Goal: Information Seeking & Learning: Learn about a topic

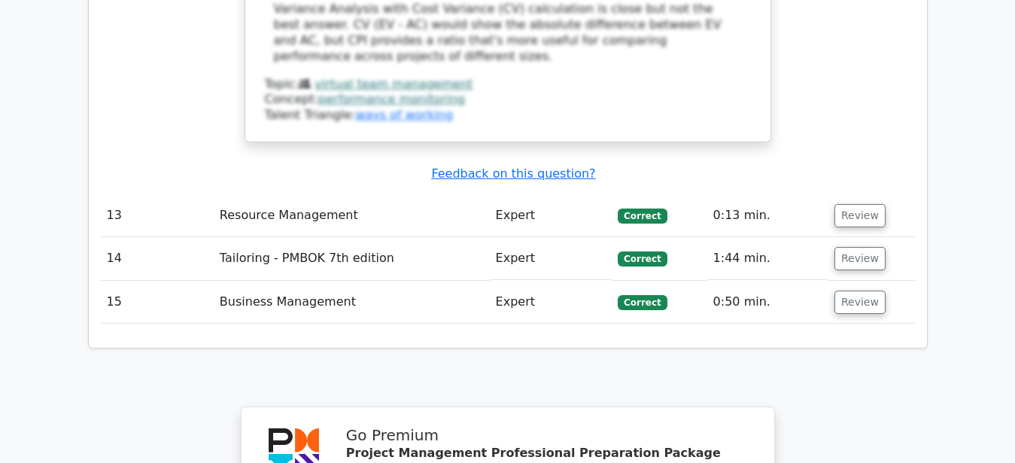
scroll to position [4988, 0]
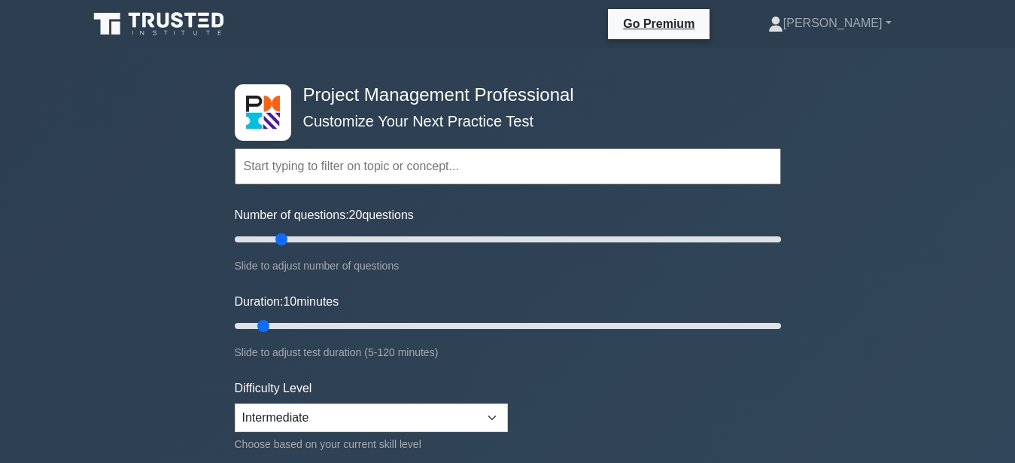
drag, startPoint x: 257, startPoint y: 235, endPoint x: 278, endPoint y: 239, distance: 21.3
type input "20"
click at [278, 239] on input "Number of questions: 20 questions" at bounding box center [508, 239] width 546 height 18
drag, startPoint x: 323, startPoint y: 327, endPoint x: 578, endPoint y: 321, distance: 255.1
type input "80"
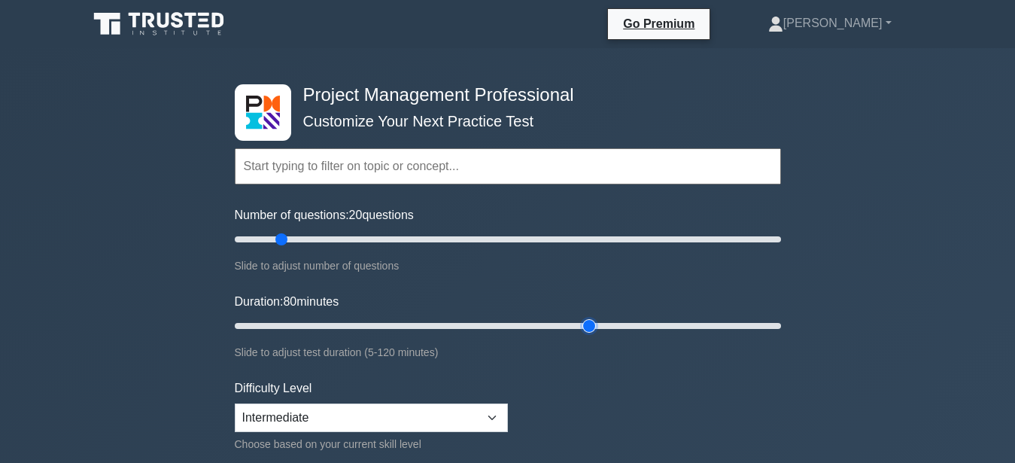
click at [578, 321] on input "Duration: 80 minutes" at bounding box center [508, 326] width 546 height 18
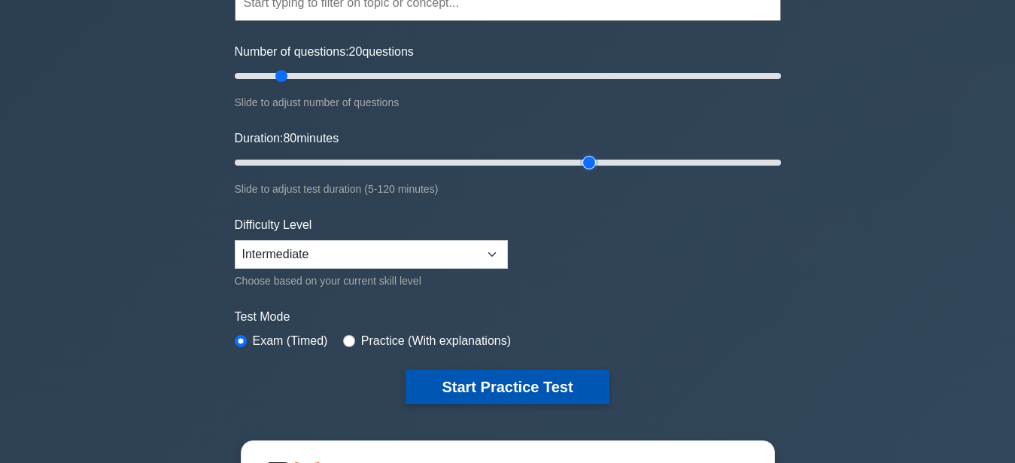
scroll to position [230, 0]
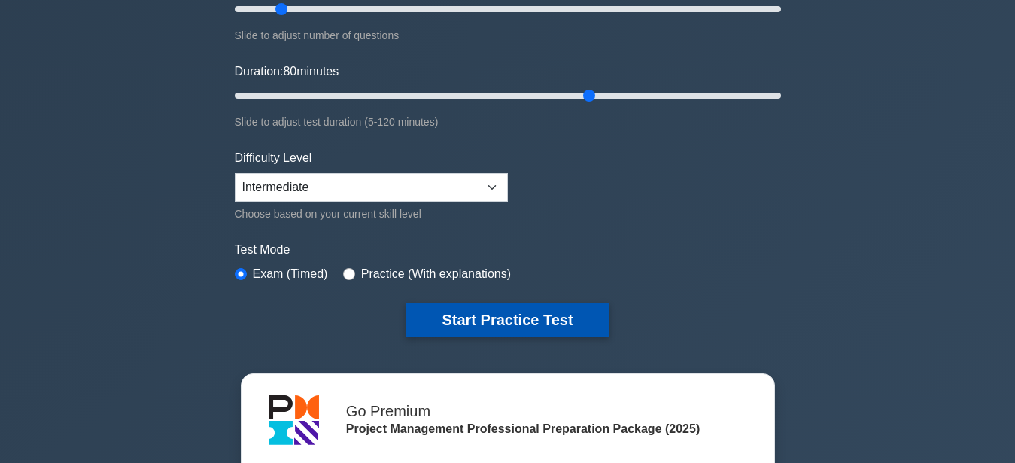
click at [547, 322] on button "Start Practice Test" at bounding box center [507, 319] width 203 height 35
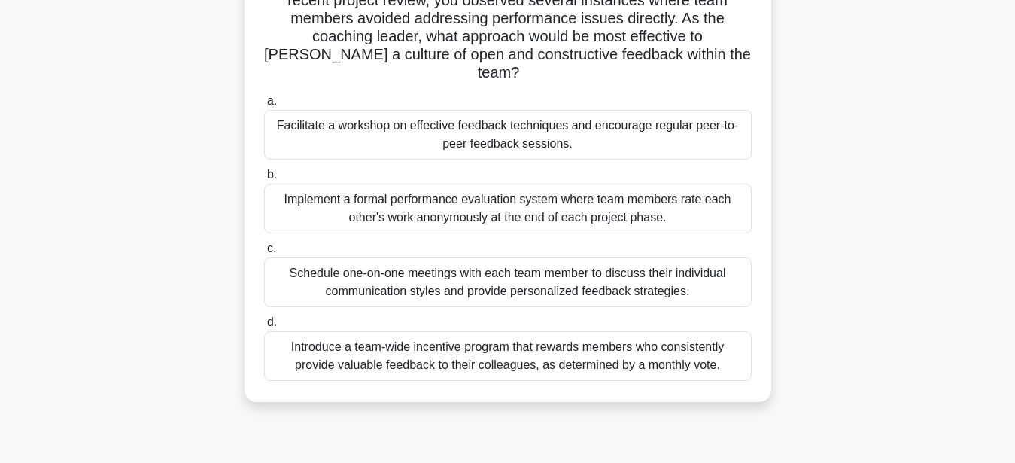
scroll to position [153, 0]
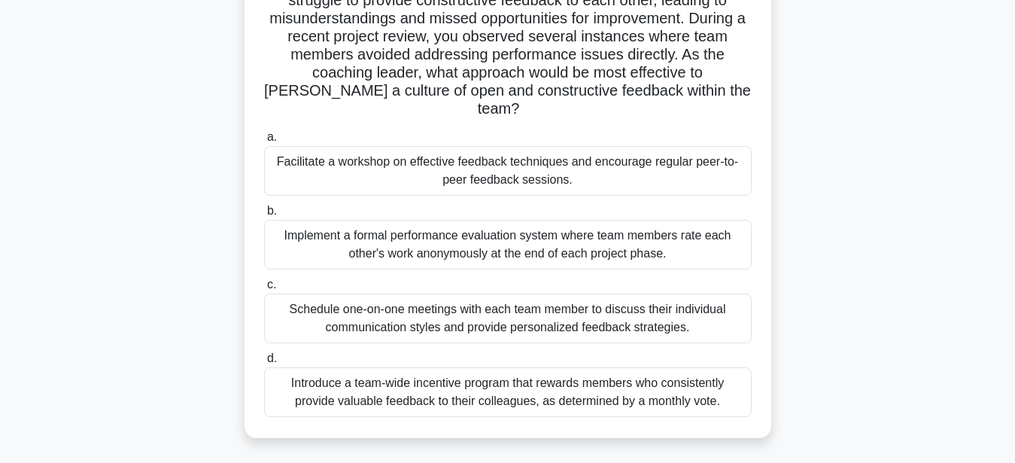
click at [486, 306] on div "Schedule one-on-one meetings with each team member to discuss their individual …" at bounding box center [508, 318] width 488 height 50
click at [264, 290] on input "c. Schedule one-on-one meetings with each team member to discuss their individu…" at bounding box center [264, 285] width 0 height 10
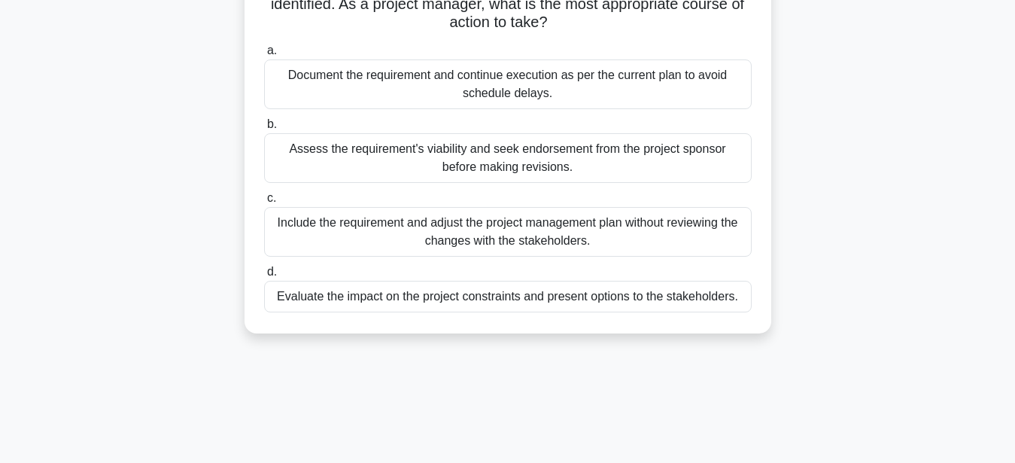
scroll to position [77, 0]
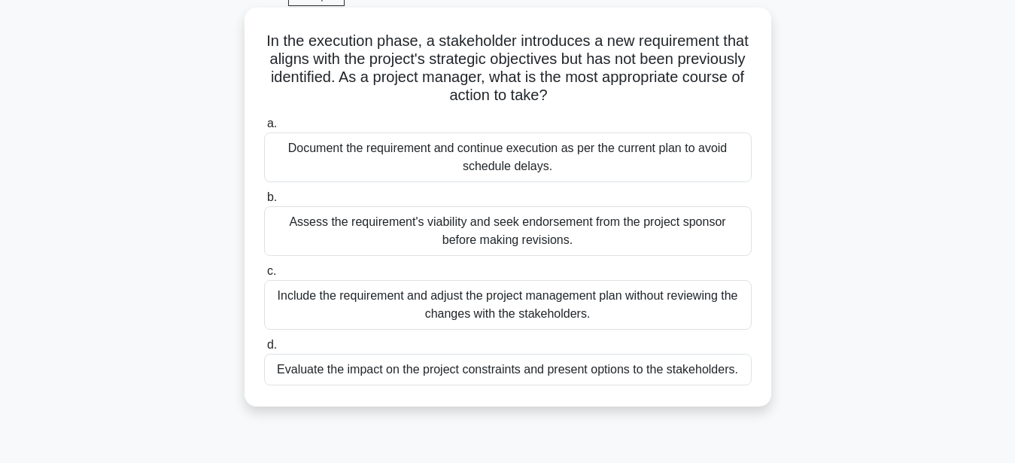
drag, startPoint x: 575, startPoint y: 251, endPoint x: 245, endPoint y: 224, distance: 331.3
click at [245, 224] on div "In the execution phase, a stakeholder introduces a new requirement that aligns …" at bounding box center [508, 207] width 527 height 399
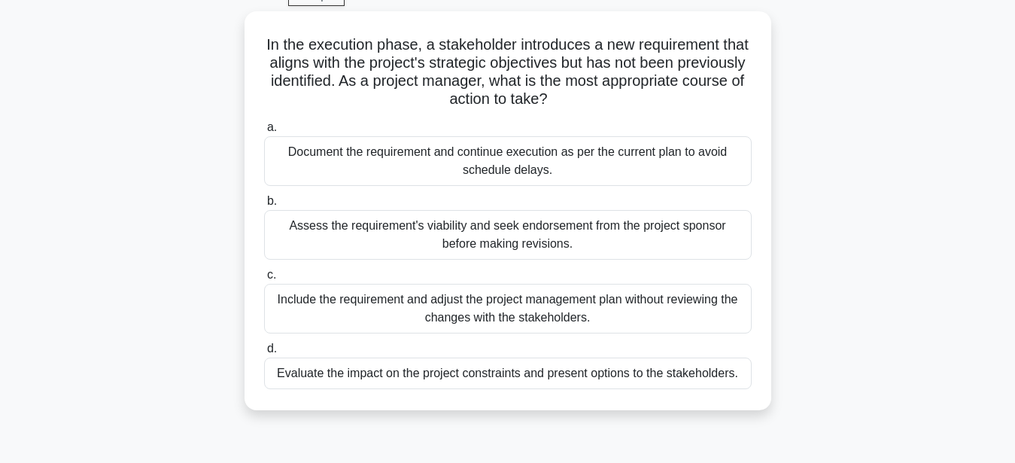
copy div "Assess the requirement's viability and seek endorsement from the project sponso…"
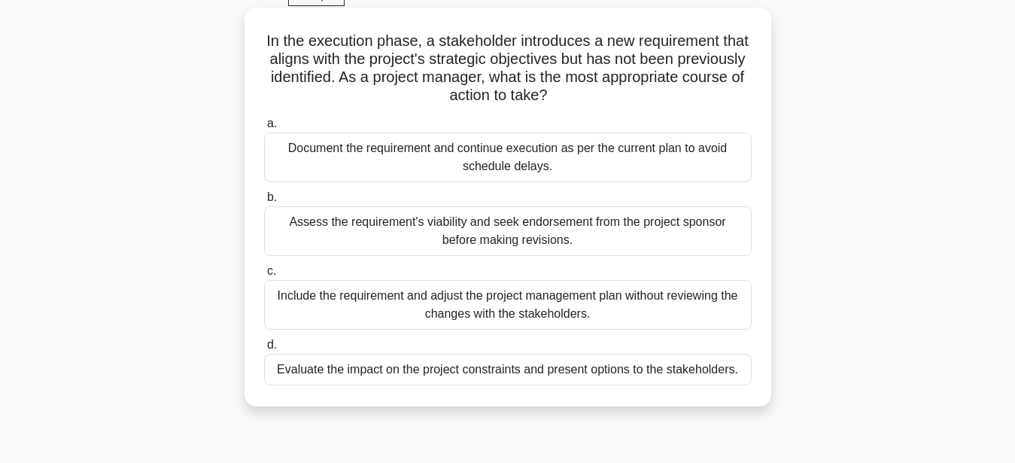
click at [676, 247] on div "Assess the requirement's viability and seek endorsement from the project sponso…" at bounding box center [508, 231] width 488 height 50
click at [264, 202] on input "b. Assess the requirement's viability and seek endorsement from the project spo…" at bounding box center [264, 198] width 0 height 10
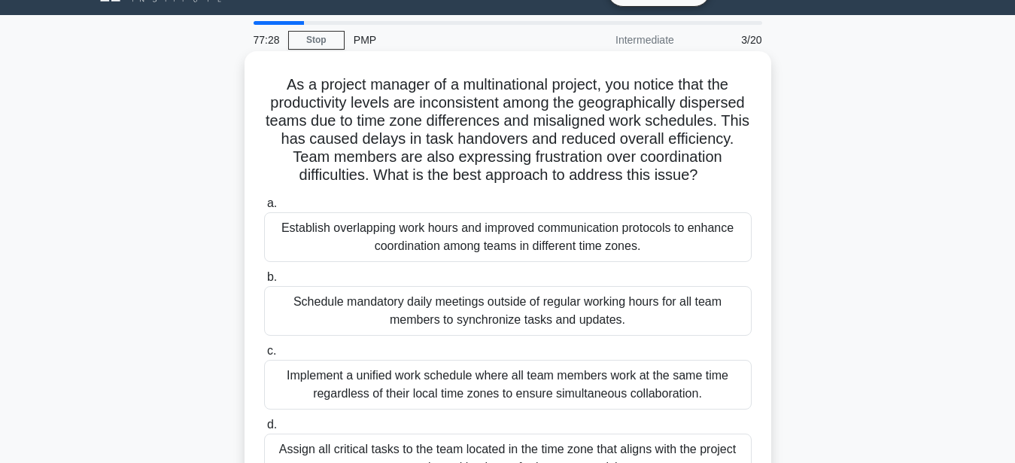
scroll to position [0, 0]
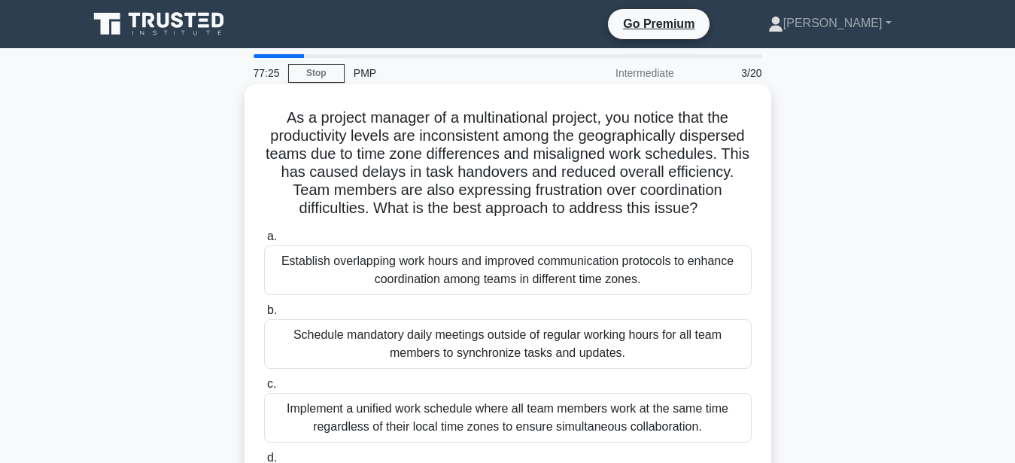
click at [590, 279] on div "Establish overlapping work hours and improved communication protocols to enhanc…" at bounding box center [508, 270] width 488 height 50
click at [264, 242] on input "a. Establish overlapping work hours and improved communication protocols to enh…" at bounding box center [264, 237] width 0 height 10
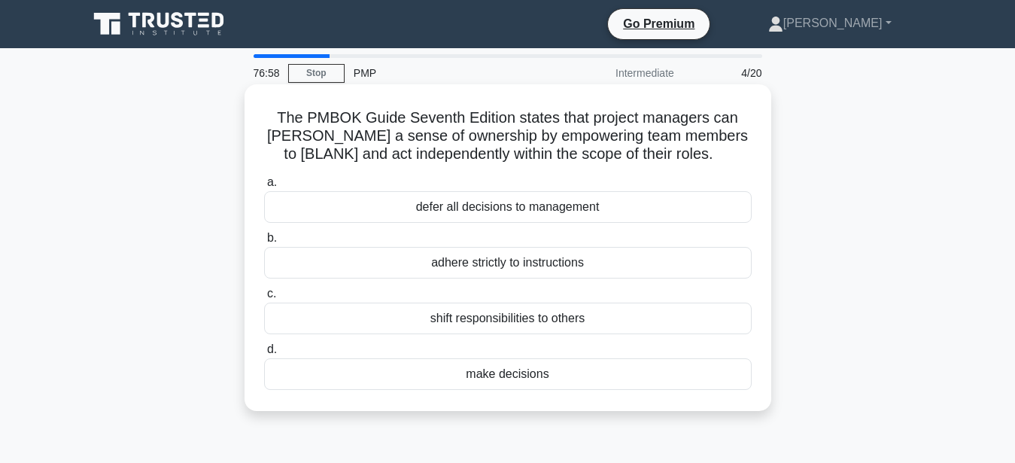
click at [517, 377] on div "make decisions" at bounding box center [508, 374] width 488 height 32
click at [264, 354] on input "d. make decisions" at bounding box center [264, 350] width 0 height 10
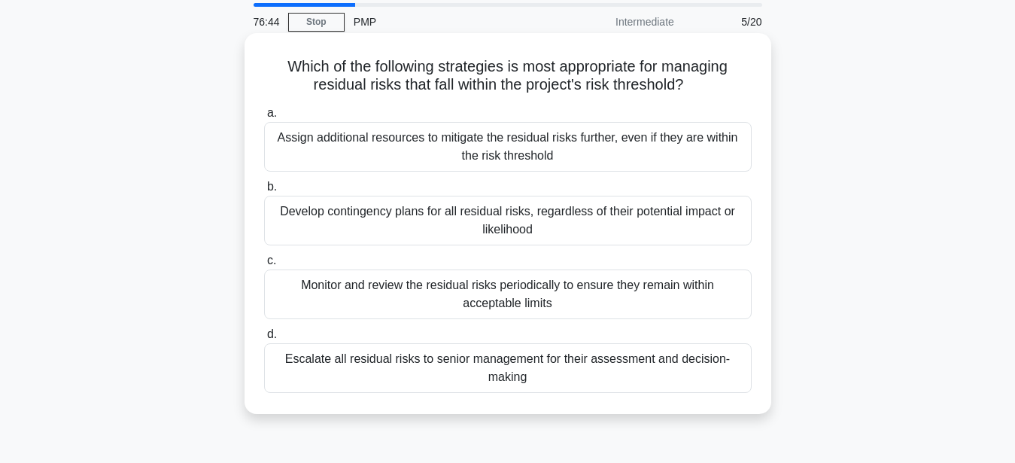
scroll to position [77, 0]
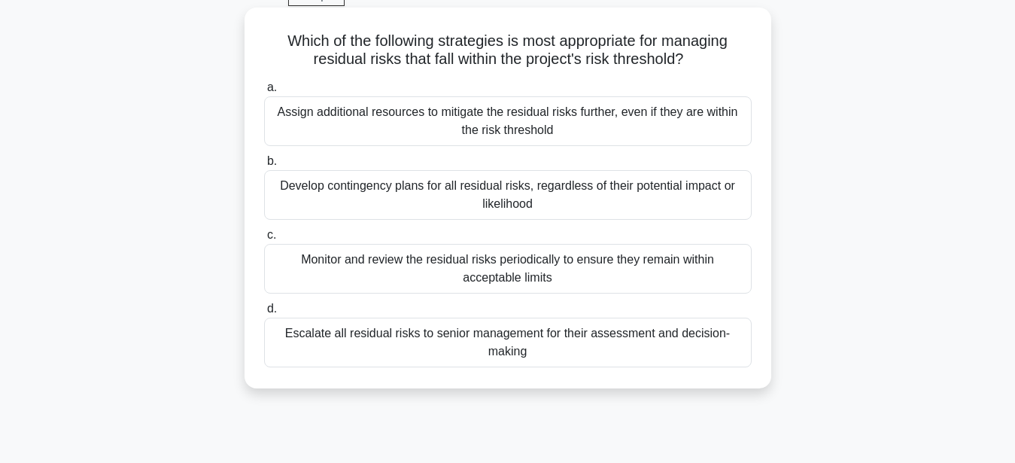
click at [624, 266] on div "Monitor and review the residual risks periodically to ensure they remain within…" at bounding box center [508, 269] width 488 height 50
click at [264, 240] on input "c. Monitor and review the residual risks periodically to ensure they remain wit…" at bounding box center [264, 235] width 0 height 10
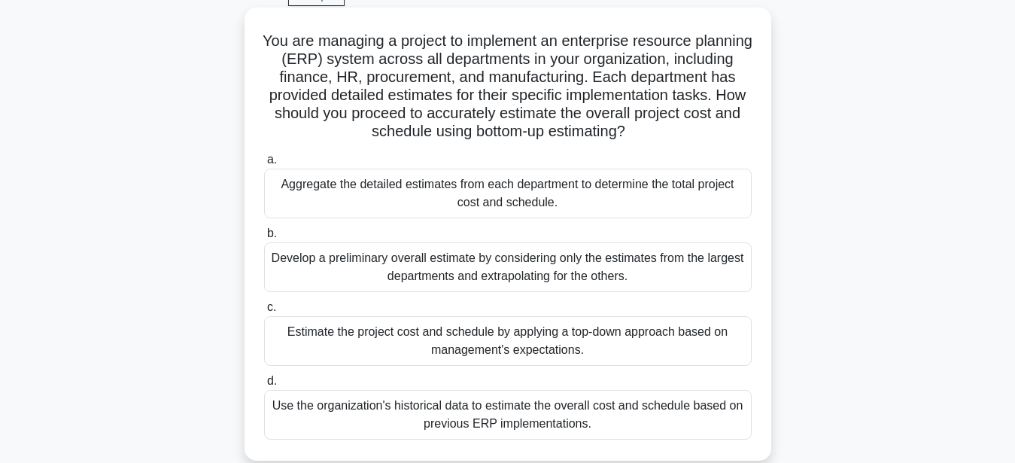
click at [499, 198] on div "Aggregate the detailed estimates from each department to determine the total pr…" at bounding box center [508, 194] width 488 height 50
click at [264, 165] on input "a. Aggregate the detailed estimates from each department to determine the total…" at bounding box center [264, 160] width 0 height 10
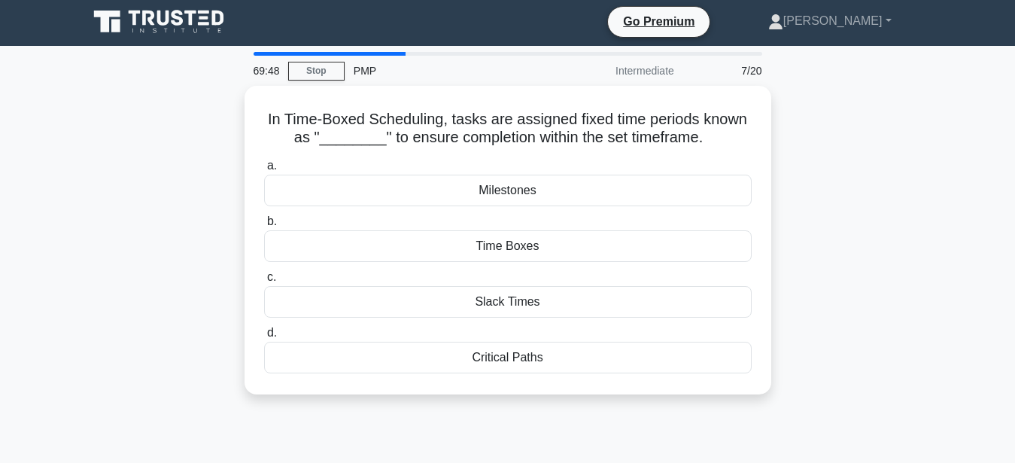
scroll to position [0, 0]
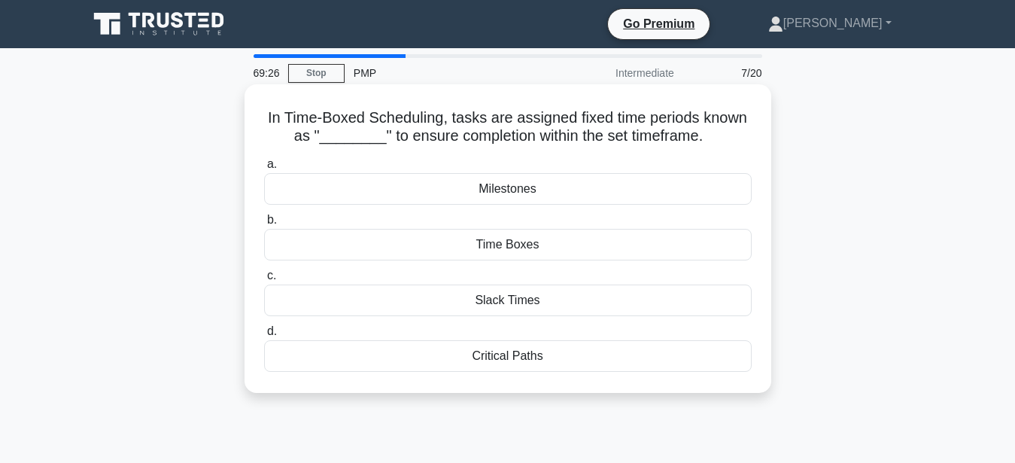
click at [594, 248] on div "Time Boxes" at bounding box center [508, 245] width 488 height 32
click at [264, 225] on input "b. Time Boxes" at bounding box center [264, 220] width 0 height 10
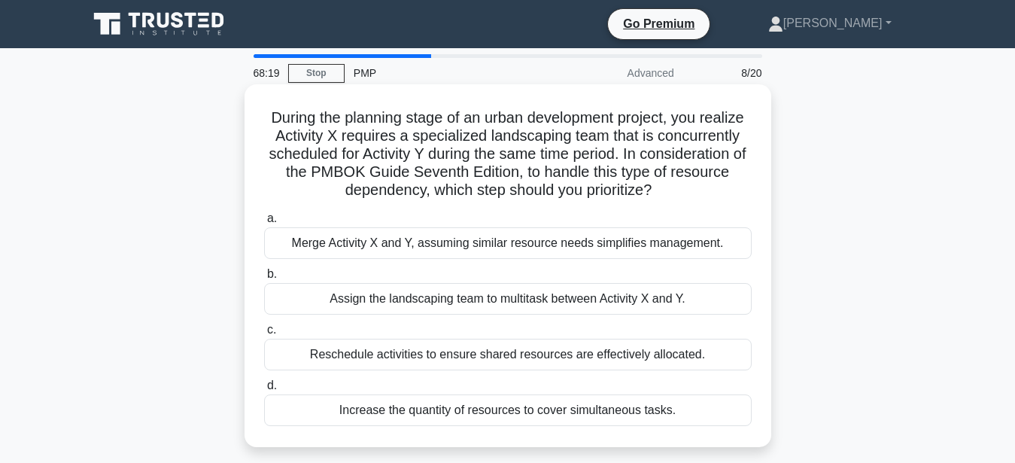
click at [555, 359] on div "Reschedule activities to ensure shared resources are effectively allocated." at bounding box center [508, 355] width 488 height 32
click at [264, 335] on input "c. Reschedule activities to ensure shared resources are effectively allocated." at bounding box center [264, 330] width 0 height 10
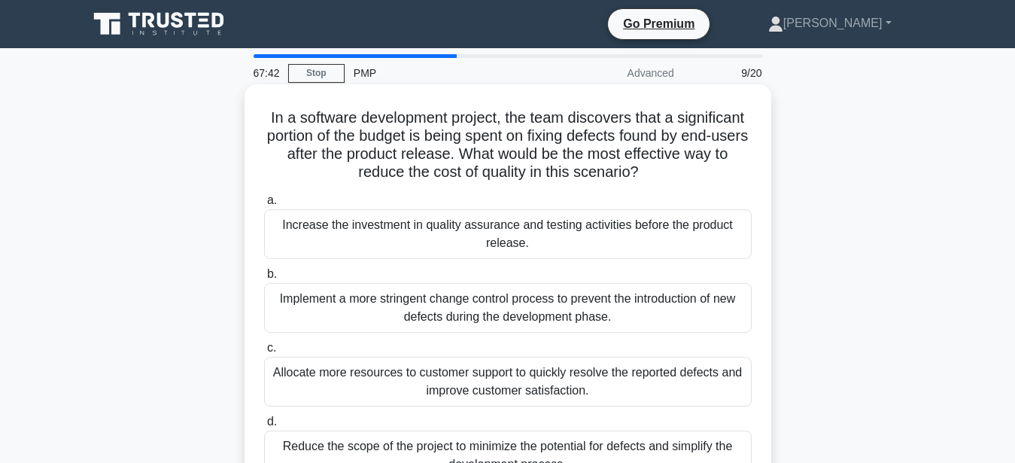
click at [532, 239] on div "Increase the investment in quality assurance and testing activities before the …" at bounding box center [508, 234] width 488 height 50
click at [264, 205] on input "a. Increase the investment in quality assurance and testing activities before t…" at bounding box center [264, 201] width 0 height 10
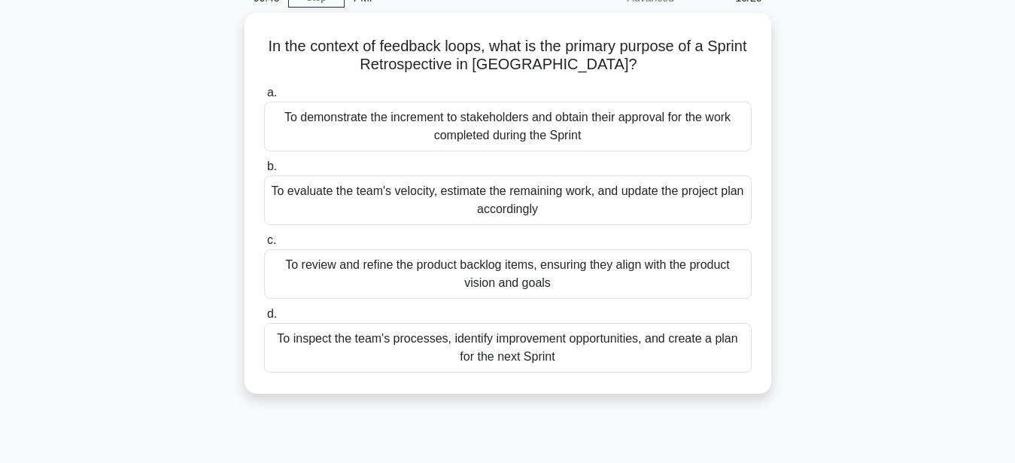
scroll to position [77, 0]
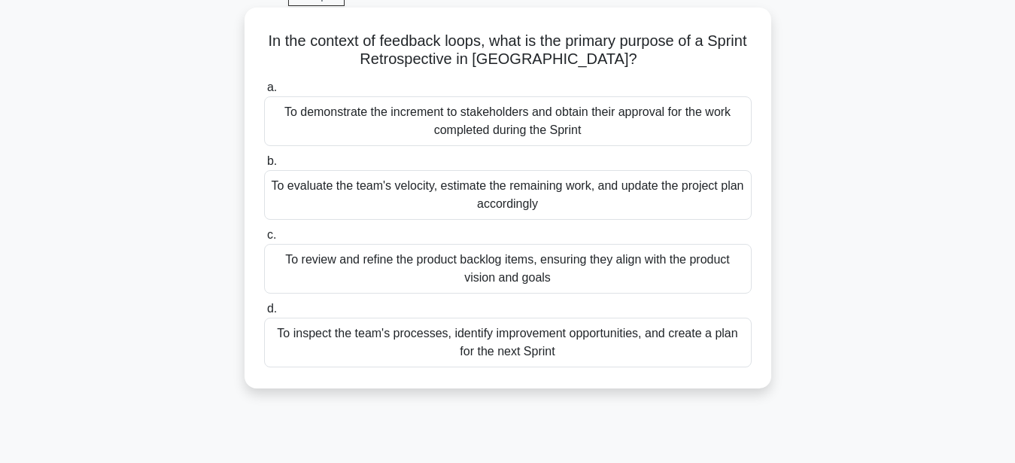
click at [482, 265] on div "To review and refine the product backlog items, ensuring they align with the pr…" at bounding box center [508, 269] width 488 height 50
click at [264, 240] on input "c. To review and refine the product backlog items, ensuring they align with the…" at bounding box center [264, 235] width 0 height 10
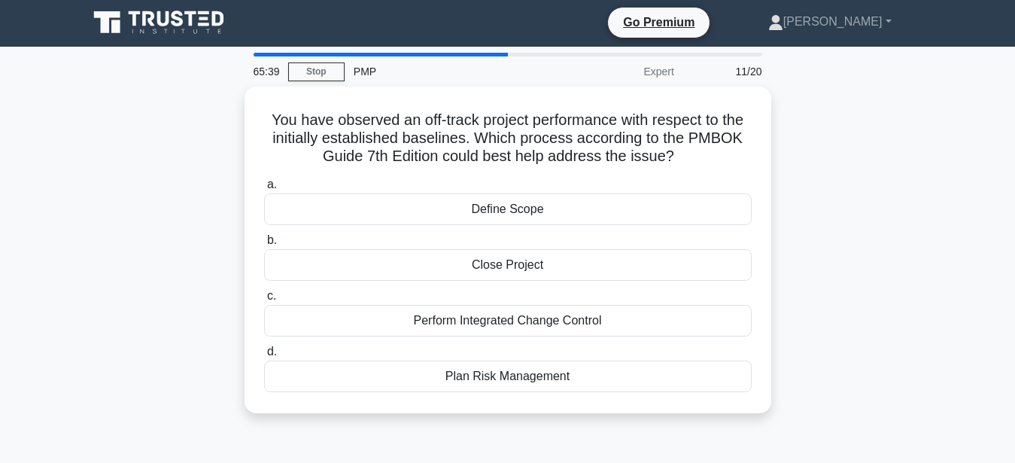
scroll to position [0, 0]
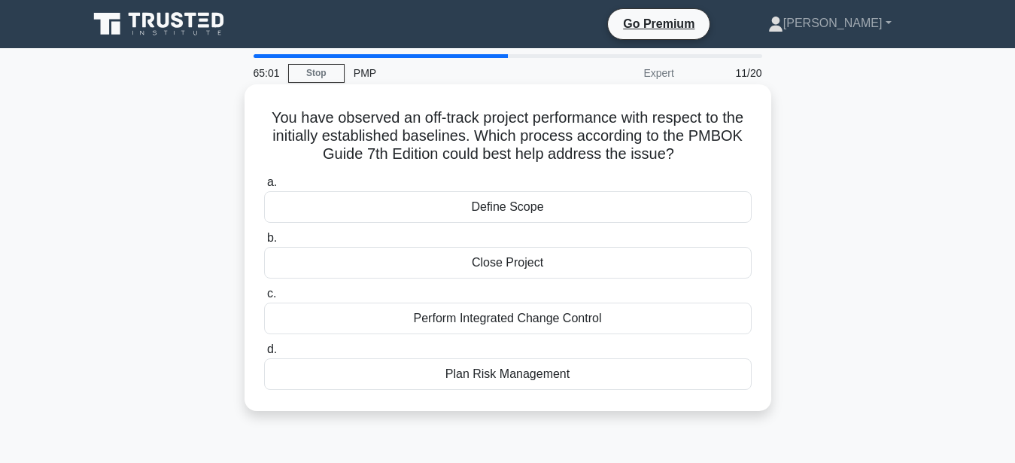
click at [572, 195] on div "Define Scope" at bounding box center [508, 207] width 488 height 32
click at [264, 187] on input "a. Define Scope" at bounding box center [264, 183] width 0 height 10
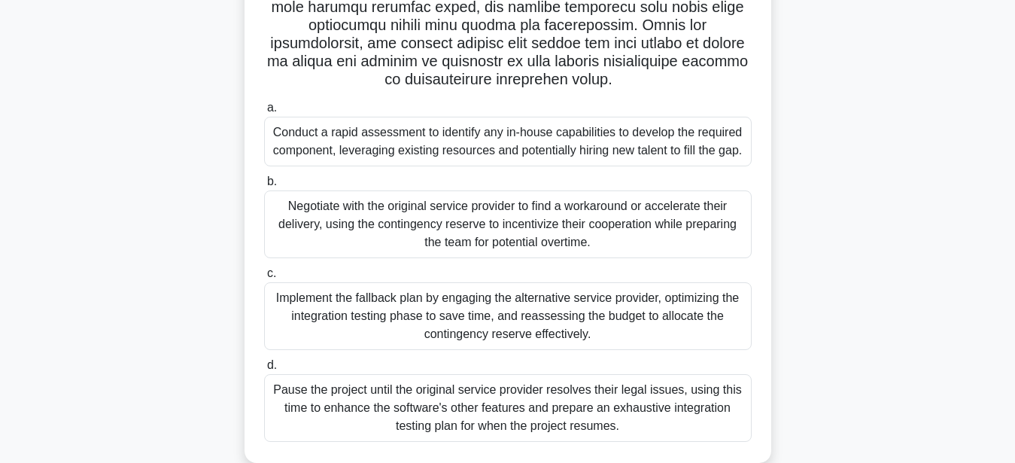
scroll to position [350, 0]
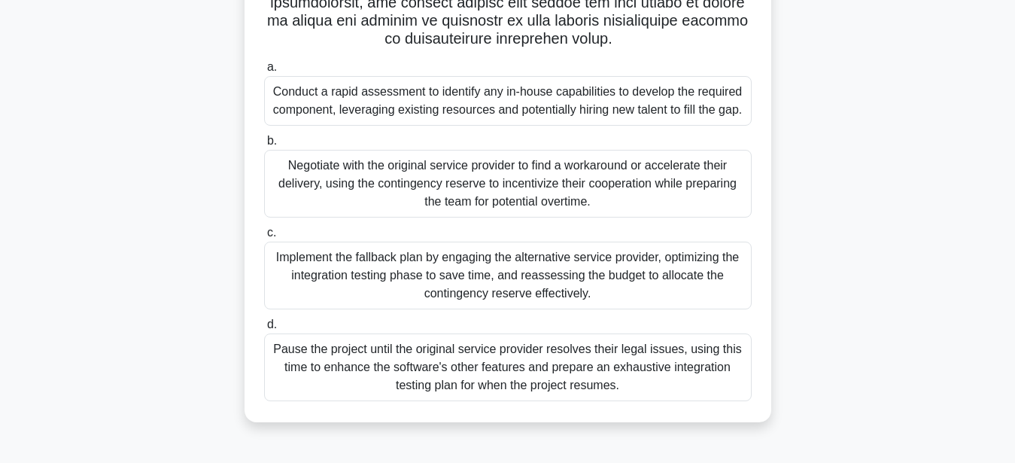
click at [607, 290] on div "Implement the fallback plan by engaging the alternative service provider, optim…" at bounding box center [508, 276] width 488 height 68
click at [264, 238] on input "c. Implement the fallback plan by engaging the alternative service provider, op…" at bounding box center [264, 233] width 0 height 10
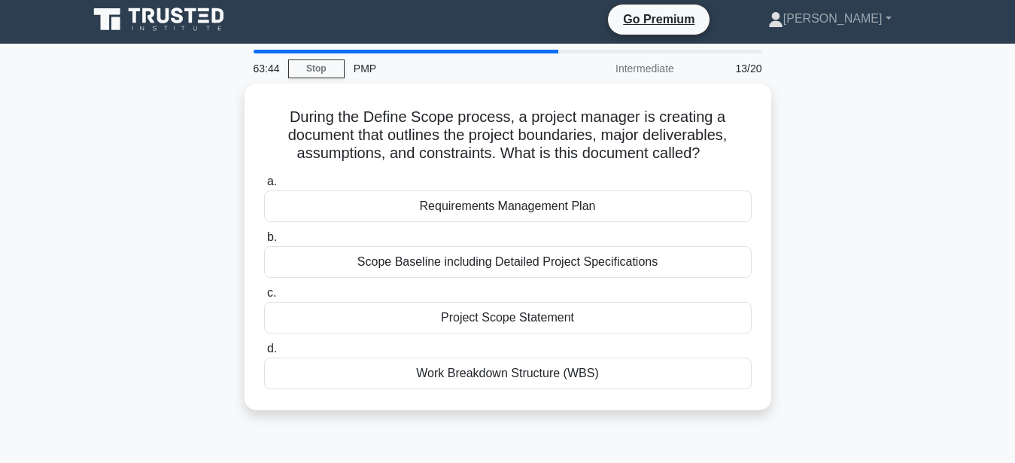
scroll to position [0, 0]
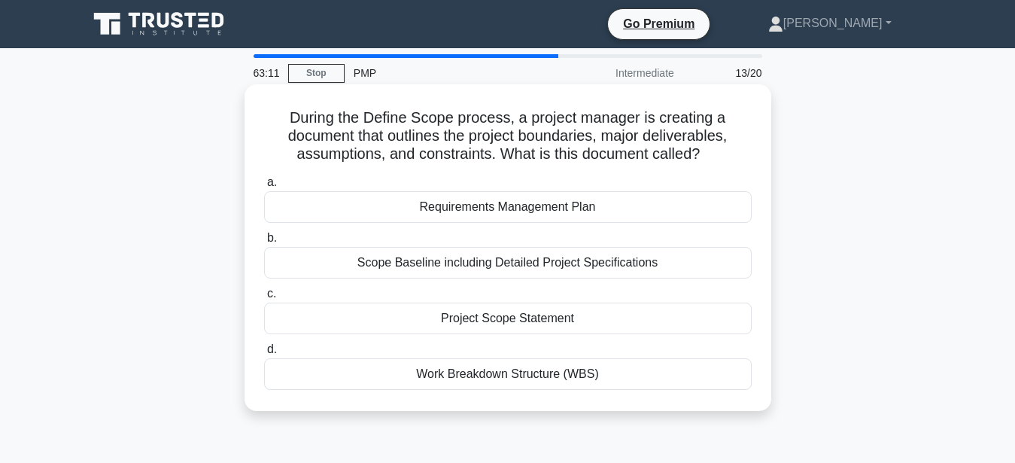
click at [503, 318] on div "Project Scope Statement" at bounding box center [508, 318] width 488 height 32
click at [264, 299] on input "c. Project Scope Statement" at bounding box center [264, 294] width 0 height 10
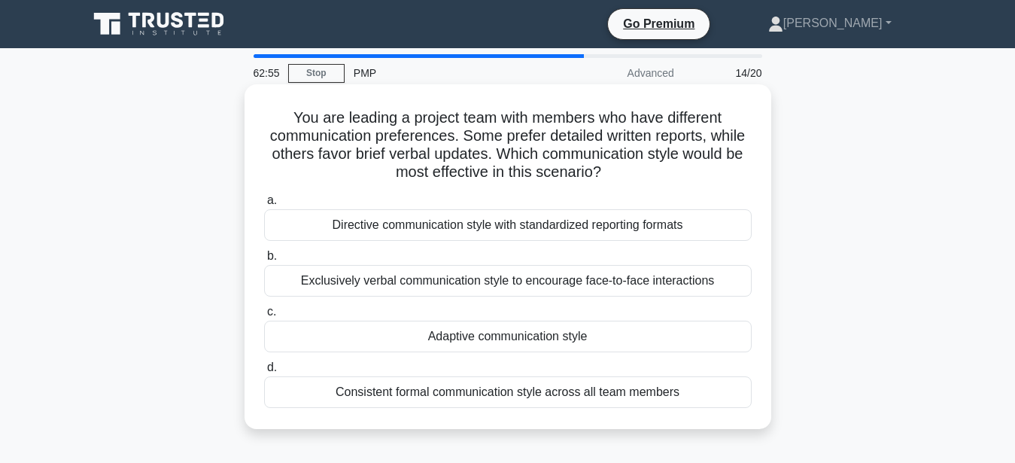
click at [498, 344] on div "Adaptive communication style" at bounding box center [508, 337] width 488 height 32
click at [264, 317] on input "c. Adaptive communication style" at bounding box center [264, 312] width 0 height 10
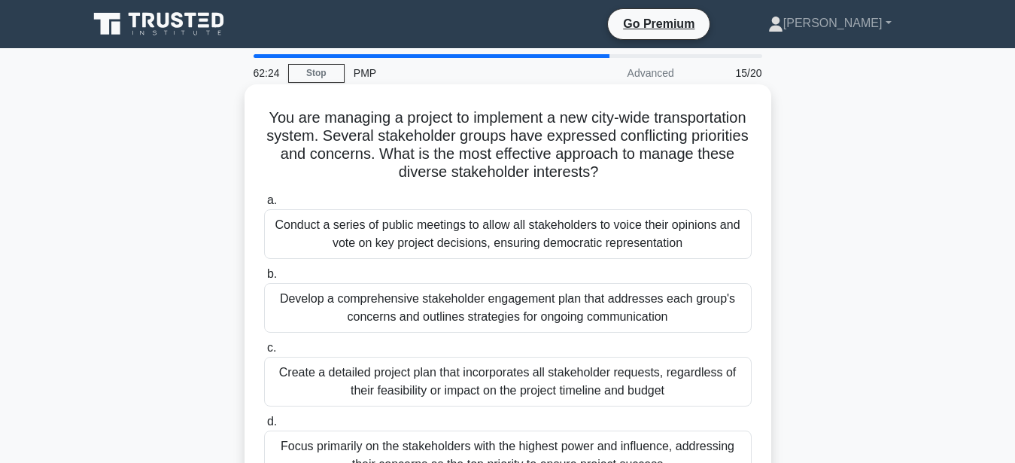
click at [509, 307] on div "Develop a comprehensive stakeholder engagement plan that addresses each group's…" at bounding box center [508, 308] width 488 height 50
click at [264, 279] on input "b. Develop a comprehensive stakeholder engagement plan that addresses each grou…" at bounding box center [264, 274] width 0 height 10
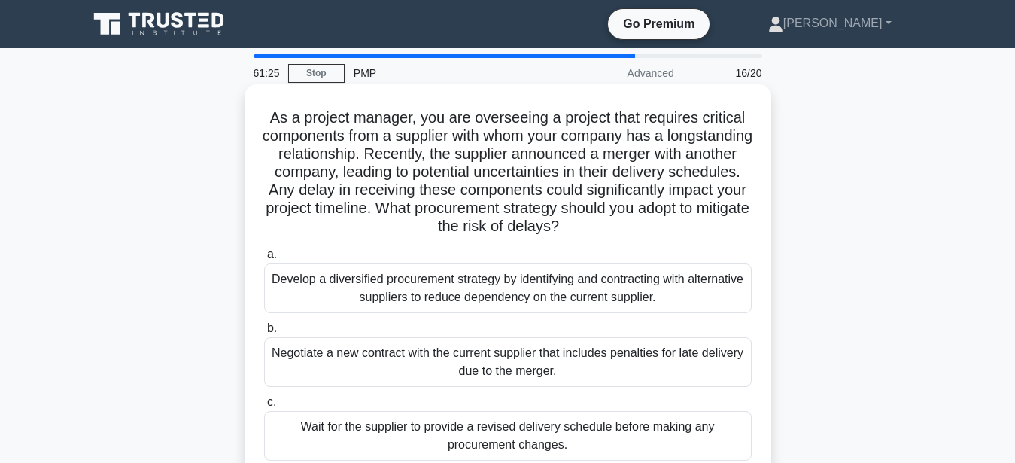
click at [589, 290] on div "Develop a diversified procurement strategy by identifying and contracting with …" at bounding box center [508, 288] width 488 height 50
click at [264, 260] on input "a. Develop a diversified procurement strategy by identifying and contracting wi…" at bounding box center [264, 255] width 0 height 10
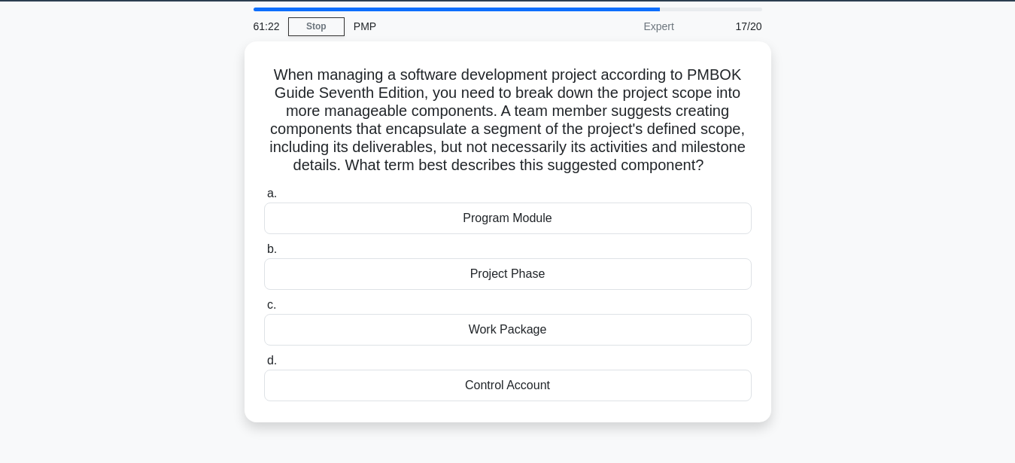
scroll to position [77, 0]
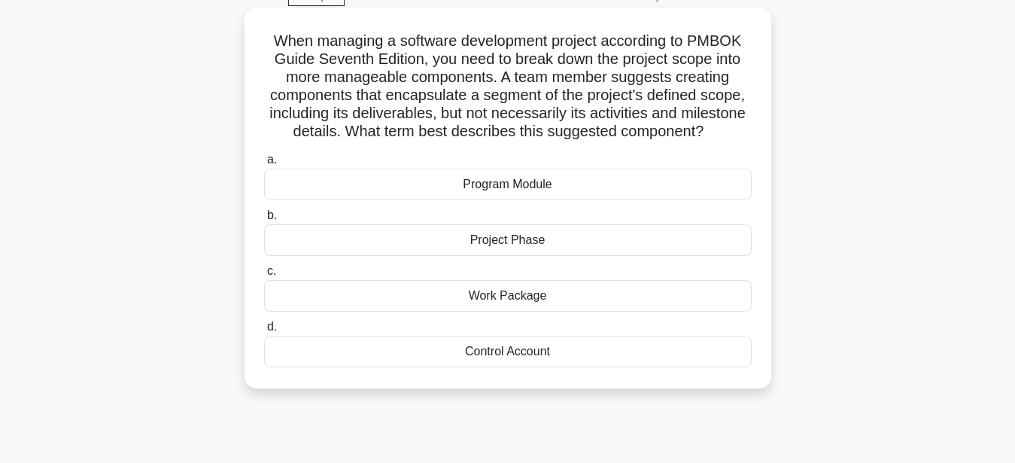
click at [514, 296] on div "Work Package" at bounding box center [508, 296] width 488 height 32
click at [264, 276] on input "c. Work Package" at bounding box center [264, 271] width 0 height 10
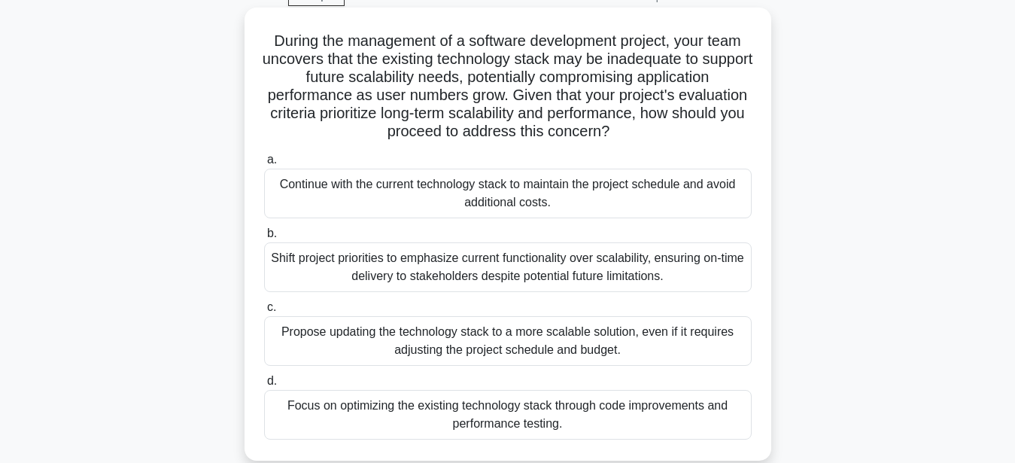
click at [417, 342] on div "Propose updating the technology stack to a more scalable solution, even if it r…" at bounding box center [508, 341] width 488 height 50
click at [264, 312] on input "c. Propose updating the technology stack to a more scalable solution, even if i…" at bounding box center [264, 307] width 0 height 10
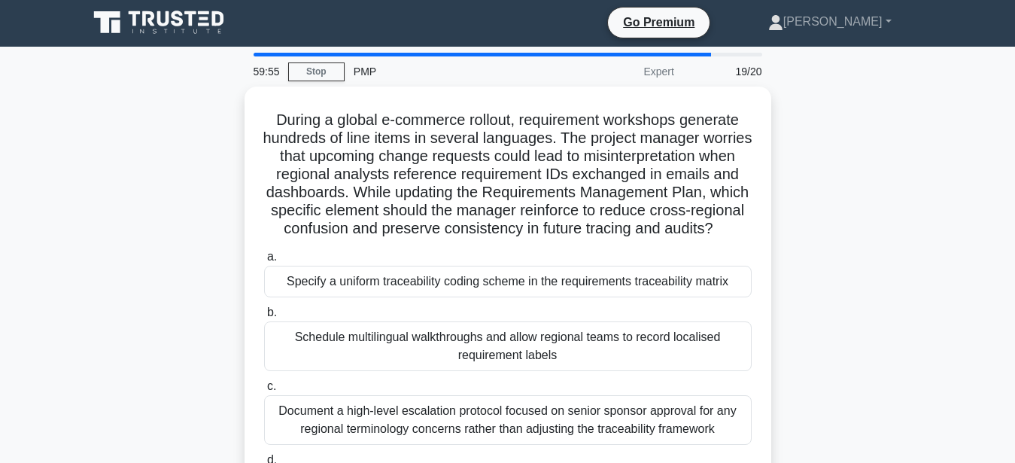
scroll to position [0, 0]
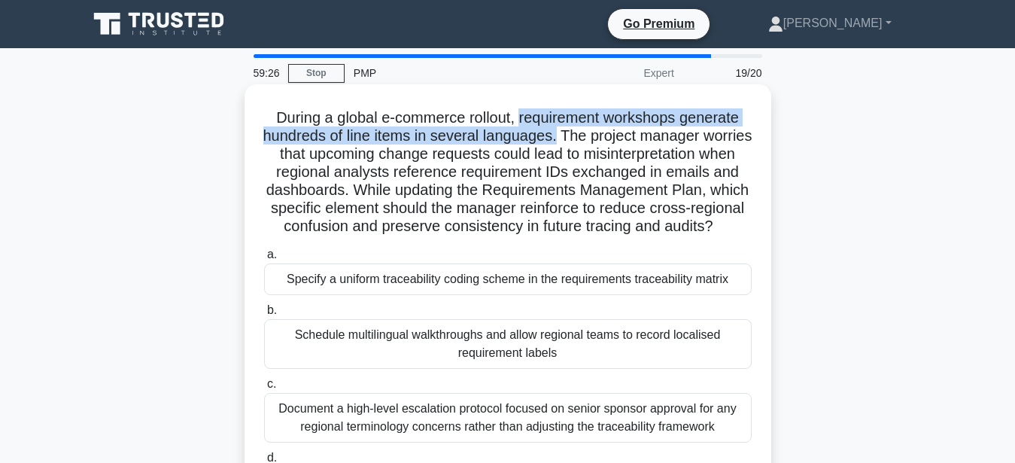
drag, startPoint x: 556, startPoint y: 138, endPoint x: 521, endPoint y: 103, distance: 50.0
click at [521, 103] on div "During a global e-commerce rollout, requirement workshops generate hundreds of …" at bounding box center [508, 310] width 515 height 441
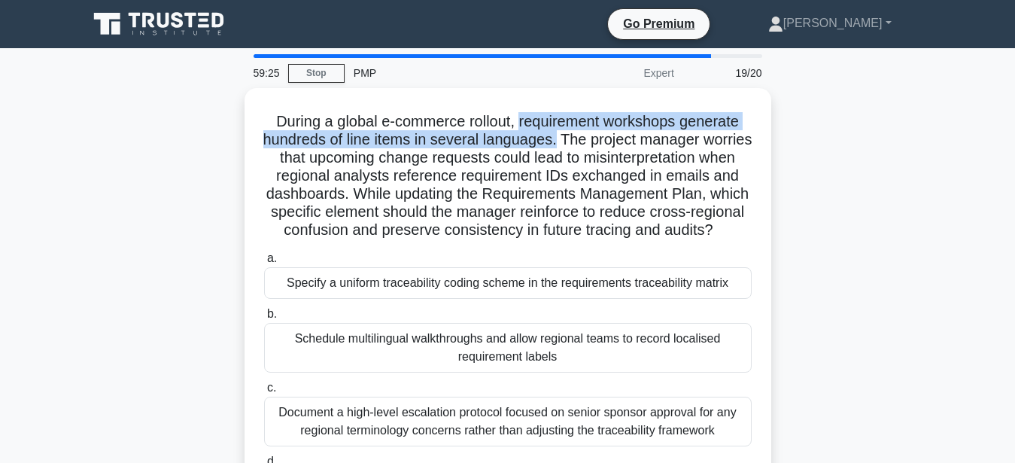
copy h5 "requirement workshops generate hundreds of line items in several languages."
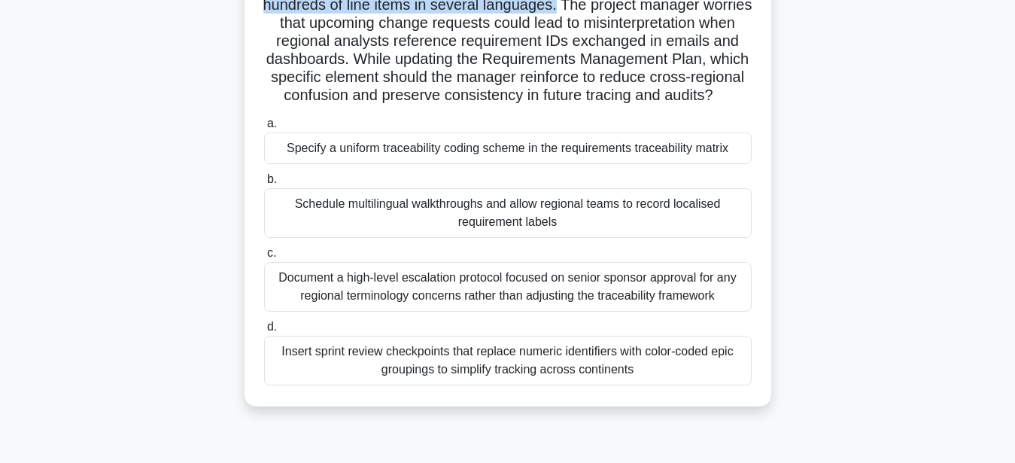
scroll to position [153, 0]
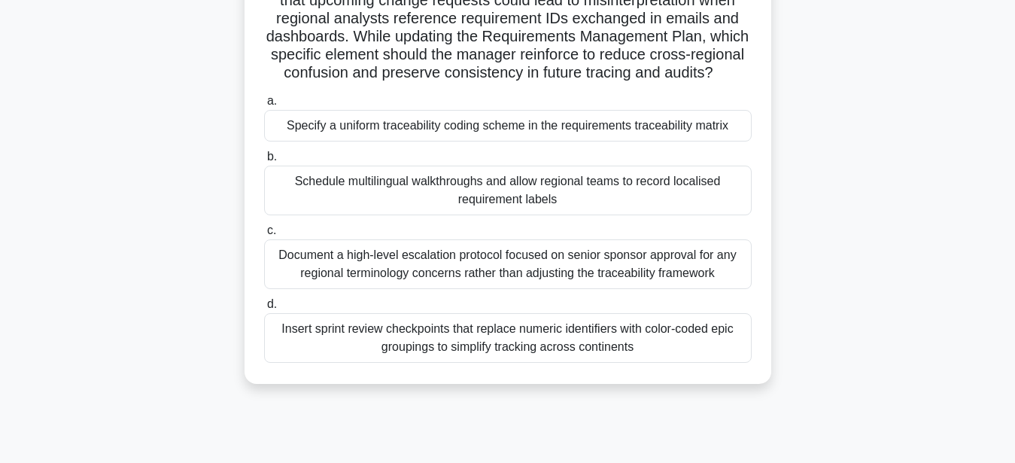
click at [618, 180] on div "Schedule multilingual walkthroughs and allow regional teams to record localised…" at bounding box center [508, 191] width 488 height 50
click at [264, 162] on input "b. Schedule multilingual walkthroughs and allow regional teams to record locali…" at bounding box center [264, 157] width 0 height 10
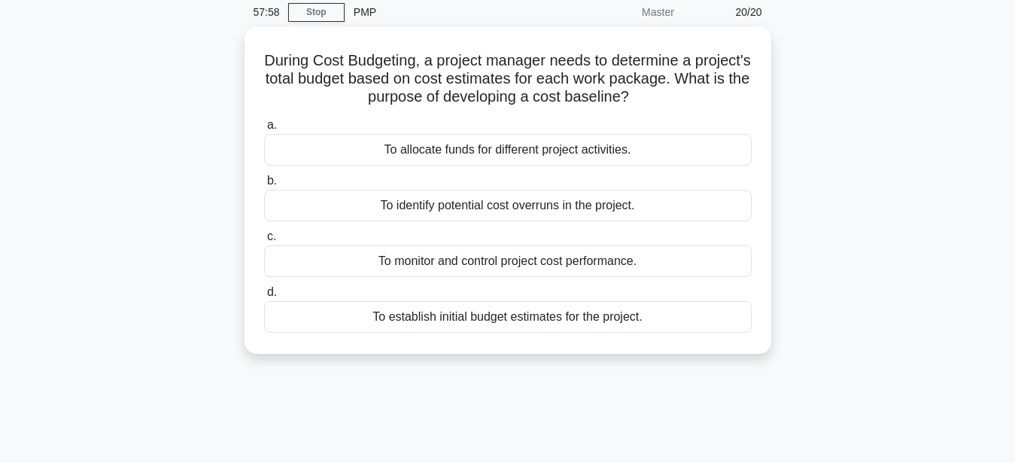
scroll to position [0, 0]
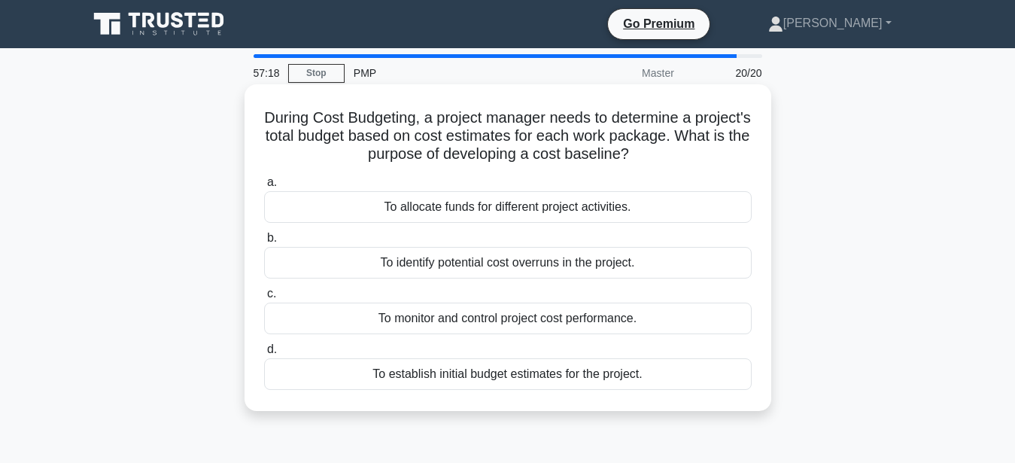
click at [594, 323] on div "To monitor and control project cost performance." at bounding box center [508, 318] width 488 height 32
click at [264, 299] on input "c. To monitor and control project cost performance." at bounding box center [264, 294] width 0 height 10
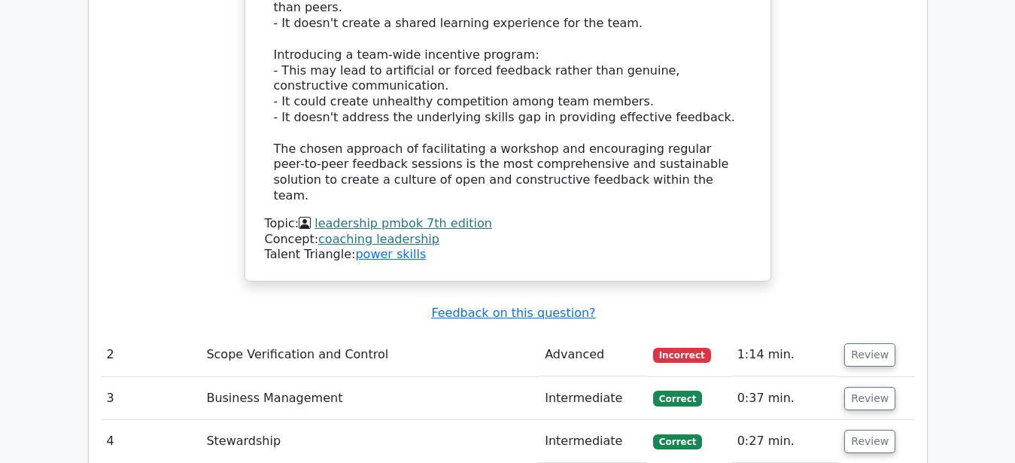
scroll to position [2839, 0]
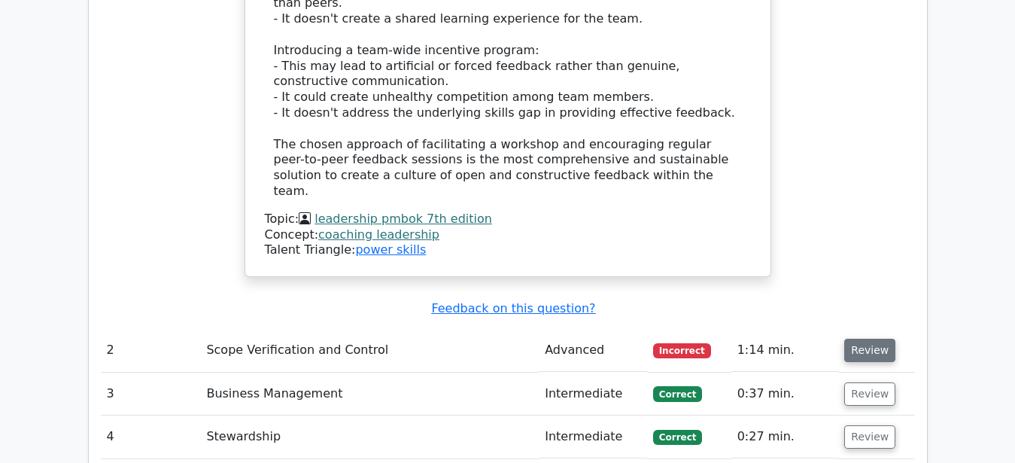
click at [859, 339] on button "Review" at bounding box center [869, 350] width 51 height 23
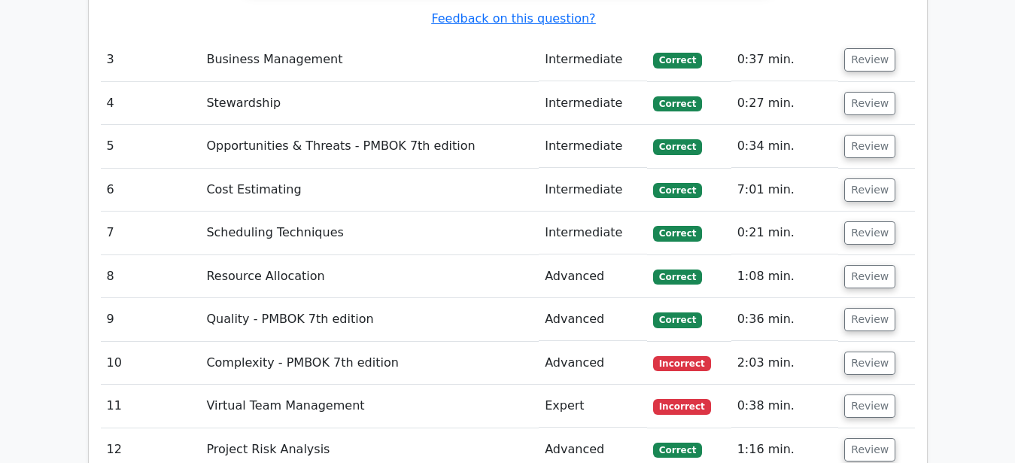
scroll to position [4067, 0]
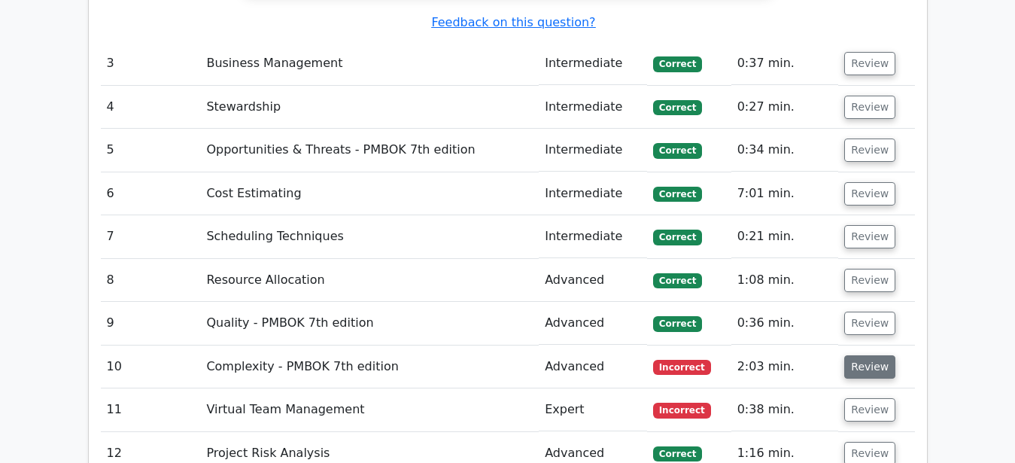
click at [864, 355] on button "Review" at bounding box center [869, 366] width 51 height 23
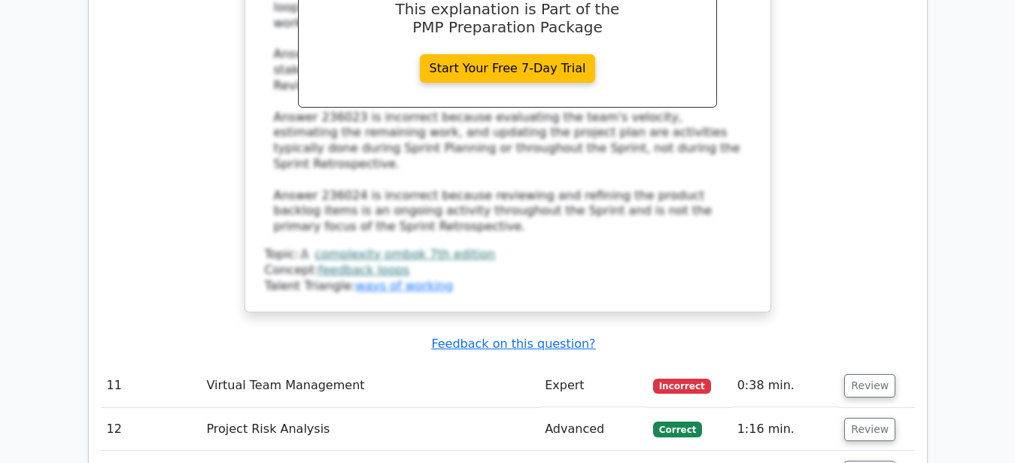
scroll to position [4911, 0]
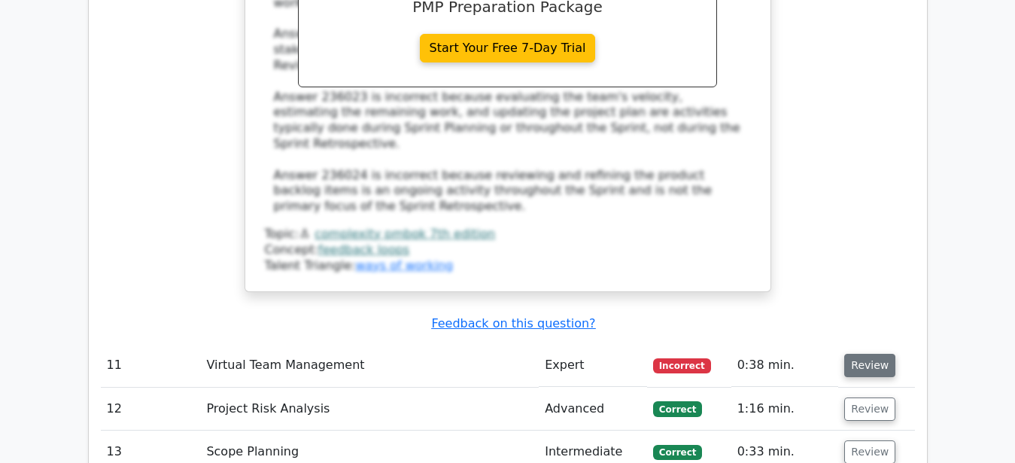
click at [867, 354] on button "Review" at bounding box center [869, 365] width 51 height 23
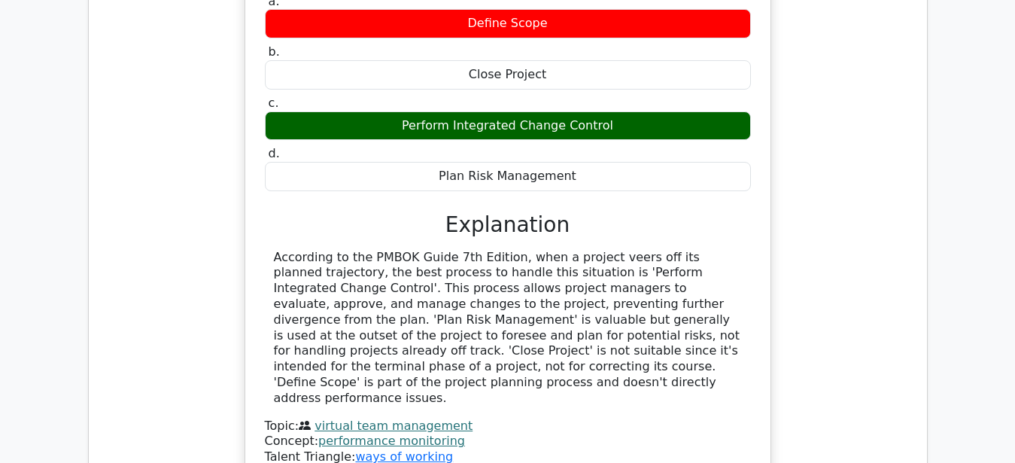
scroll to position [5602, 0]
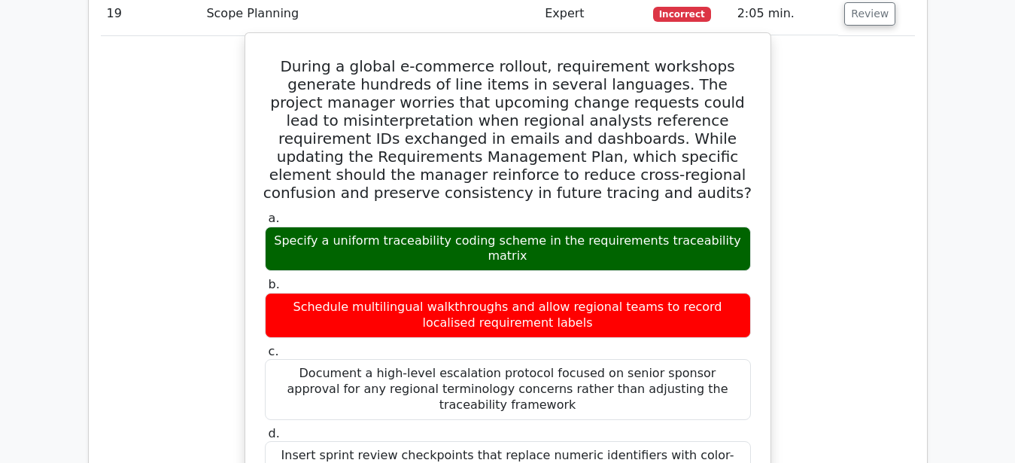
scroll to position [6293, 0]
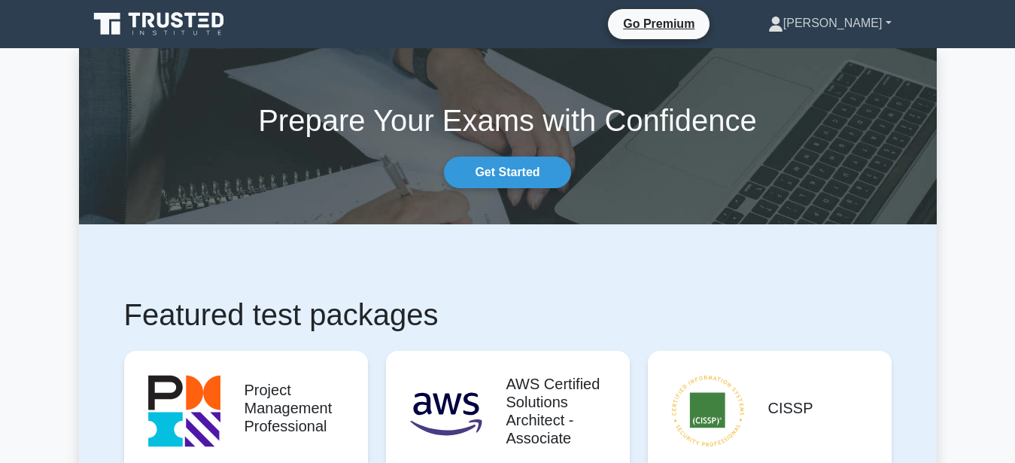
click at [844, 20] on link "[PERSON_NAME]" at bounding box center [830, 23] width 196 height 30
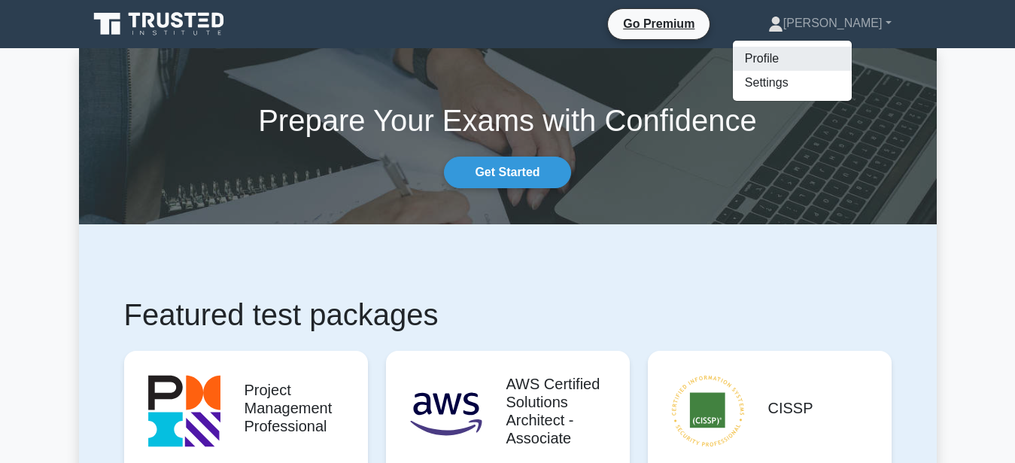
click at [820, 65] on link "Profile" at bounding box center [792, 59] width 119 height 24
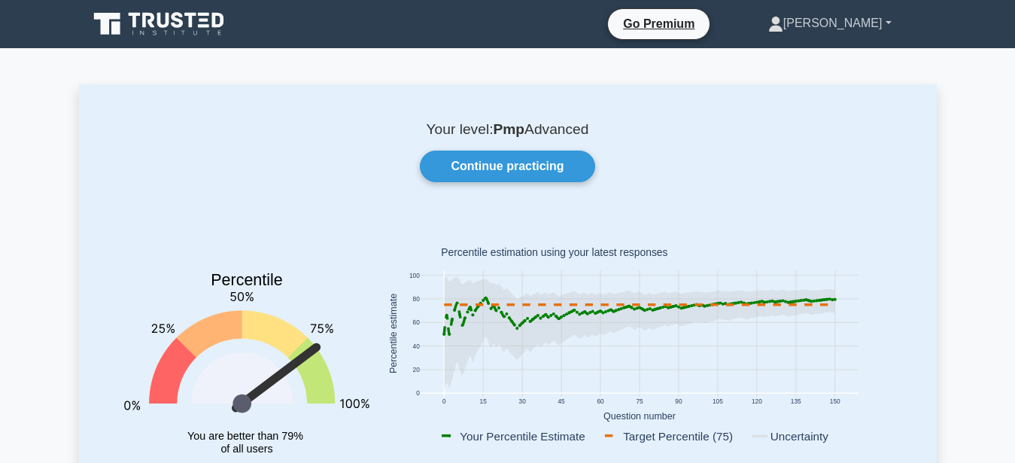
drag, startPoint x: 872, startPoint y: 18, endPoint x: 874, endPoint y: 29, distance: 10.6
click at [872, 19] on link "[PERSON_NAME]" at bounding box center [830, 23] width 196 height 30
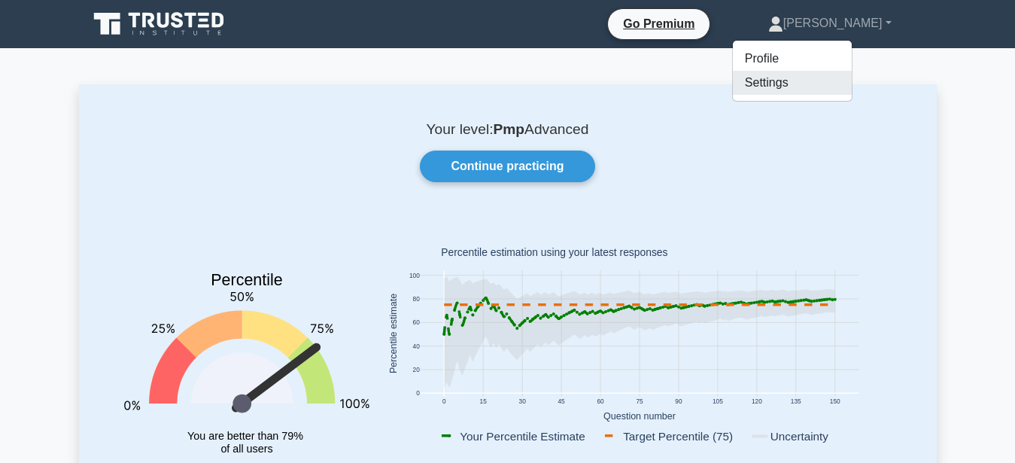
click at [819, 78] on link "Settings" at bounding box center [792, 83] width 119 height 24
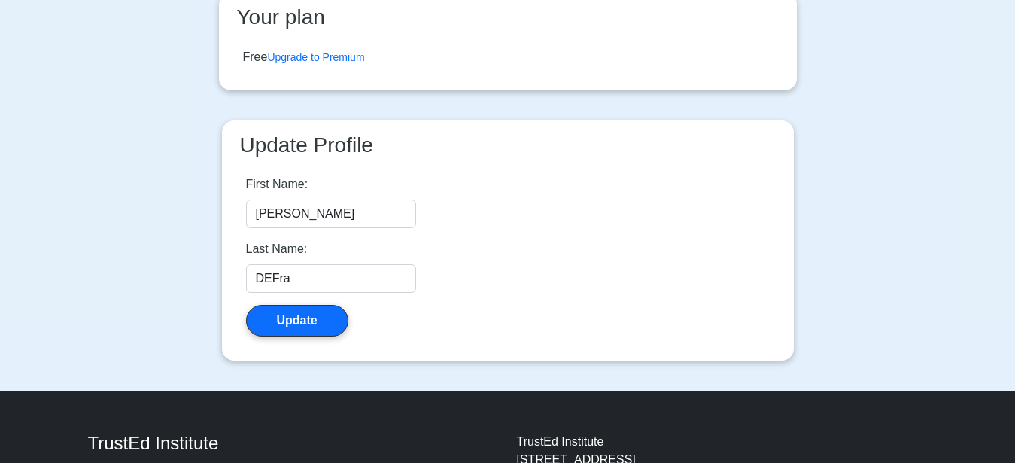
scroll to position [384, 0]
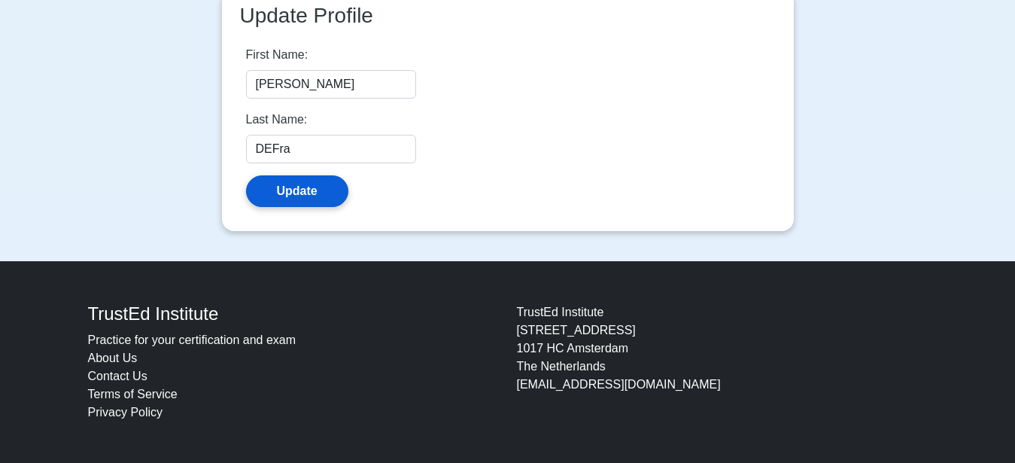
click at [298, 197] on button "Update" at bounding box center [297, 191] width 102 height 32
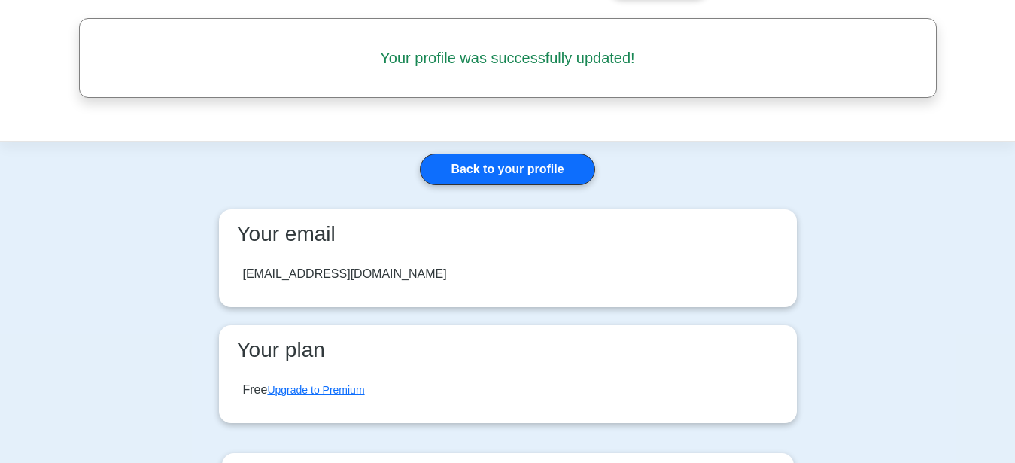
scroll to position [153, 0]
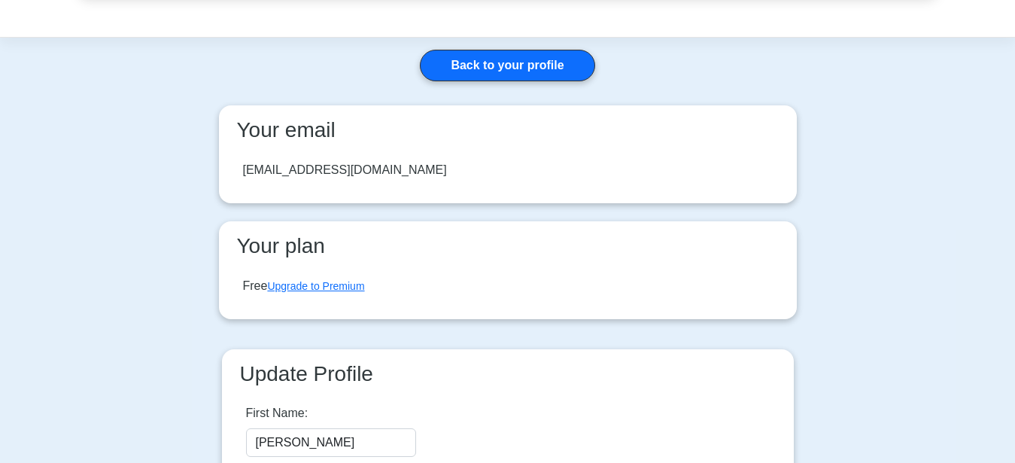
click at [394, 163] on div "[EMAIL_ADDRESS][DOMAIN_NAME]" at bounding box center [508, 170] width 554 height 42
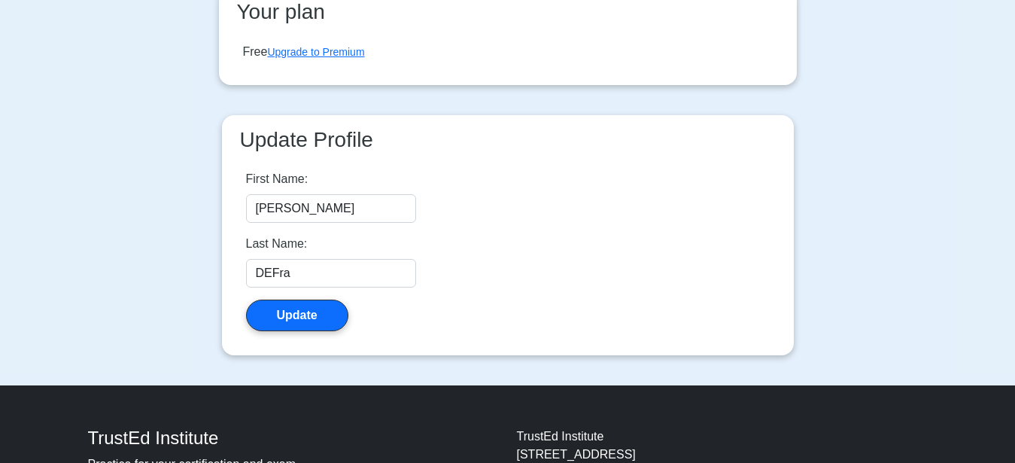
scroll to position [460, 0]
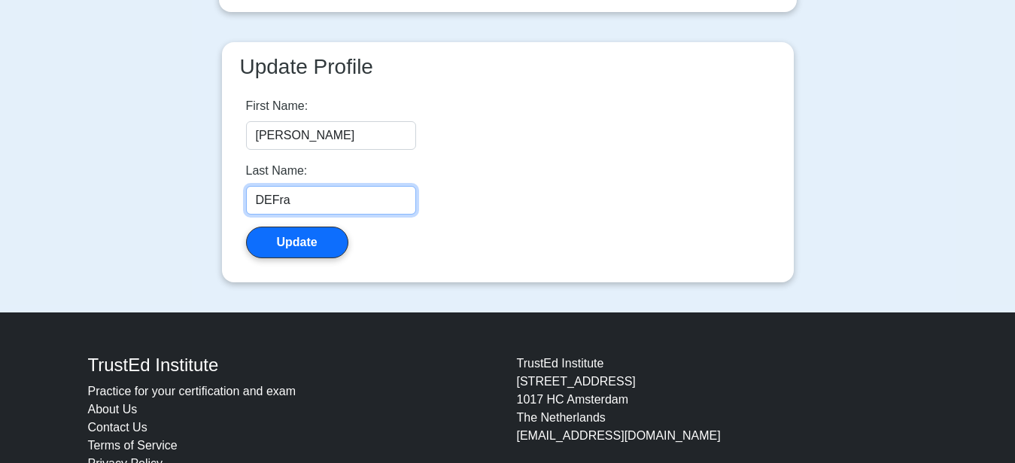
click at [305, 193] on input "DEFra" at bounding box center [331, 200] width 170 height 29
drag, startPoint x: 298, startPoint y: 201, endPoint x: 84, endPoint y: 232, distance: 216.7
click at [246, 214] on input "DEFra" at bounding box center [331, 200] width 170 height 29
type input "De [PERSON_NAME]"
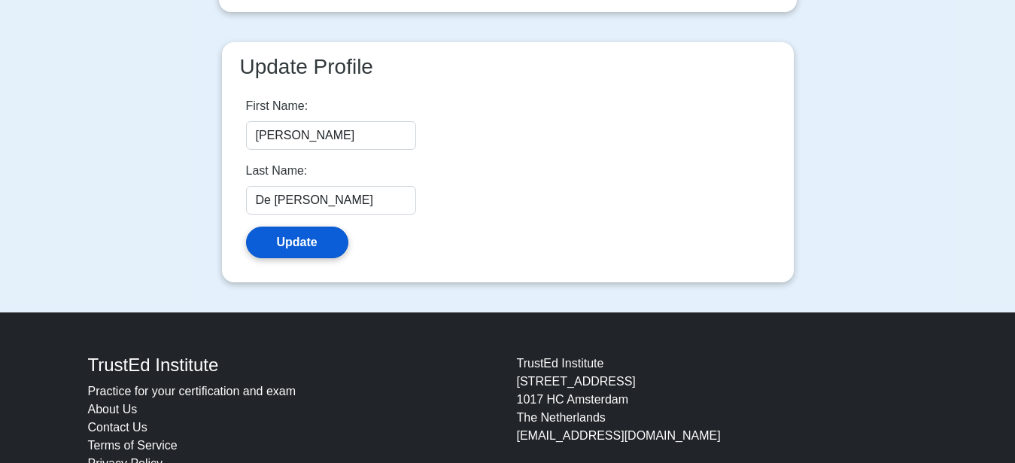
click at [313, 254] on button "Update" at bounding box center [297, 242] width 102 height 32
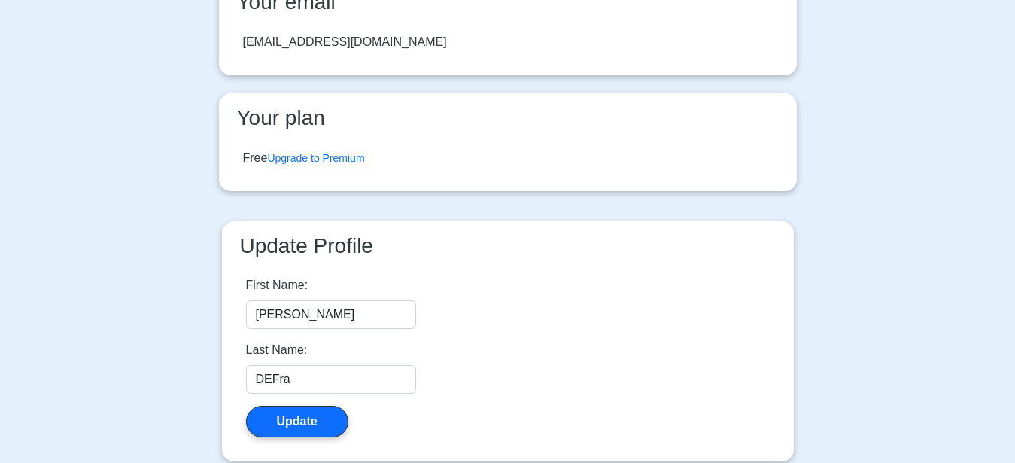
scroll to position [77, 0]
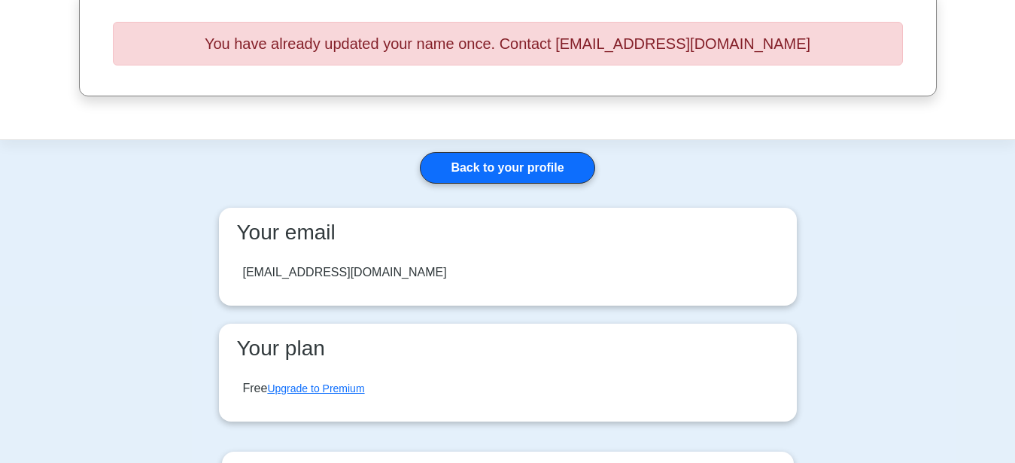
click at [346, 257] on div "[EMAIL_ADDRESS][DOMAIN_NAME]" at bounding box center [508, 272] width 554 height 42
click at [337, 255] on div "[EMAIL_ADDRESS][DOMAIN_NAME]" at bounding box center [508, 272] width 554 height 42
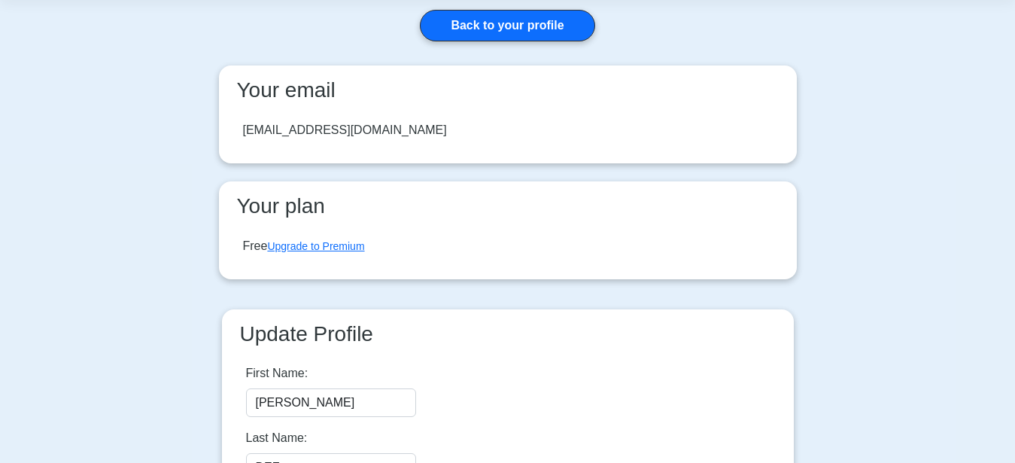
scroll to position [230, 0]
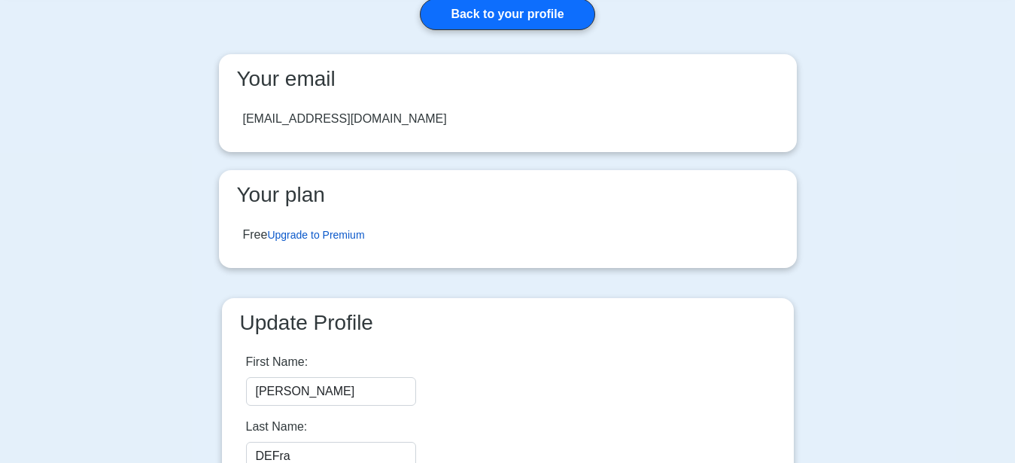
click at [354, 229] on link "Upgrade to Premium" at bounding box center [315, 235] width 97 height 12
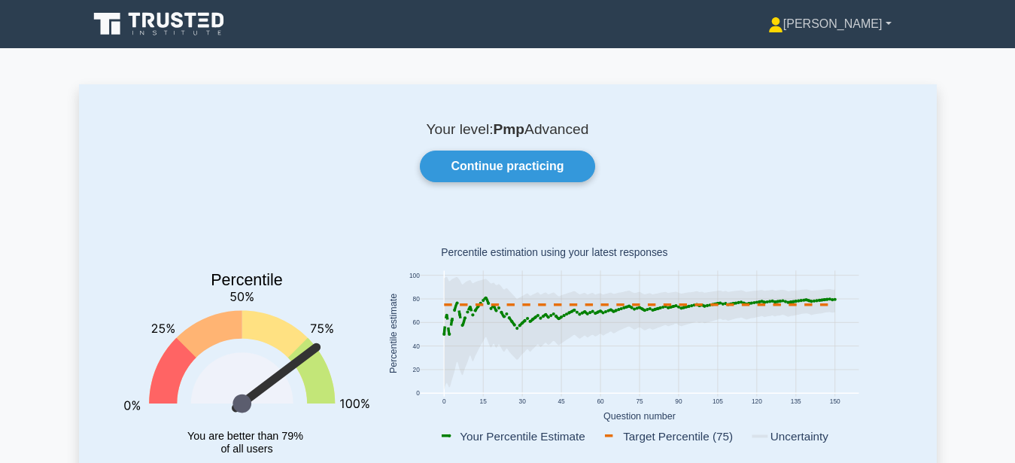
click at [889, 20] on link "[PERSON_NAME]" at bounding box center [830, 24] width 196 height 30
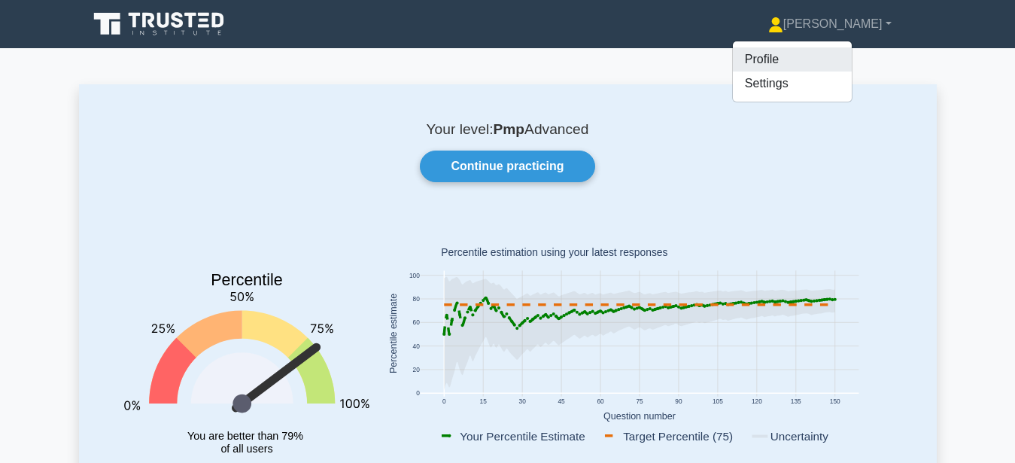
click at [830, 56] on link "Profile" at bounding box center [792, 59] width 119 height 24
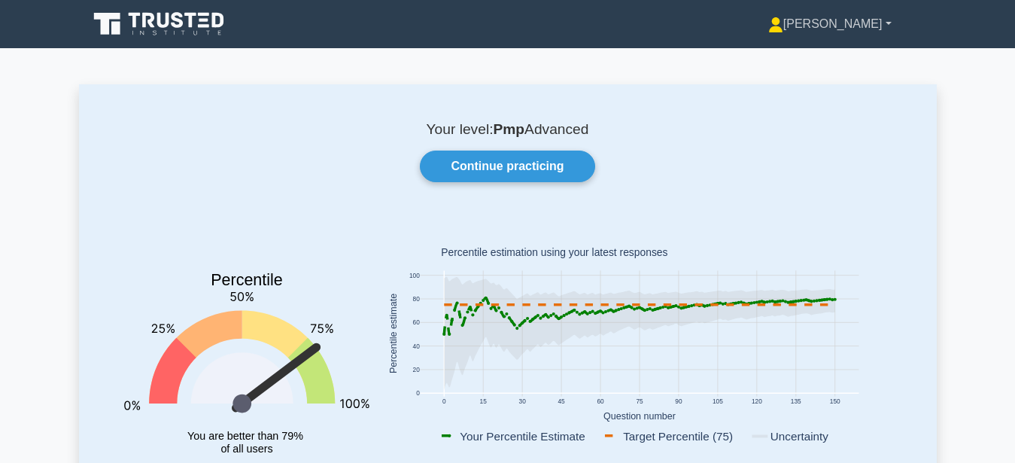
click at [878, 32] on link "[PERSON_NAME]" at bounding box center [830, 24] width 196 height 30
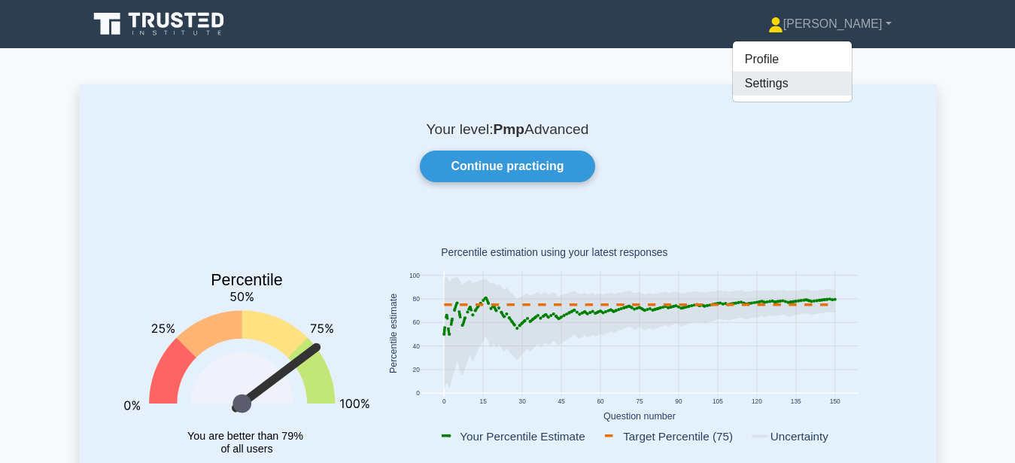
click at [837, 87] on link "Settings" at bounding box center [792, 83] width 119 height 24
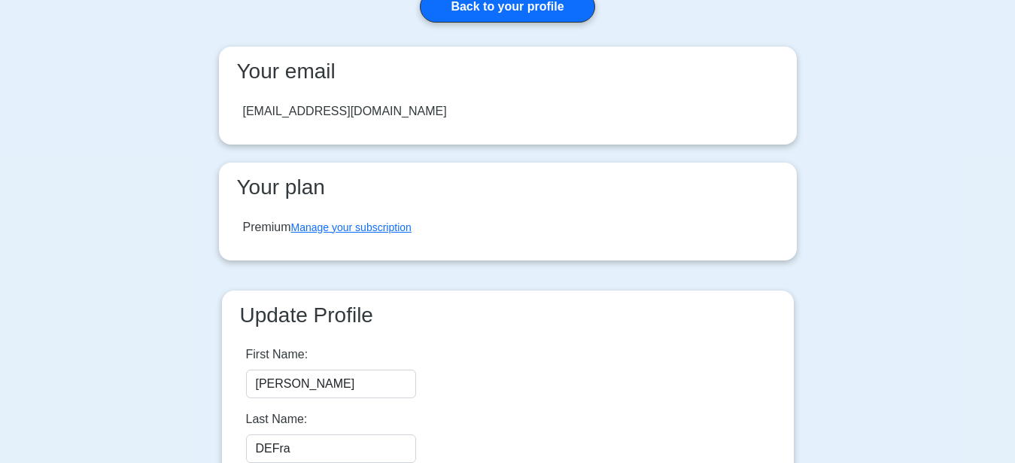
scroll to position [153, 0]
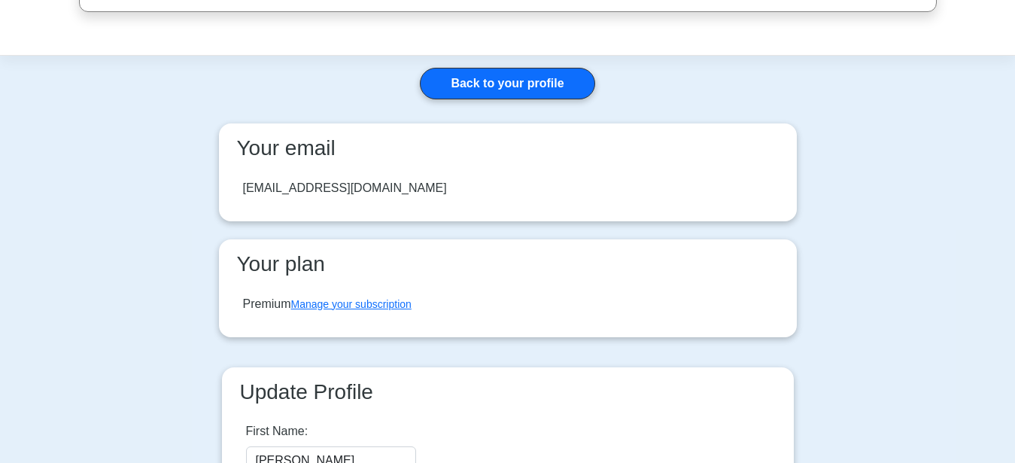
click at [353, 292] on div "Premium Manage your subscription" at bounding box center [508, 304] width 554 height 42
click at [353, 309] on link "Manage your subscription" at bounding box center [351, 304] width 120 height 12
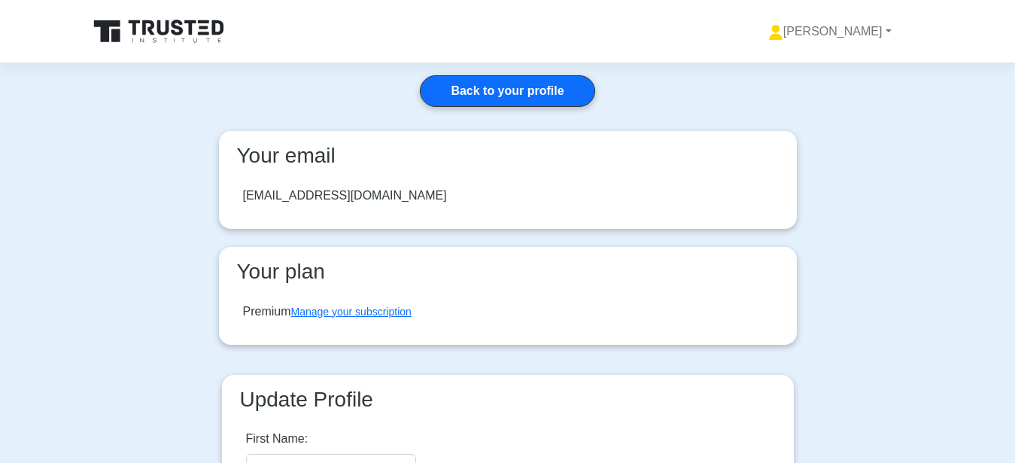
drag, startPoint x: 402, startPoint y: 193, endPoint x: 235, endPoint y: 198, distance: 166.3
click at [235, 198] on div "[EMAIL_ADDRESS][DOMAIN_NAME]" at bounding box center [508, 196] width 554 height 42
copy div "[EMAIL_ADDRESS][DOMAIN_NAME]"
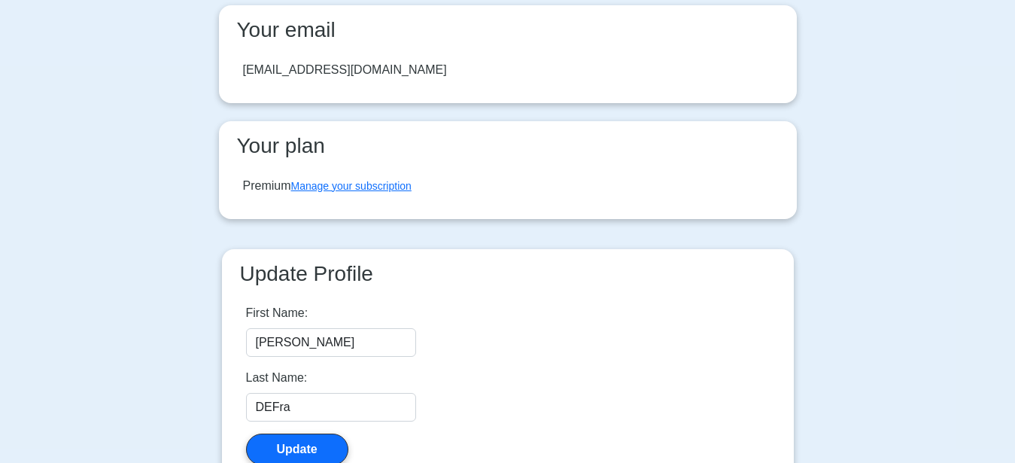
scroll to position [230, 0]
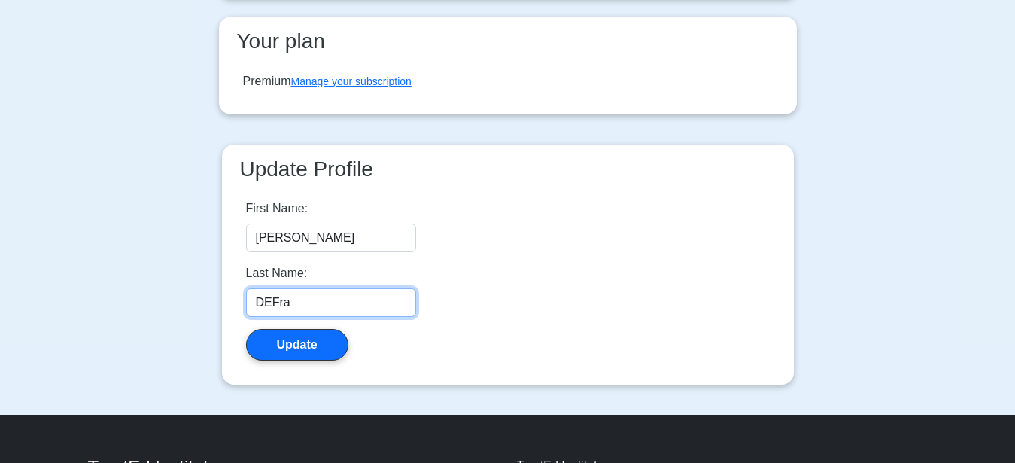
click at [313, 292] on input "DEFra" at bounding box center [331, 302] width 170 height 29
type input "De [PERSON_NAME]"
click at [580, 345] on div "First Name: [PERSON_NAME] Last Name: [PERSON_NAME] Update" at bounding box center [508, 279] width 548 height 185
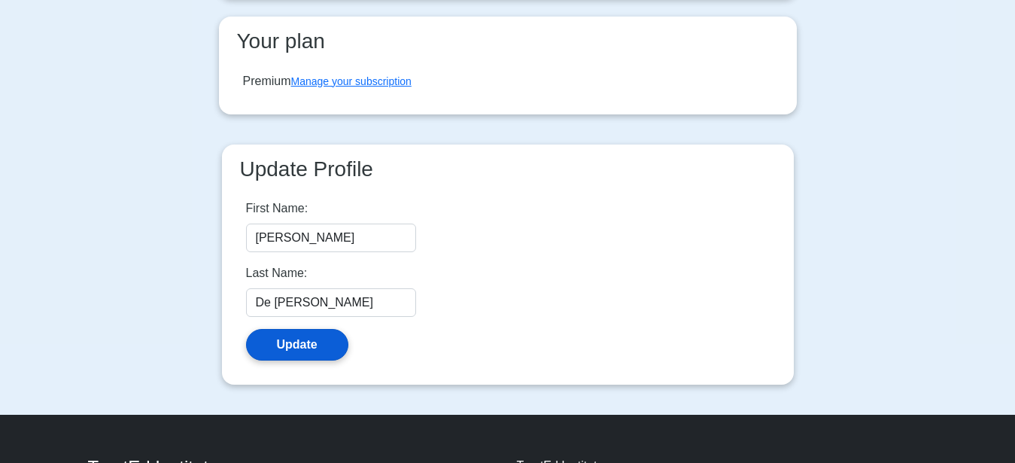
click at [342, 335] on button "Update" at bounding box center [297, 345] width 102 height 32
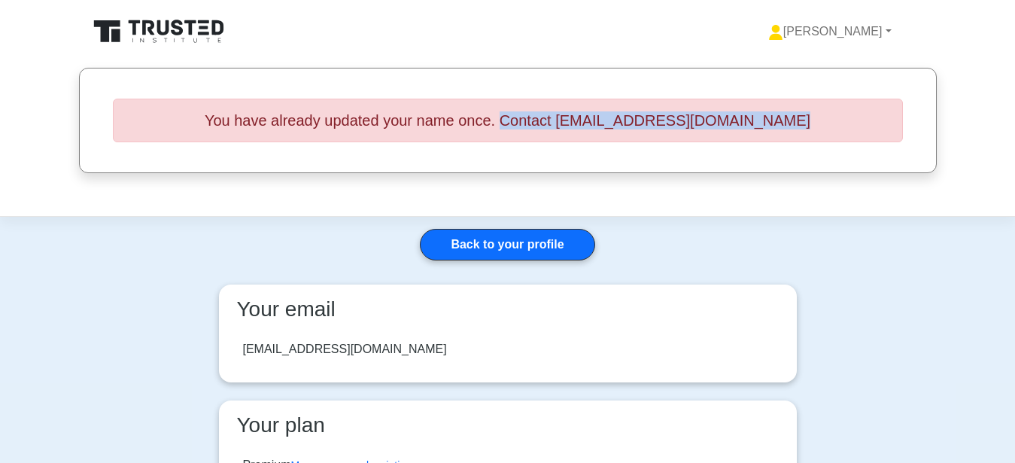
drag, startPoint x: 821, startPoint y: 113, endPoint x: 525, endPoint y: 147, distance: 297.6
click at [525, 147] on div "You have already updated your name once. Contact [EMAIL_ADDRESS][DOMAIN_NAME]" at bounding box center [508, 121] width 862 height 68
copy h5 "Contact [EMAIL_ADDRESS][DOMAIN_NAME]"
click at [496, 242] on link "Back to your profile" at bounding box center [507, 245] width 175 height 32
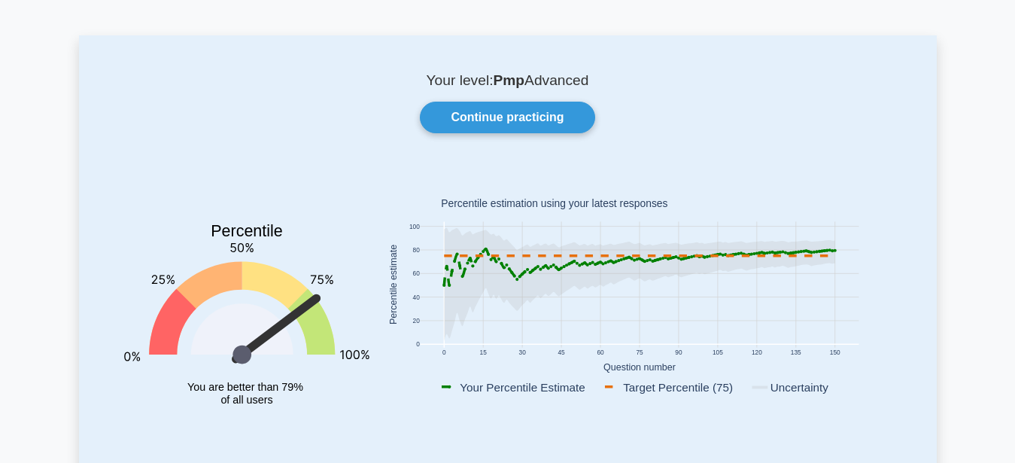
scroll to position [77, 0]
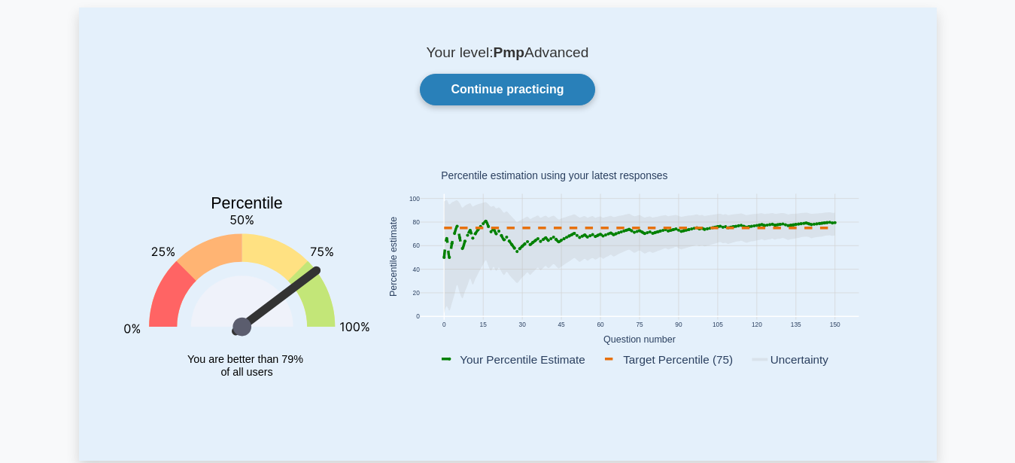
drag, startPoint x: 535, startPoint y: 108, endPoint x: 524, endPoint y: 97, distance: 15.4
click at [533, 107] on div "Your level: Pmp Advanced Continue practicing Percentile You are better than 79%…" at bounding box center [508, 234] width 858 height 453
click at [524, 96] on link "Continue practicing" at bounding box center [507, 90] width 175 height 32
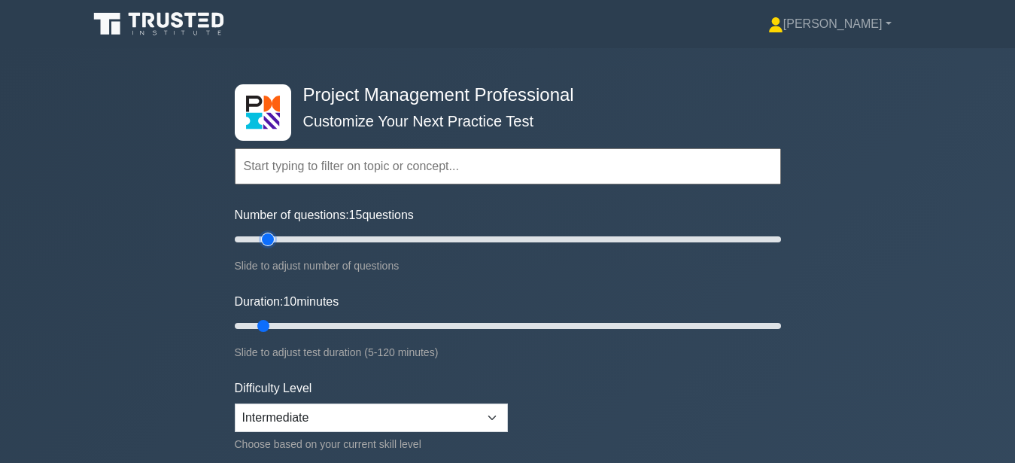
type input "15"
click at [268, 235] on input "Number of questions: 15 questions" at bounding box center [508, 239] width 546 height 18
drag, startPoint x: 269, startPoint y: 321, endPoint x: 348, endPoint y: 327, distance: 79.3
type input "30"
click at [348, 327] on input "Duration: 30 minutes" at bounding box center [508, 326] width 546 height 18
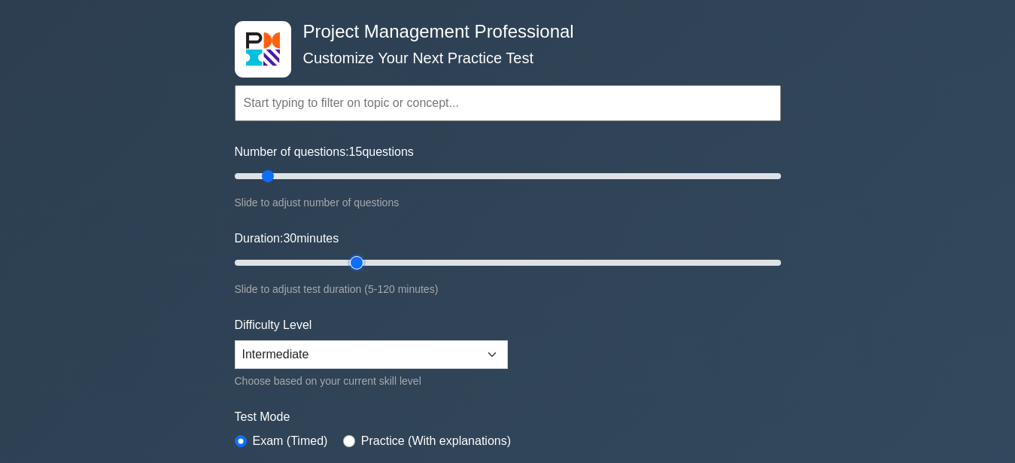
scroll to position [153, 0]
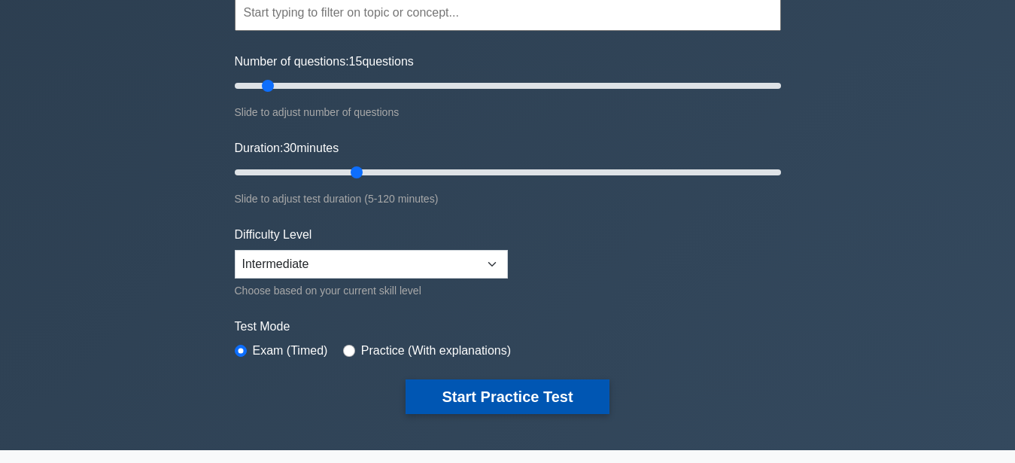
click at [468, 392] on button "Start Practice Test" at bounding box center [507, 396] width 203 height 35
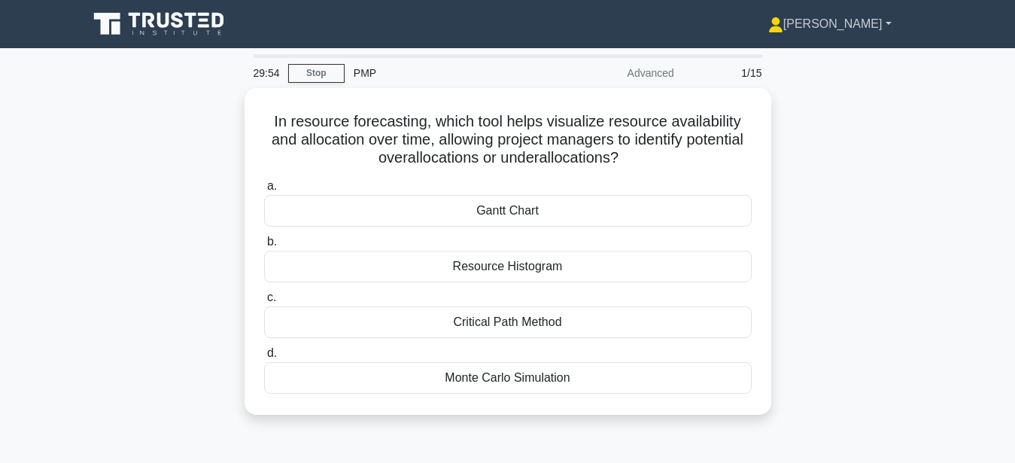
click at [864, 26] on link "[PERSON_NAME]" at bounding box center [830, 24] width 196 height 30
click at [114, 354] on div "In resource forecasting, which tool helps visualize resource availability and a…" at bounding box center [508, 260] width 858 height 345
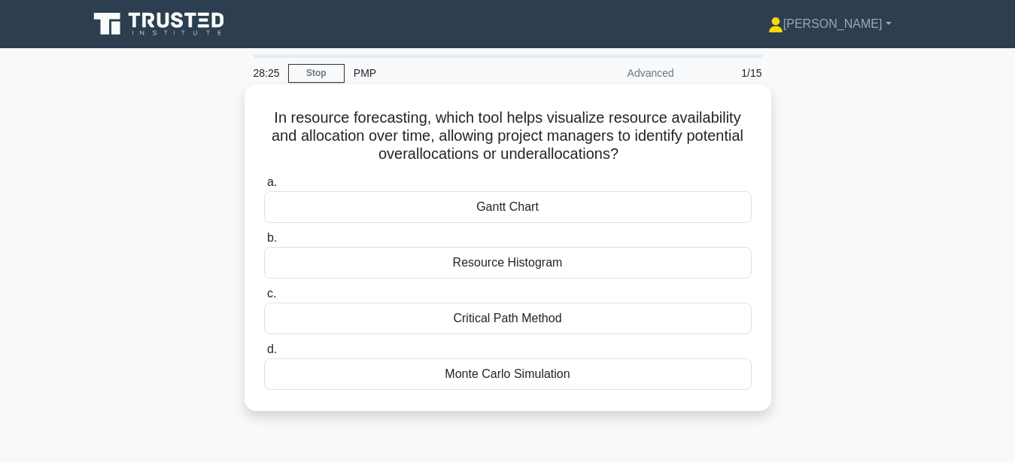
click at [457, 264] on div "Resource Histogram" at bounding box center [508, 263] width 488 height 32
click at [264, 243] on input "b. Resource Histogram" at bounding box center [264, 238] width 0 height 10
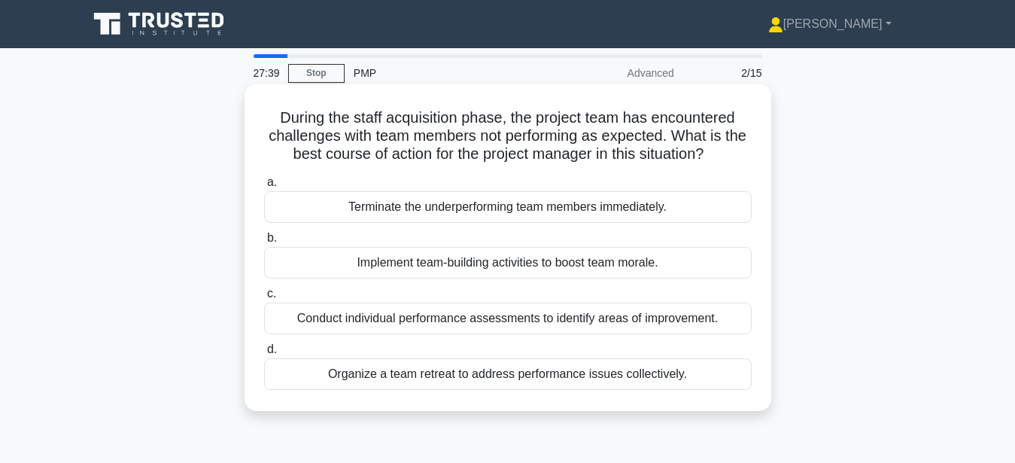
click at [544, 313] on div "Conduct individual performance assessments to identify areas of improvement." at bounding box center [508, 318] width 488 height 32
click at [264, 299] on input "c. Conduct individual performance assessments to identify areas of improvement." at bounding box center [264, 294] width 0 height 10
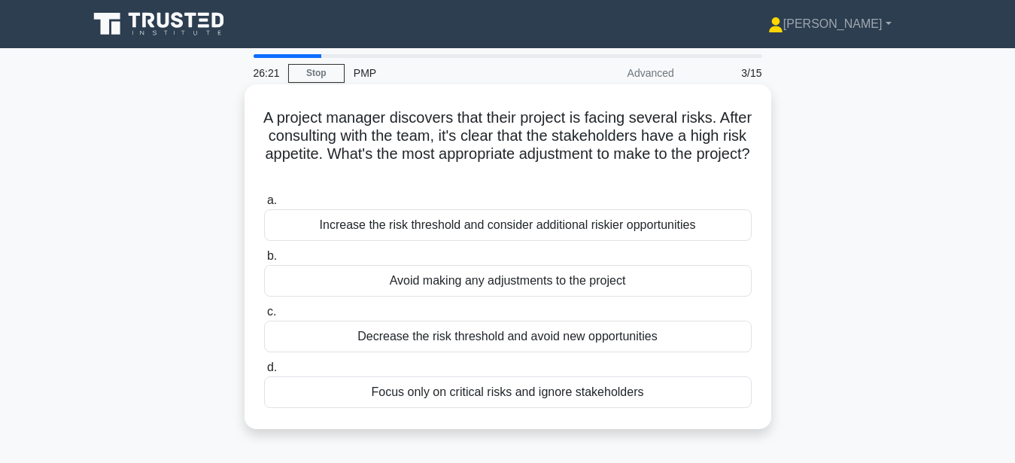
click at [535, 335] on div "Decrease the risk threshold and avoid new opportunities" at bounding box center [508, 337] width 488 height 32
click at [264, 317] on input "c. Decrease the risk threshold and avoid new opportunities" at bounding box center [264, 312] width 0 height 10
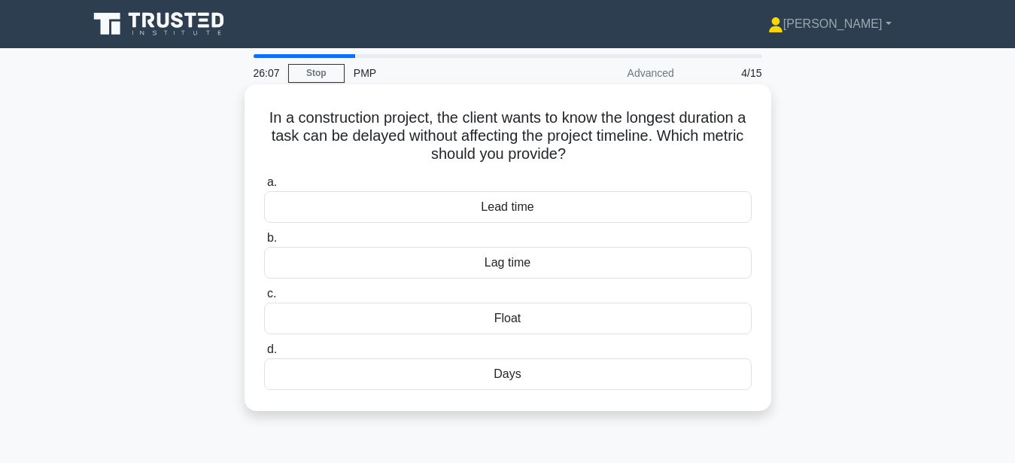
click at [485, 321] on div "Float" at bounding box center [508, 318] width 488 height 32
click at [264, 299] on input "c. Float" at bounding box center [264, 294] width 0 height 10
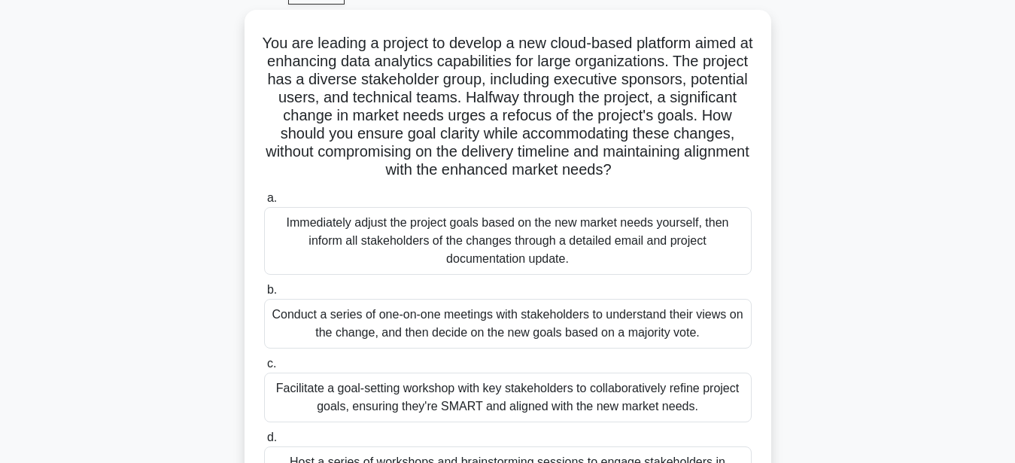
scroll to position [77, 0]
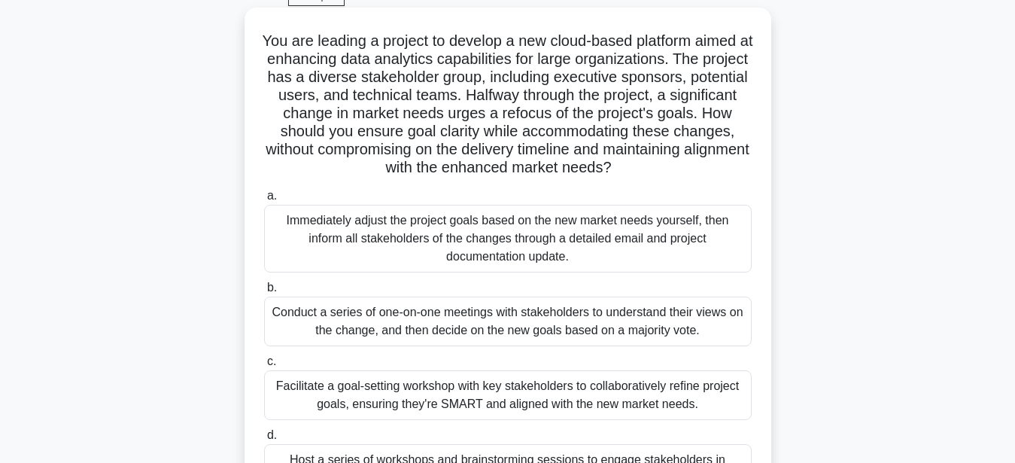
click at [612, 321] on div "Conduct a series of one-on-one meetings with stakeholders to understand their v…" at bounding box center [508, 321] width 488 height 50
click at [264, 293] on input "b. Conduct a series of one-on-one meetings with stakeholders to understand thei…" at bounding box center [264, 288] width 0 height 10
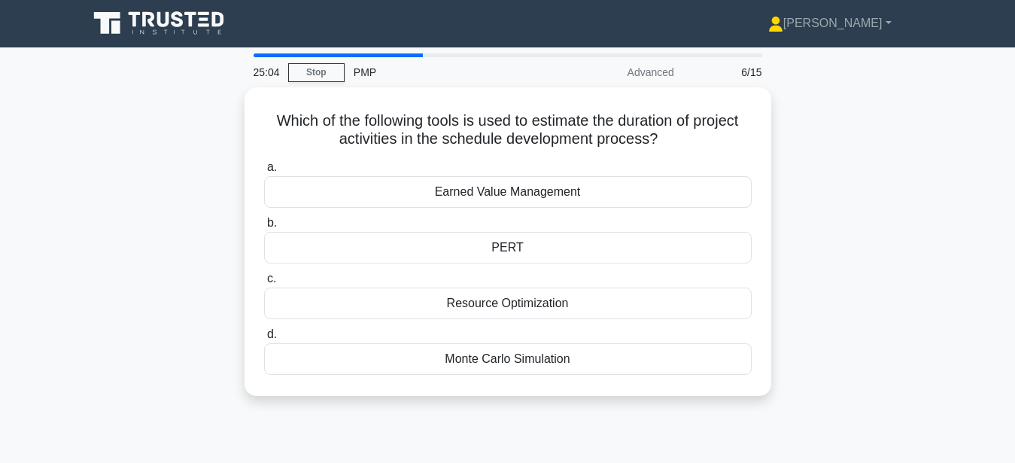
scroll to position [0, 0]
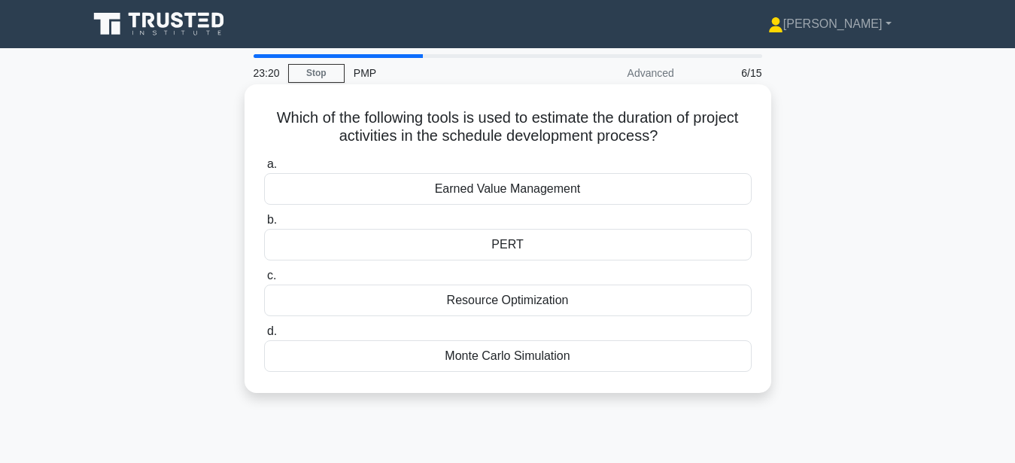
click at [471, 247] on div "PERT" at bounding box center [508, 245] width 488 height 32
click at [264, 225] on input "b. PERT" at bounding box center [264, 220] width 0 height 10
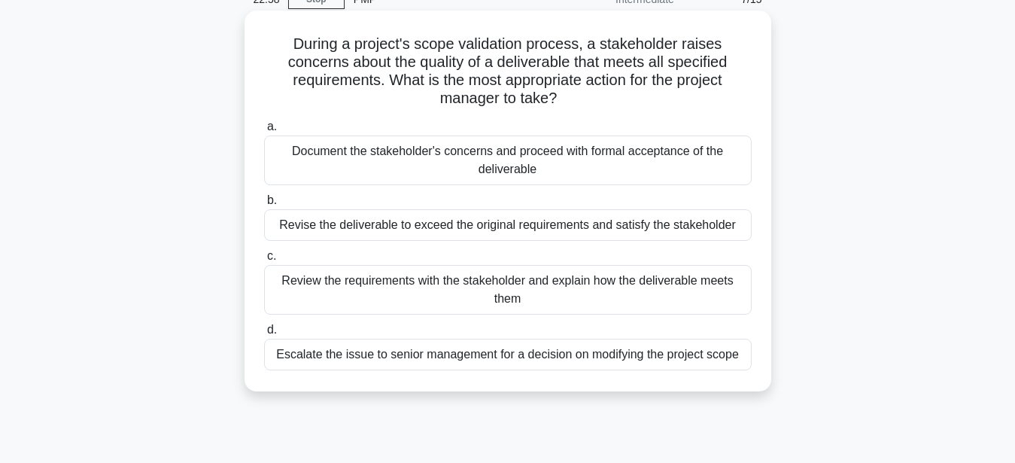
scroll to position [77, 0]
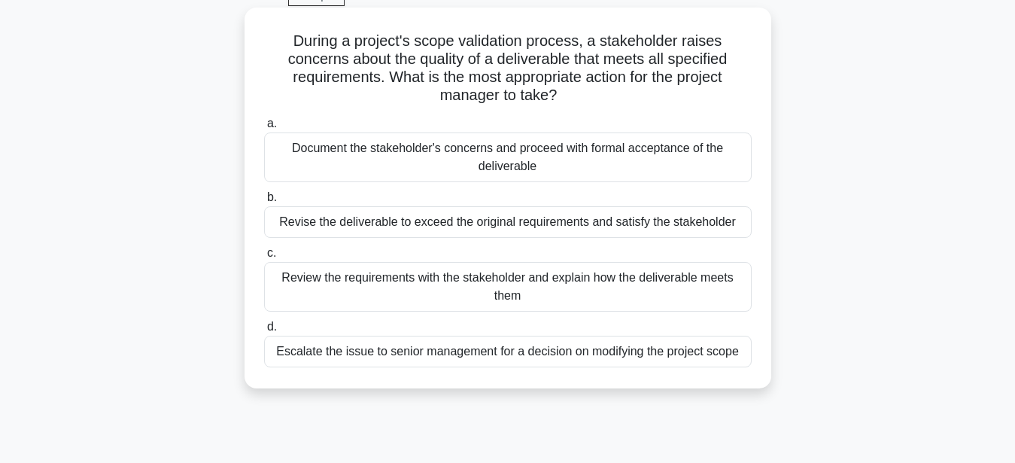
click at [385, 262] on div "Review the requirements with the stakeholder and explain how the deliverable me…" at bounding box center [508, 287] width 488 height 50
click at [264, 258] on input "c. Review the requirements with the stakeholder and explain how the deliverable…" at bounding box center [264, 253] width 0 height 10
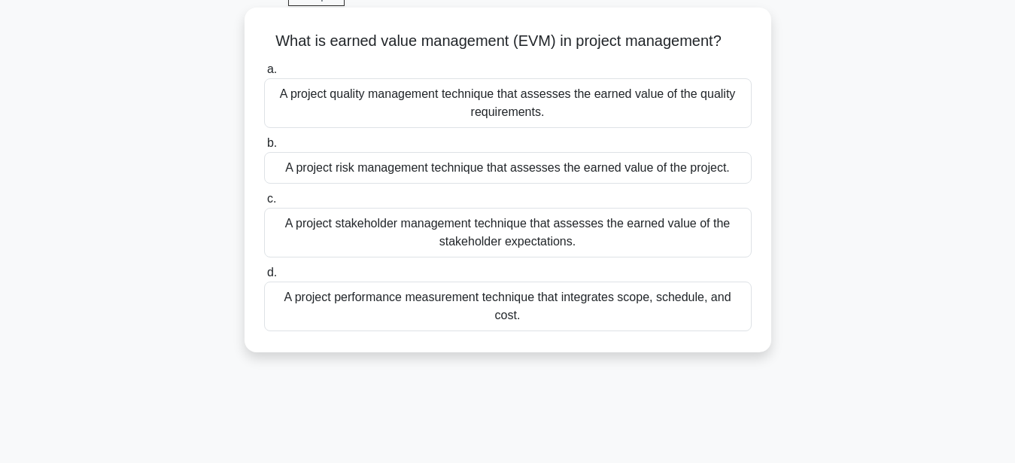
click at [544, 308] on div "A project performance measurement technique that integrates scope, schedule, an…" at bounding box center [508, 306] width 488 height 50
click at [264, 278] on input "d. A project performance measurement technique that integrates scope, schedule,…" at bounding box center [264, 273] width 0 height 10
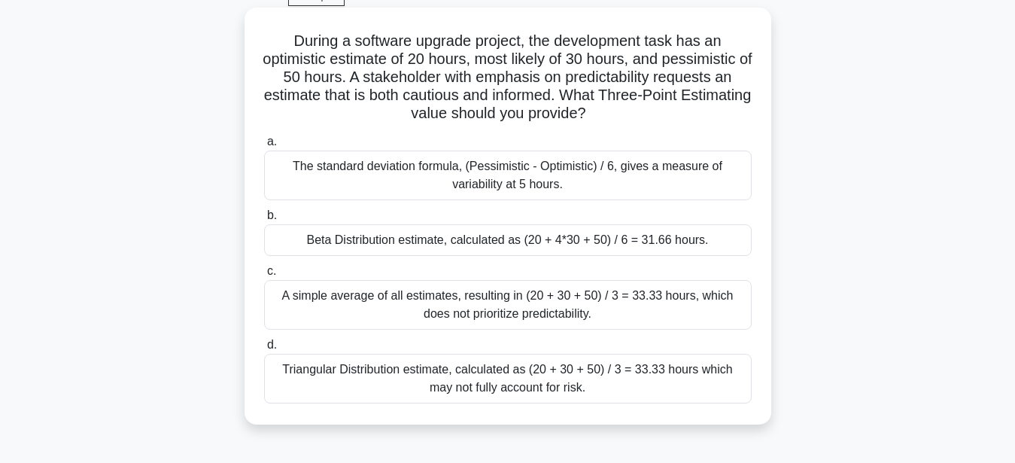
click at [418, 245] on div "Beta Distribution estimate, calculated as (20 + 4*30 + 50) / 6 = 31.66 hours." at bounding box center [508, 240] width 488 height 32
click at [264, 220] on input "b. Beta Distribution estimate, calculated as (20 + 4*30 + 50) / 6 = 31.66 hours." at bounding box center [264, 216] width 0 height 10
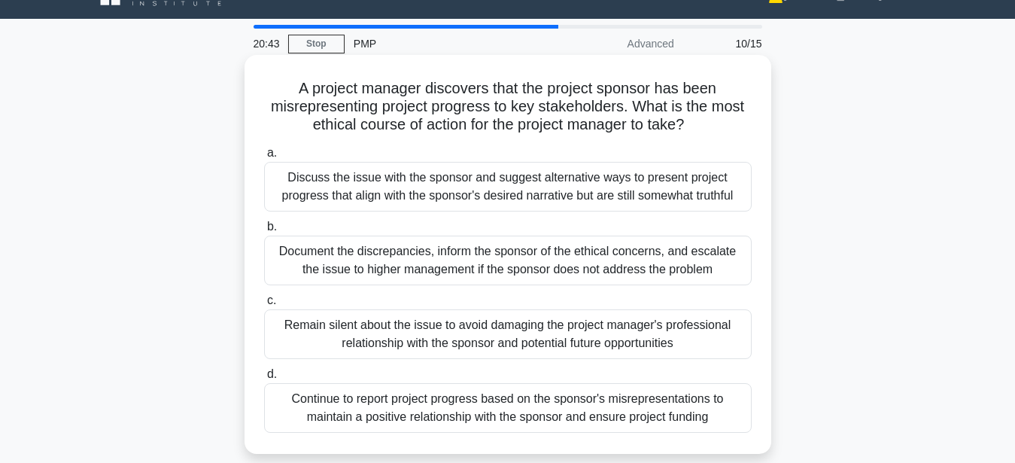
scroll to position [0, 0]
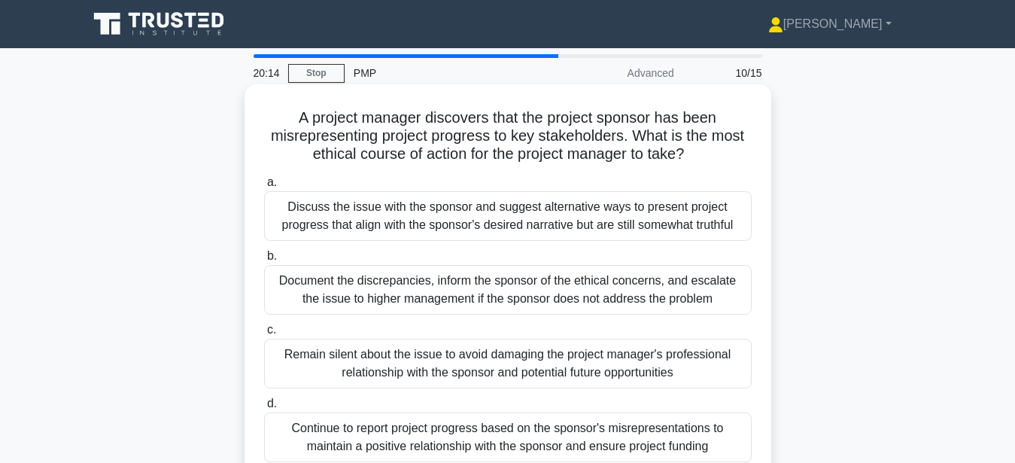
click at [676, 221] on div "Discuss the issue with the sponsor and suggest alternative ways to present proj…" at bounding box center [508, 216] width 488 height 50
click at [264, 187] on input "a. Discuss the issue with the sponsor and suggest alternative ways to present p…" at bounding box center [264, 183] width 0 height 10
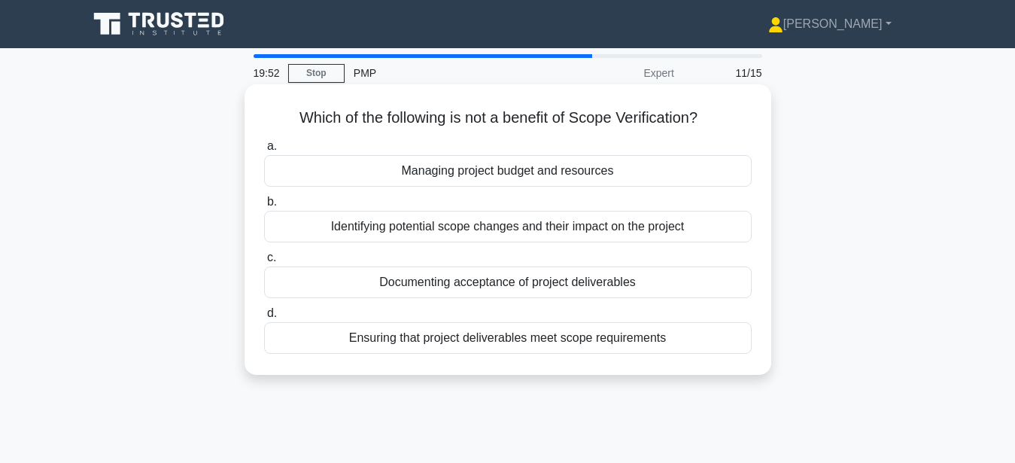
click at [591, 281] on div "Documenting acceptance of project deliverables" at bounding box center [508, 282] width 488 height 32
click at [264, 263] on input "c. Documenting acceptance of project deliverables" at bounding box center [264, 258] width 0 height 10
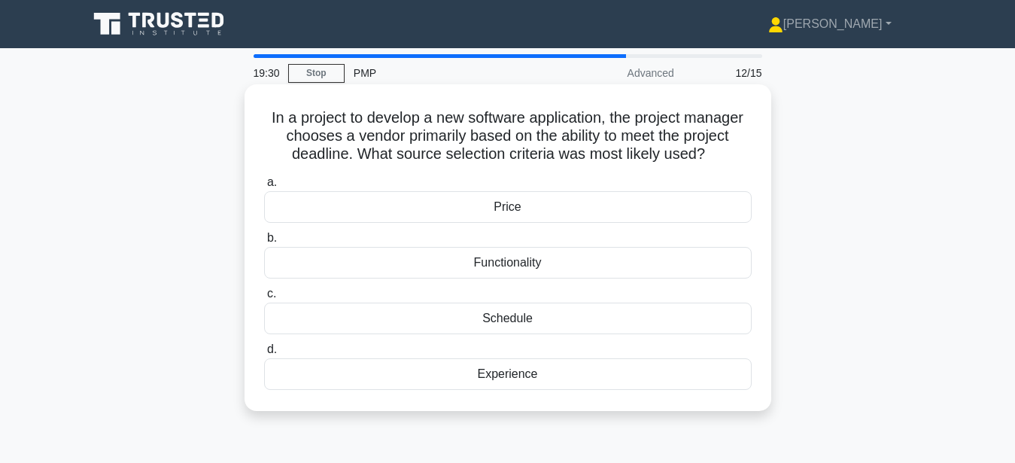
click at [476, 329] on div "Schedule" at bounding box center [508, 318] width 488 height 32
click at [264, 299] on input "c. Schedule" at bounding box center [264, 294] width 0 height 10
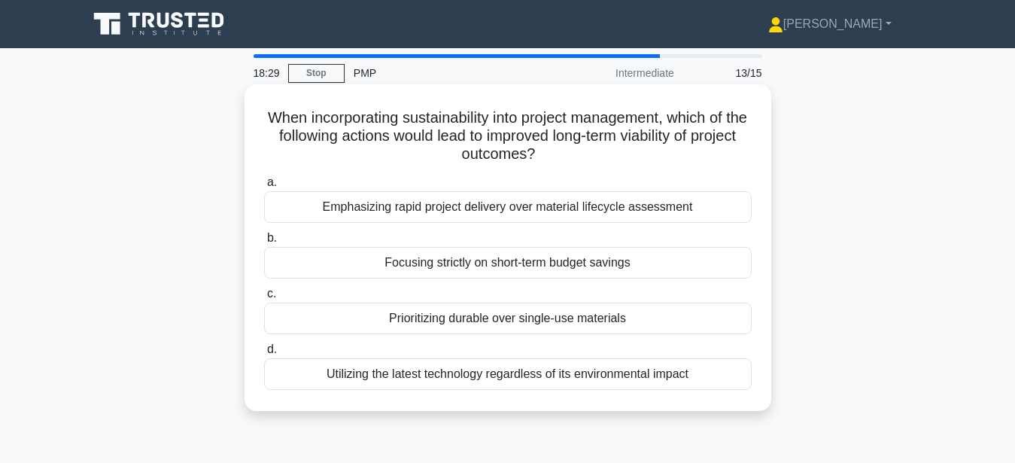
click at [478, 380] on div "Utilizing the latest technology regardless of its environmental impact" at bounding box center [508, 374] width 488 height 32
click at [264, 354] on input "d. Utilizing the latest technology regardless of its environmental impact" at bounding box center [264, 350] width 0 height 10
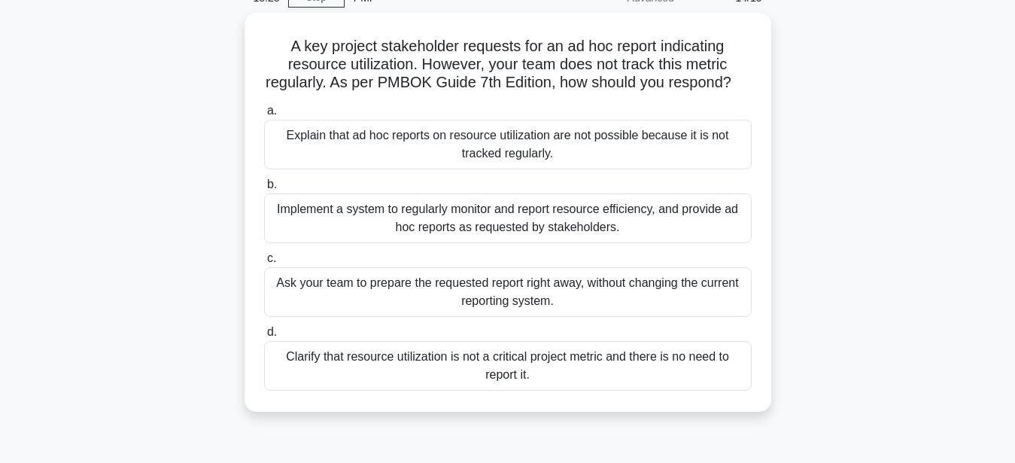
scroll to position [77, 0]
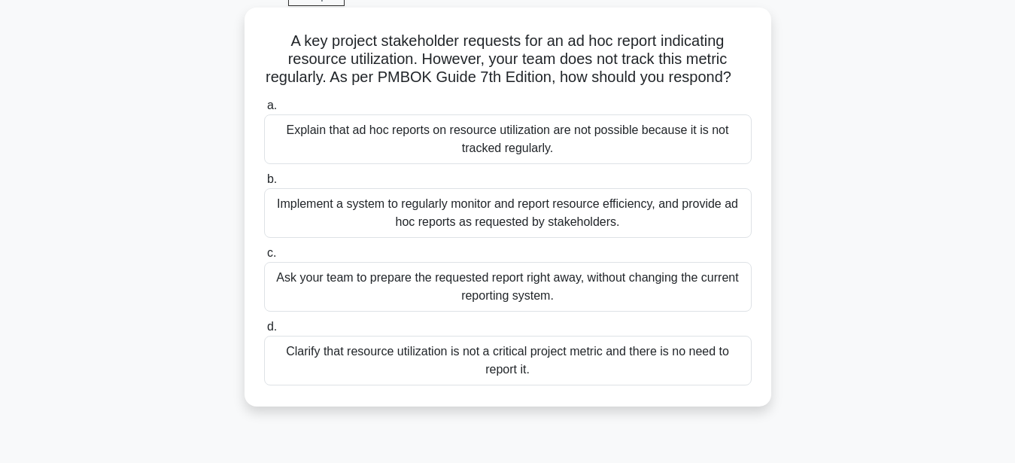
click at [516, 217] on div "Implement a system to regularly monitor and report resource efficiency, and pro…" at bounding box center [508, 213] width 488 height 50
click at [264, 184] on input "b. Implement a system to regularly monitor and report resource efficiency, and …" at bounding box center [264, 180] width 0 height 10
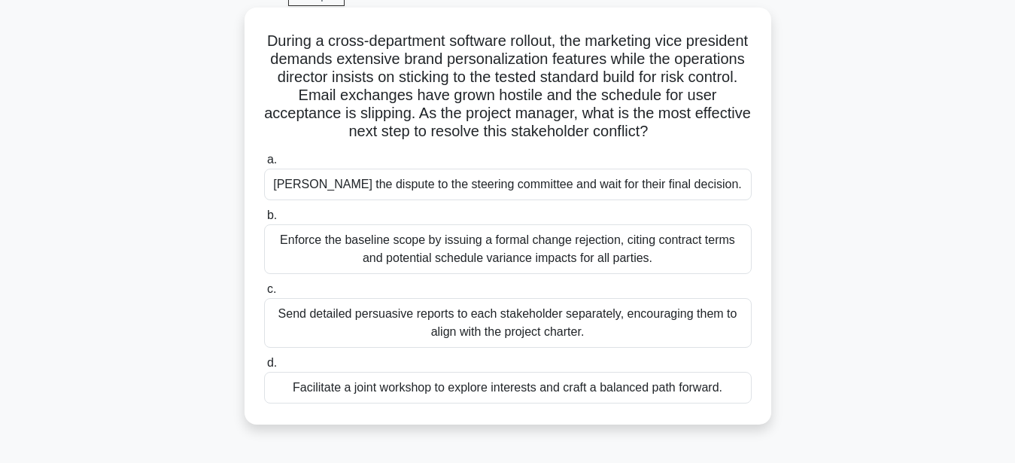
click at [424, 381] on div "Facilitate a joint workshop to explore interests and craft a balanced path forw…" at bounding box center [508, 388] width 488 height 32
click at [264, 368] on input "d. Facilitate a joint workshop to explore interests and craft a balanced path f…" at bounding box center [264, 363] width 0 height 10
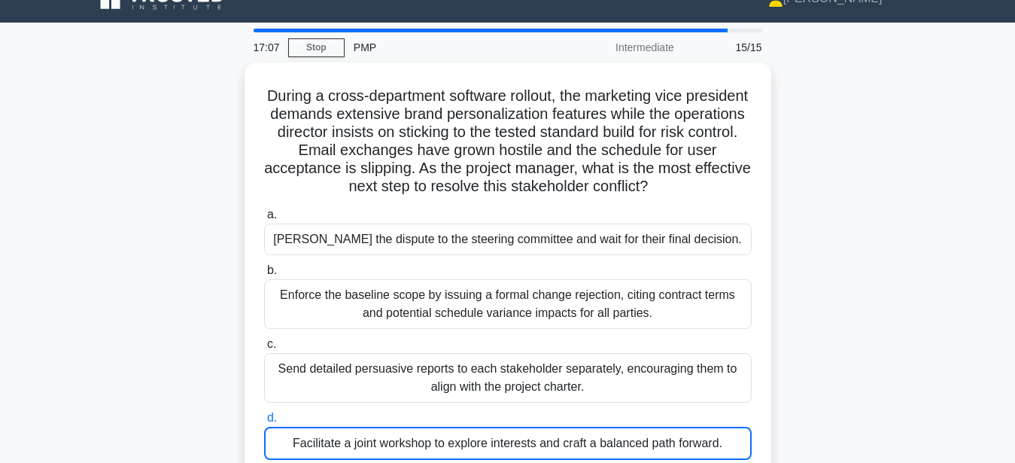
scroll to position [0, 0]
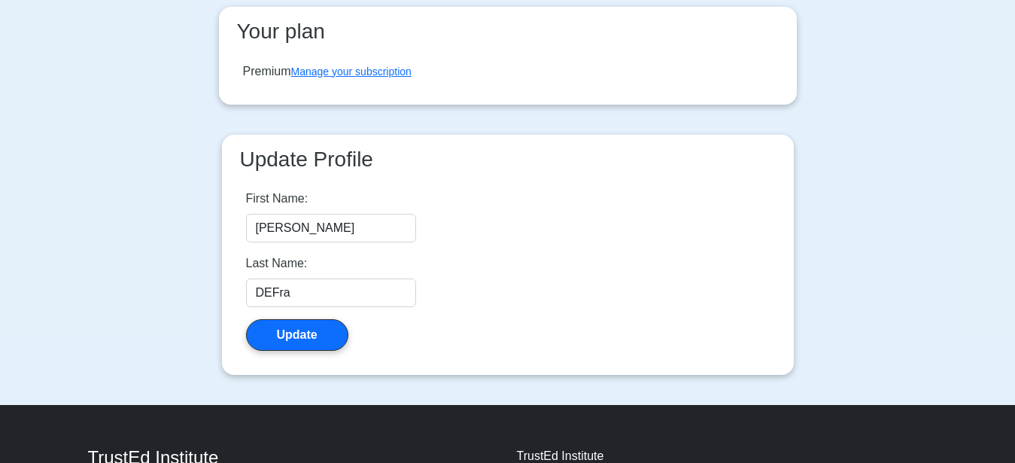
scroll to position [153, 0]
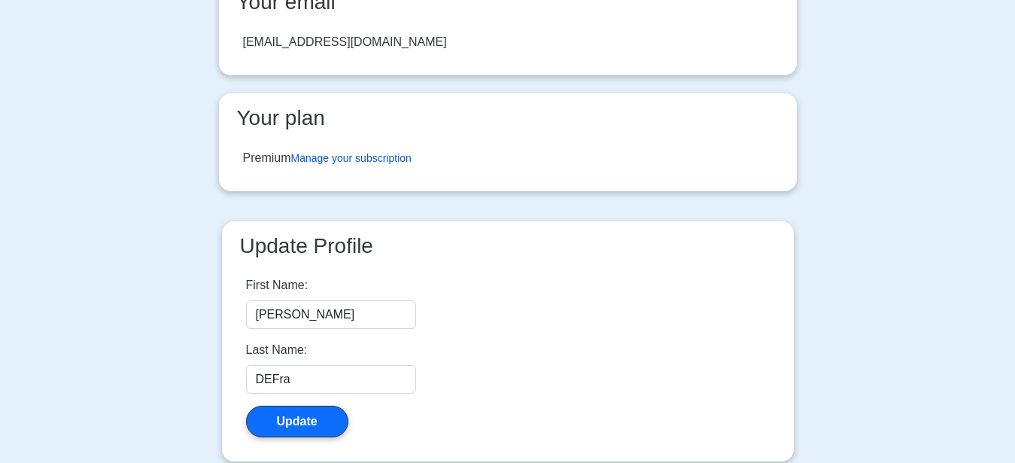
click at [360, 161] on link "Manage your subscription" at bounding box center [351, 158] width 120 height 12
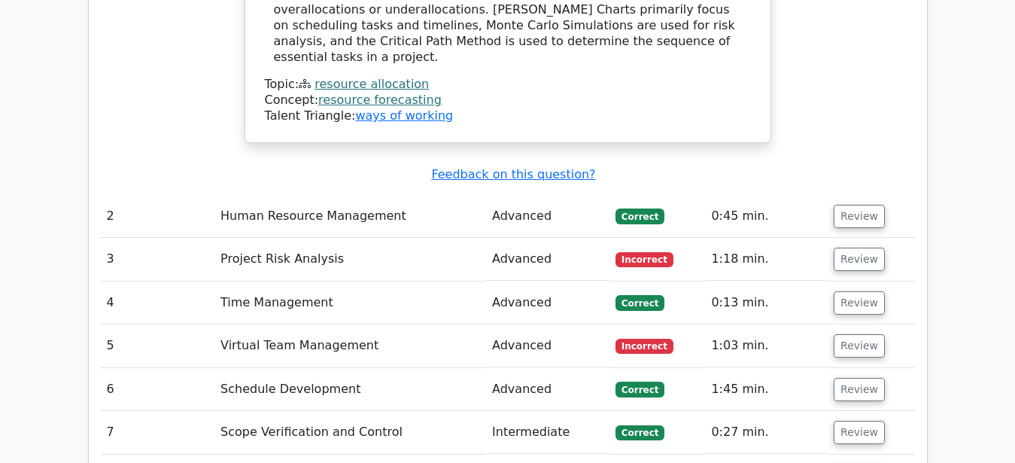
scroll to position [1612, 0]
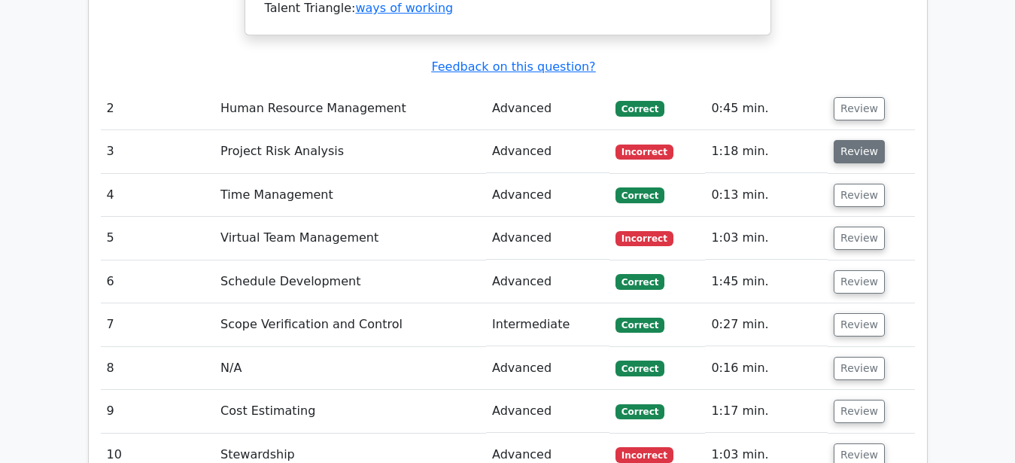
click at [843, 141] on button "Review" at bounding box center [859, 151] width 51 height 23
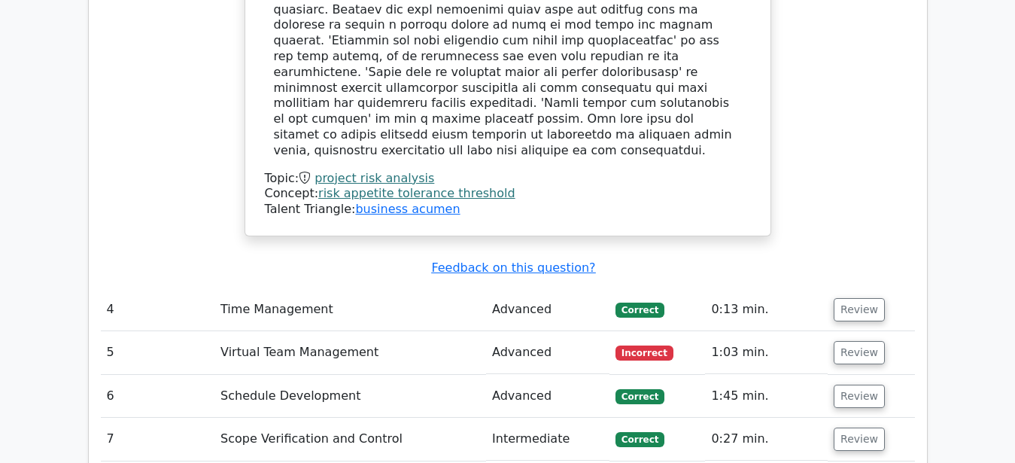
scroll to position [2226, 0]
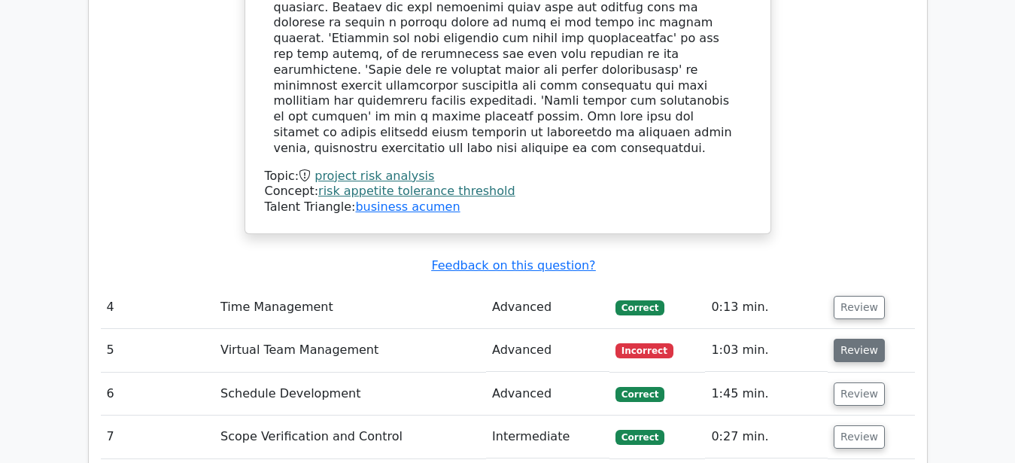
click at [858, 339] on button "Review" at bounding box center [859, 350] width 51 height 23
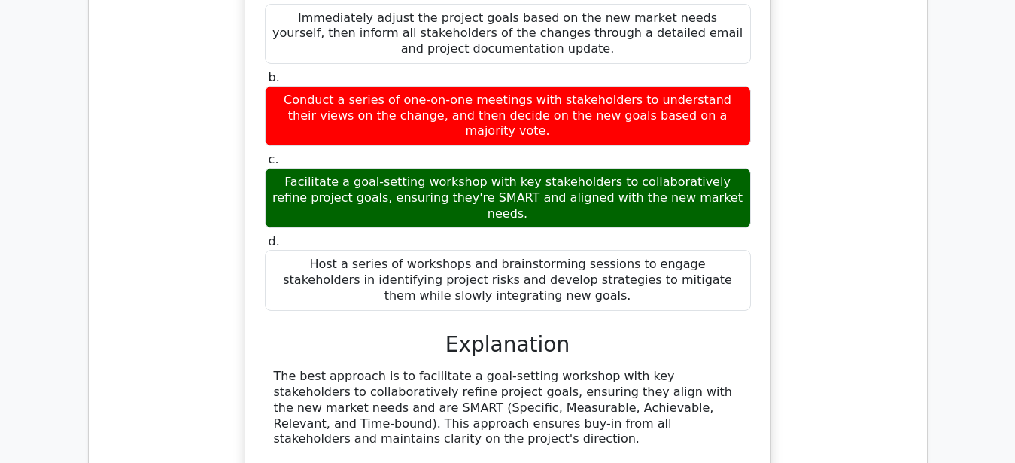
scroll to position [2839, 0]
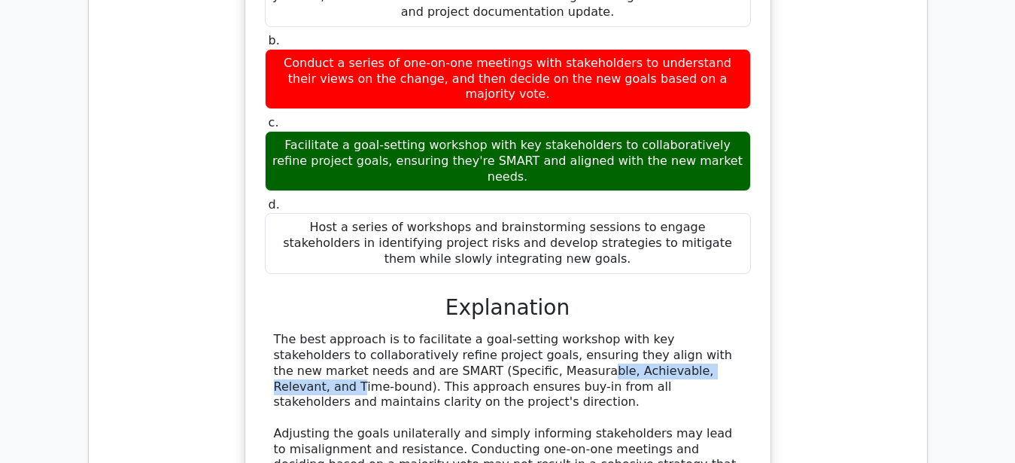
drag, startPoint x: 338, startPoint y: 272, endPoint x: 509, endPoint y: 269, distance: 171.6
click at [509, 332] on div "The best approach is to facilitate a goal-setting workshop with key stakeholder…" at bounding box center [508, 426] width 468 height 188
copy div "Specific, Measurable, Achievable"
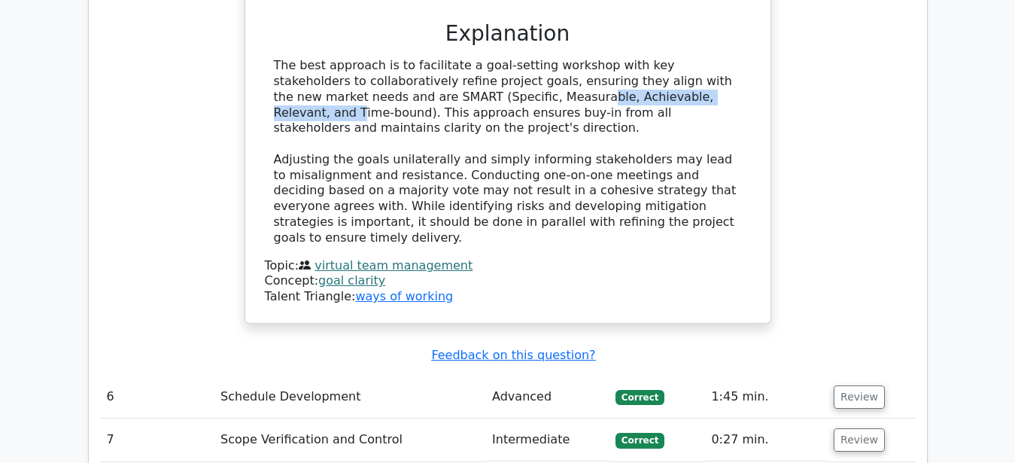
scroll to position [3223, 0]
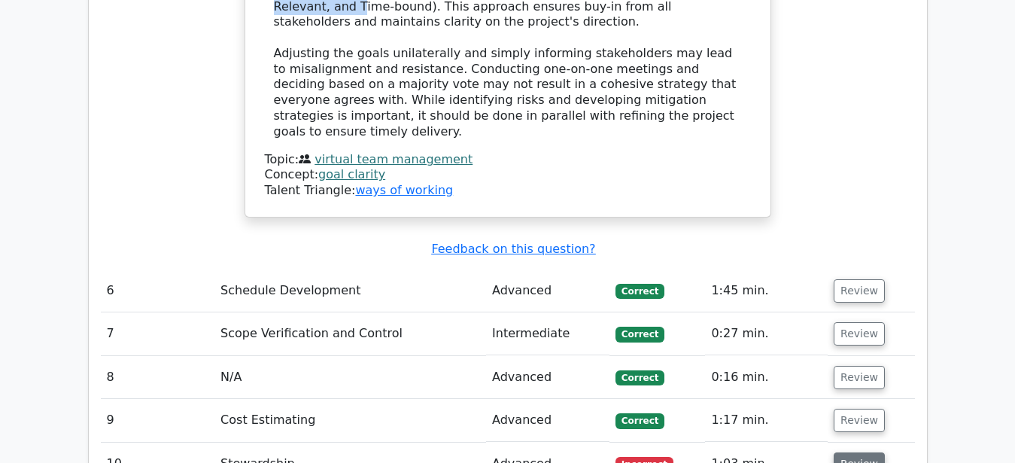
click at [856, 452] on button "Review" at bounding box center [859, 463] width 51 height 23
click at [855, 409] on button "Review" at bounding box center [859, 420] width 51 height 23
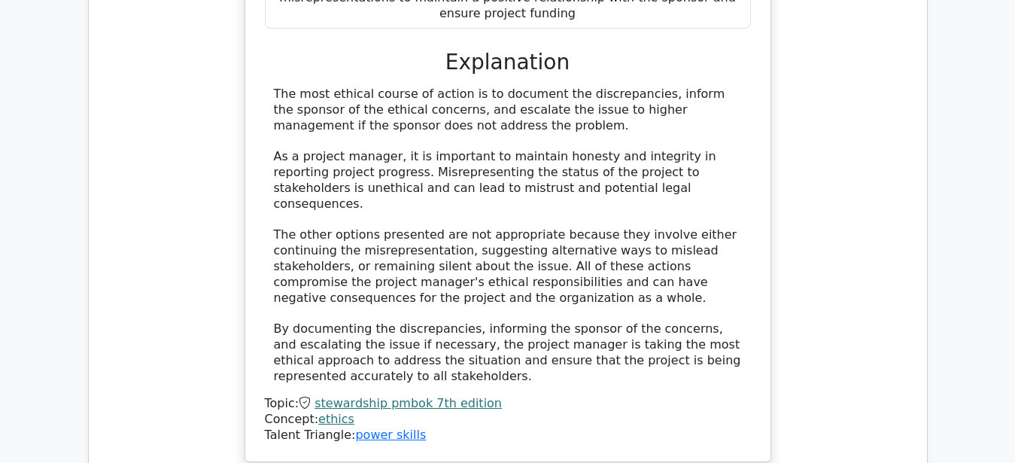
scroll to position [4911, 0]
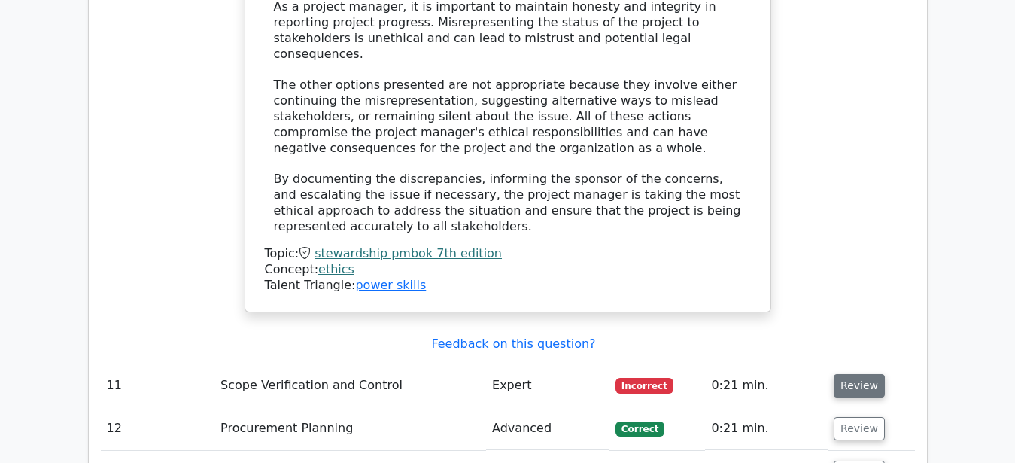
click at [855, 374] on button "Review" at bounding box center [859, 385] width 51 height 23
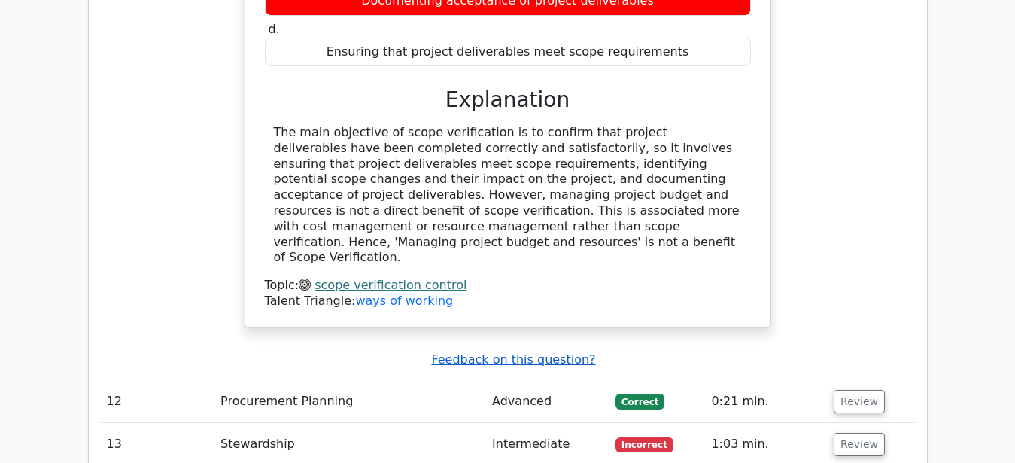
scroll to position [5525, 0]
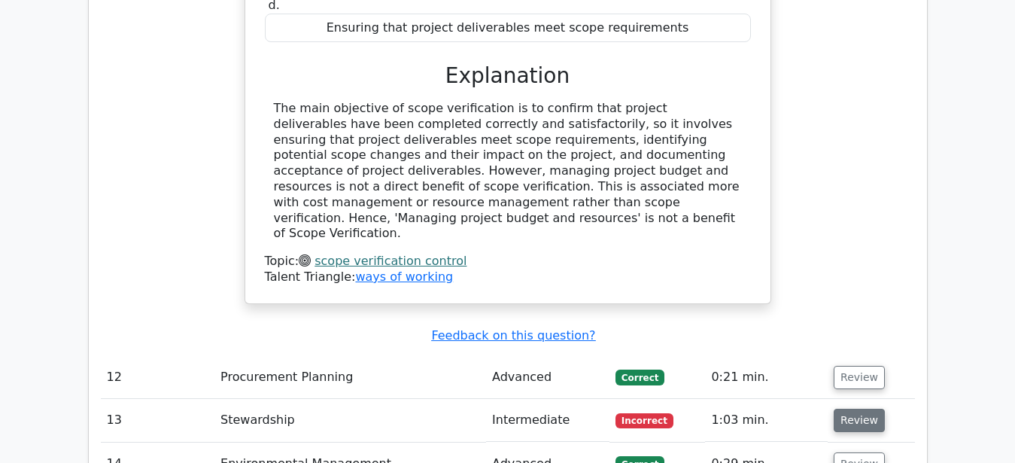
click at [842, 409] on button "Review" at bounding box center [859, 420] width 51 height 23
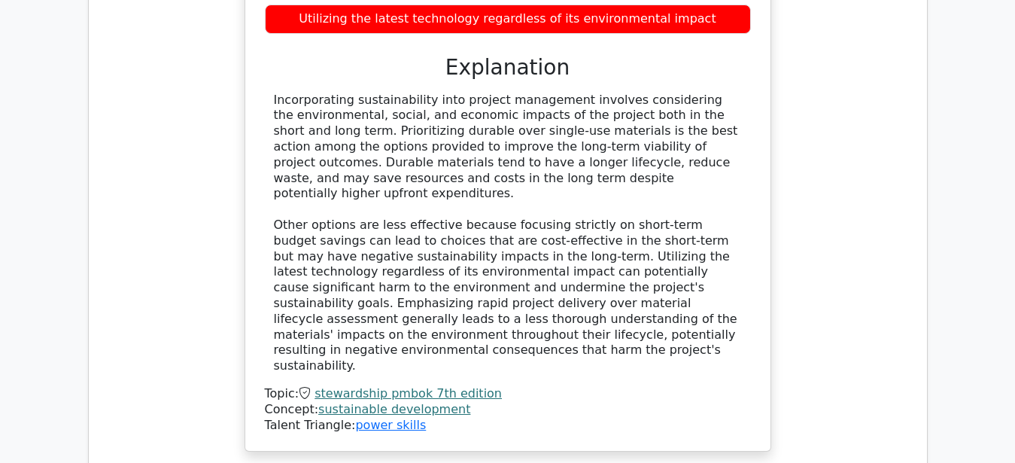
scroll to position [6370, 0]
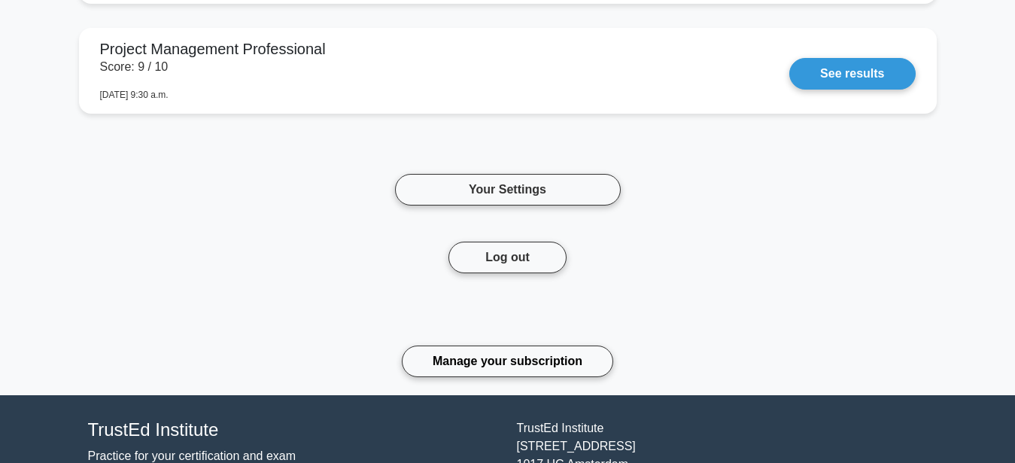
scroll to position [2226, 0]
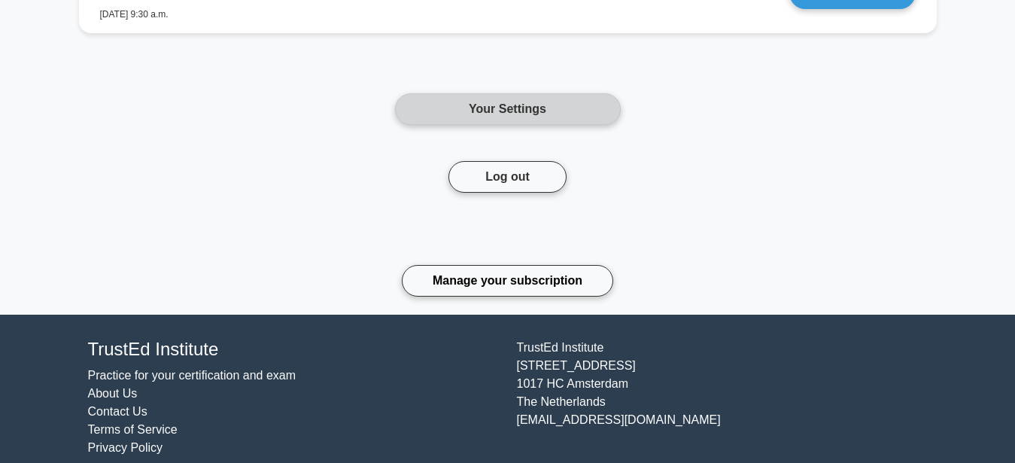
click at [515, 114] on link "Your Settings" at bounding box center [508, 109] width 226 height 32
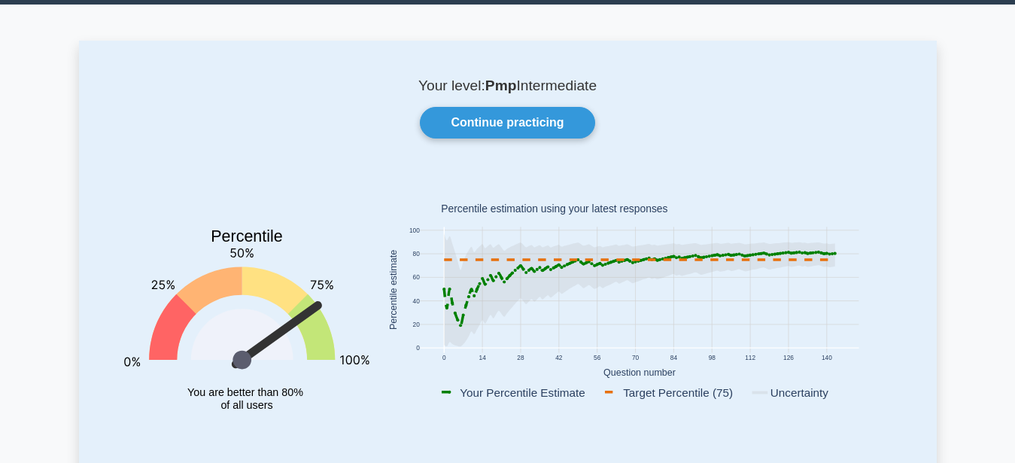
scroll to position [77, 0]
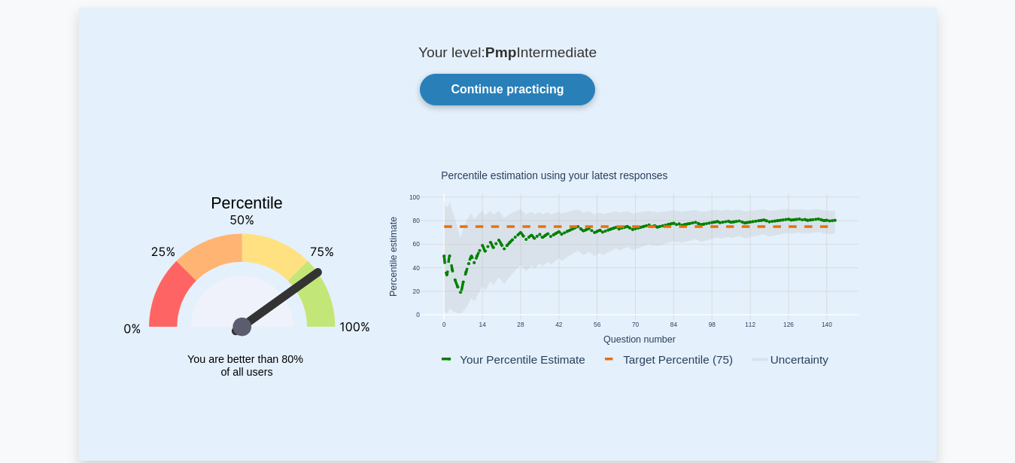
click at [512, 84] on link "Continue practicing" at bounding box center [507, 90] width 175 height 32
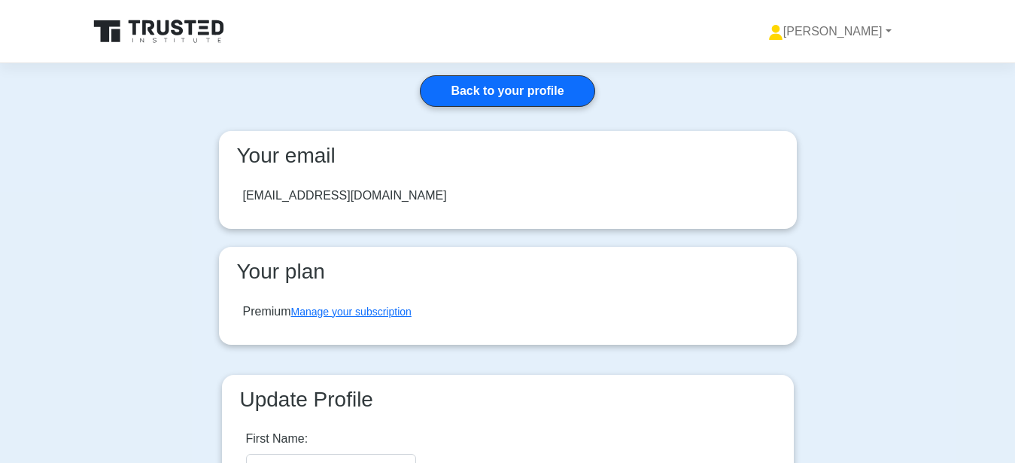
scroll to position [77, 0]
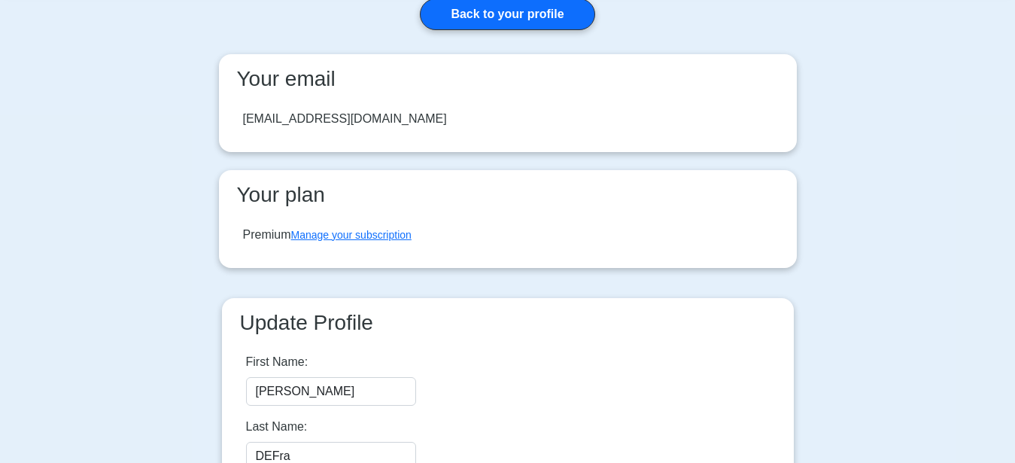
click at [369, 113] on div "[EMAIL_ADDRESS][DOMAIN_NAME]" at bounding box center [345, 119] width 204 height 18
drag, startPoint x: 317, startPoint y: 115, endPoint x: 296, endPoint y: 103, distance: 23.6
click at [319, 114] on div "[EMAIL_ADDRESS][DOMAIN_NAME]" at bounding box center [345, 119] width 204 height 18
click at [282, 89] on h3 "Your email" at bounding box center [508, 79] width 554 height 26
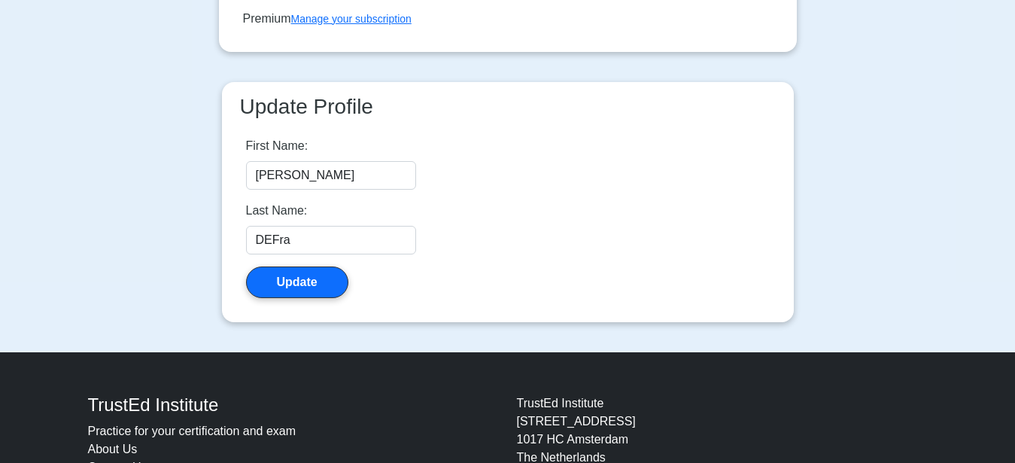
scroll to position [78, 0]
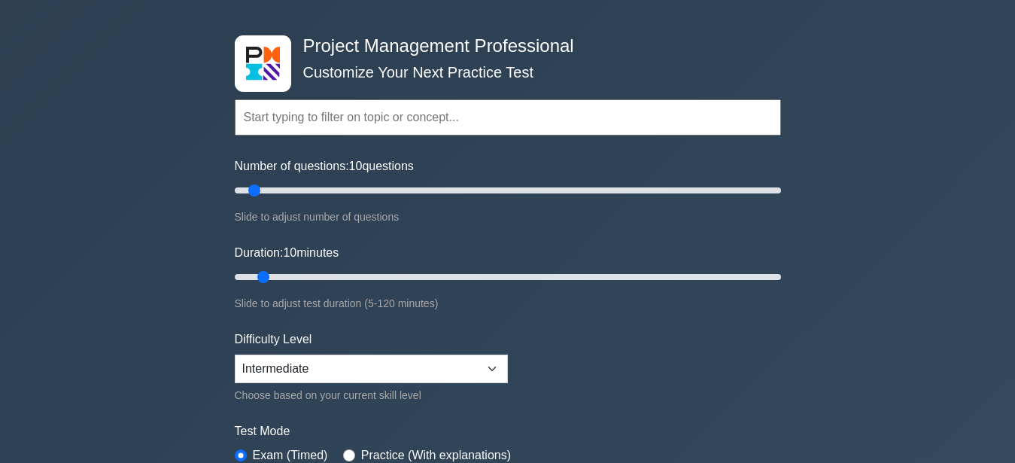
scroll to position [77, 0]
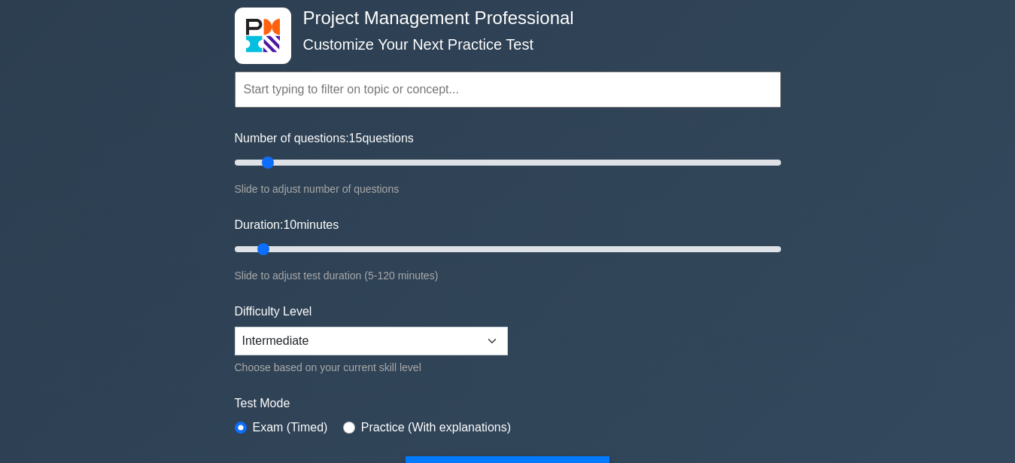
drag, startPoint x: 254, startPoint y: 163, endPoint x: 268, endPoint y: 160, distance: 13.9
type input "15"
click at [268, 160] on input "Number of questions: 15 questions" at bounding box center [508, 162] width 546 height 18
drag, startPoint x: 264, startPoint y: 248, endPoint x: 523, endPoint y: 242, distance: 258.9
click at [523, 242] on input "Duration: 65 minutes" at bounding box center [508, 249] width 546 height 18
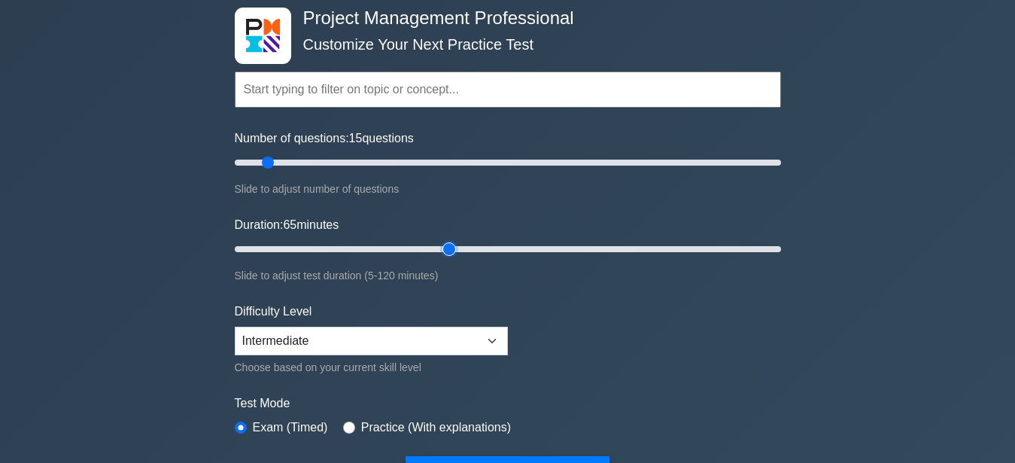
drag, startPoint x: 520, startPoint y: 247, endPoint x: 440, endPoint y: 260, distance: 80.9
type input "50"
click at [440, 258] on input "Duration: 65 minutes" at bounding box center [508, 249] width 546 height 18
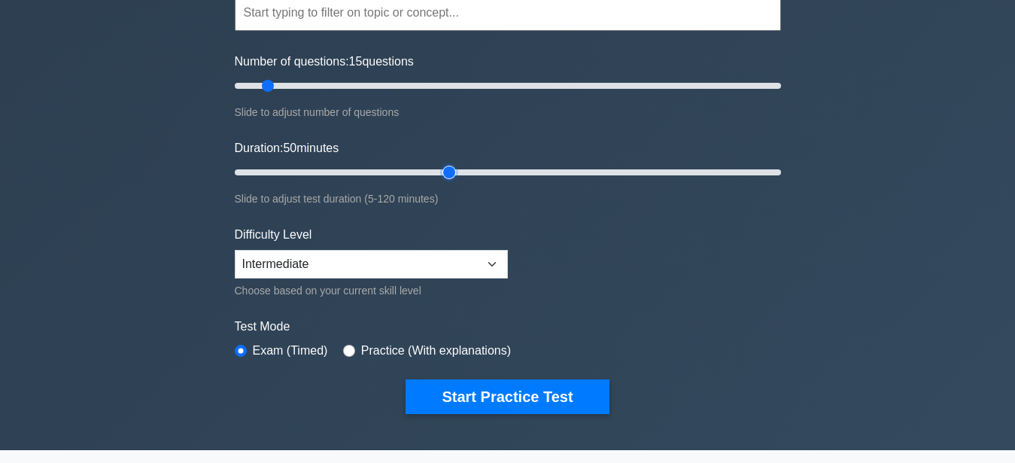
scroll to position [307, 0]
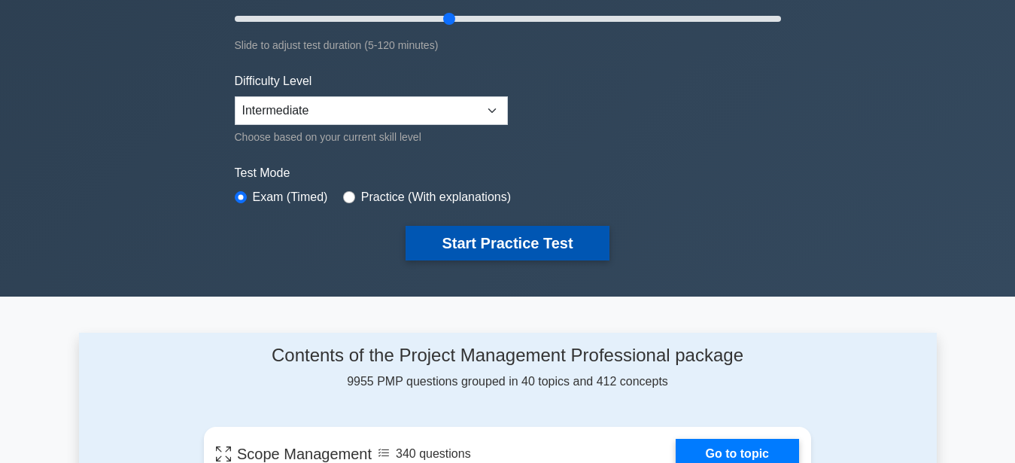
click at [517, 245] on button "Start Practice Test" at bounding box center [507, 243] width 203 height 35
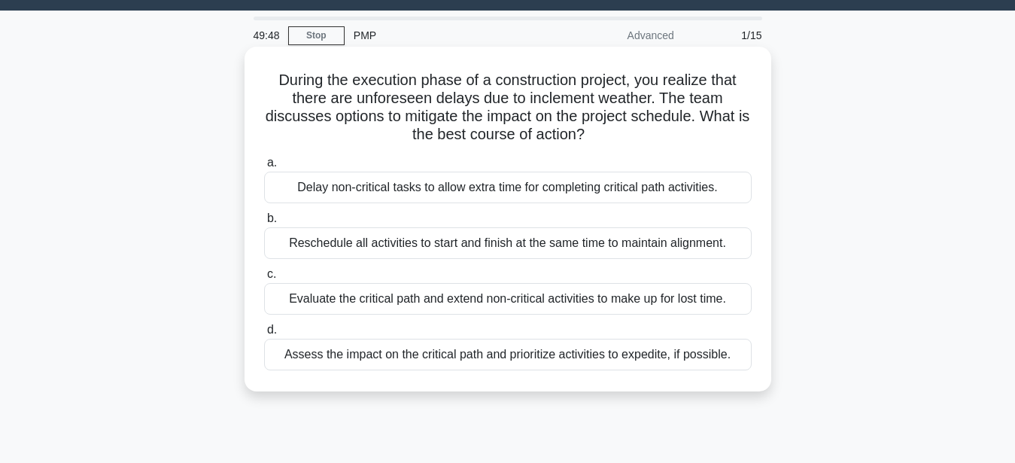
scroll to position [77, 0]
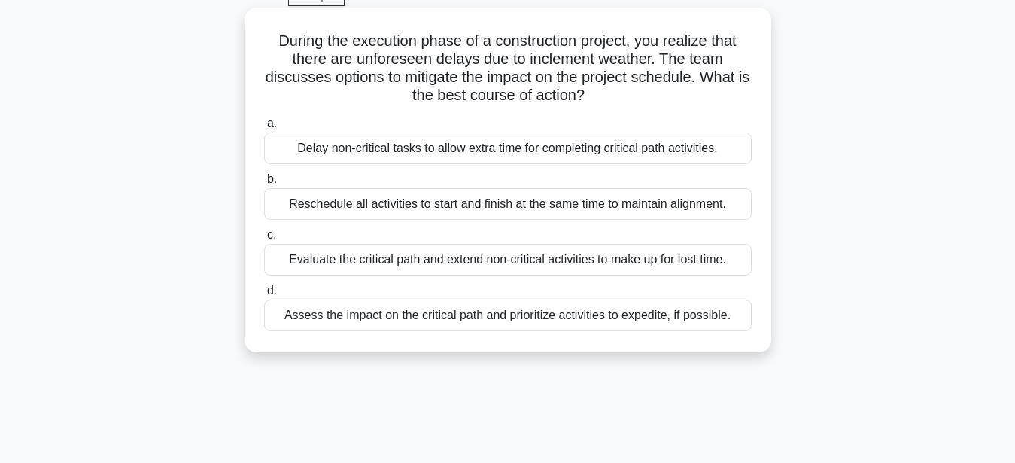
click at [436, 153] on div "Delay non-critical tasks to allow extra time for completing critical path activ…" at bounding box center [508, 148] width 488 height 32
click at [264, 129] on input "a. Delay non-critical tasks to allow extra time for completing critical path ac…" at bounding box center [264, 124] width 0 height 10
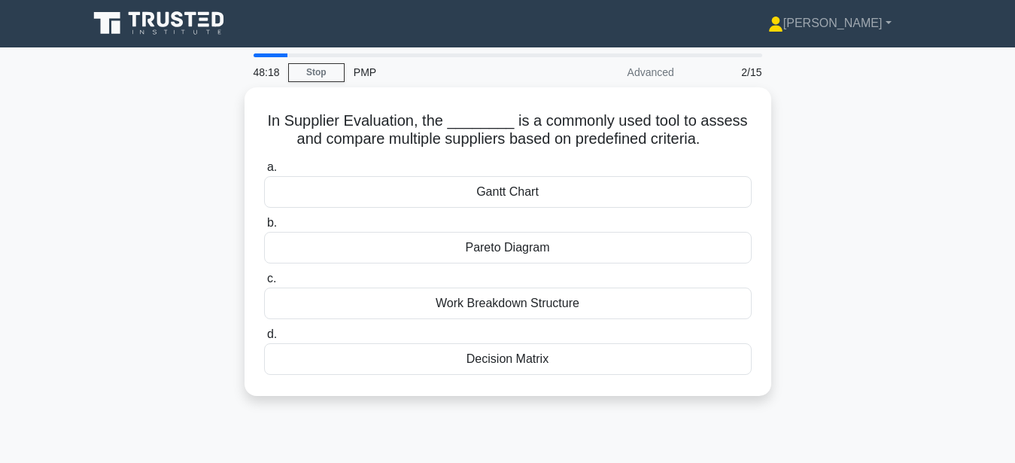
scroll to position [0, 0]
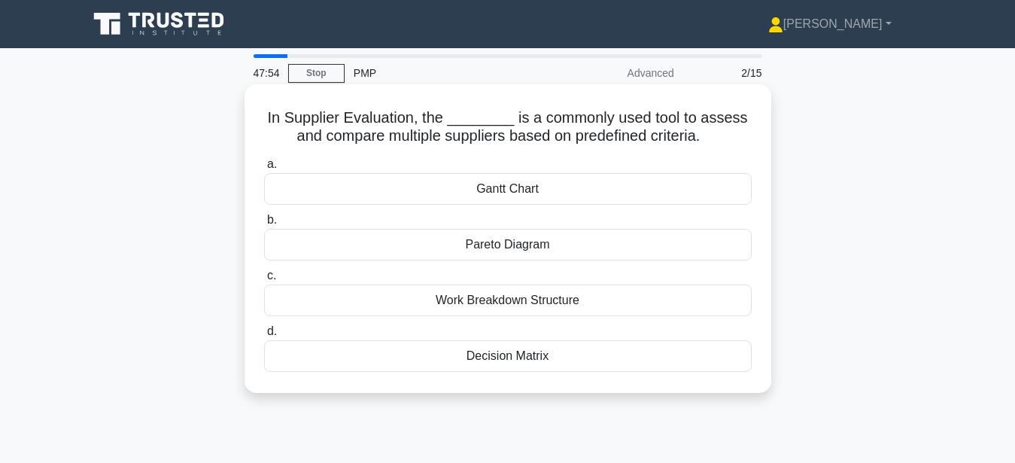
click at [542, 355] on div "Decision Matrix" at bounding box center [508, 356] width 488 height 32
click at [264, 336] on input "d. Decision Matrix" at bounding box center [264, 332] width 0 height 10
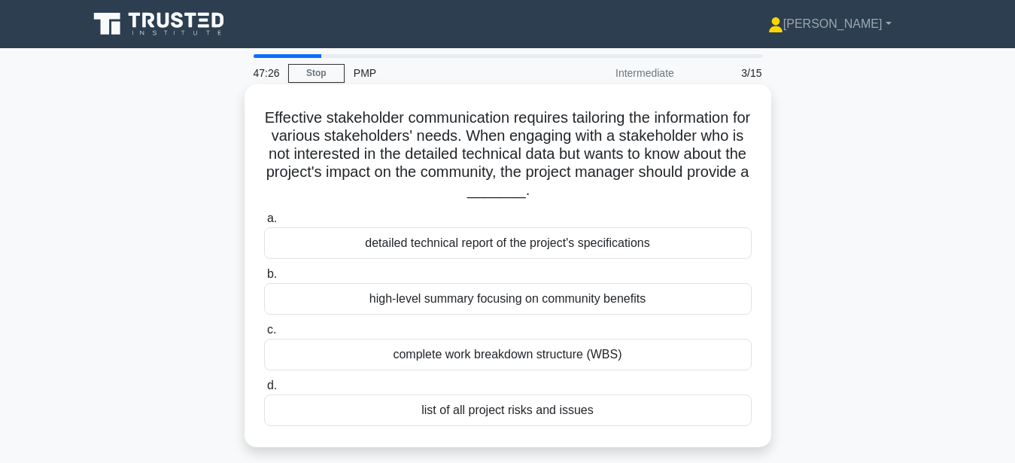
click at [568, 298] on div "high-level summary focusing on community benefits" at bounding box center [508, 299] width 488 height 32
click at [264, 279] on input "b. high-level summary focusing on community benefits" at bounding box center [264, 274] width 0 height 10
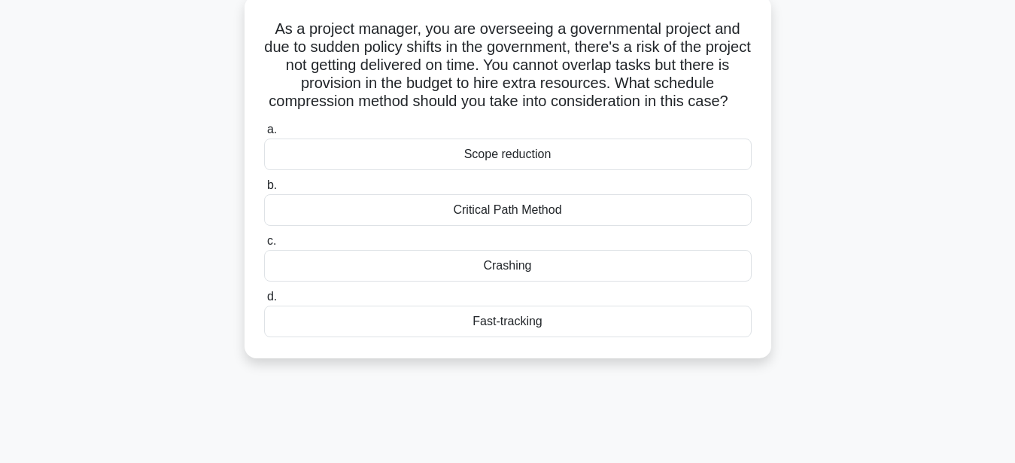
scroll to position [153, 0]
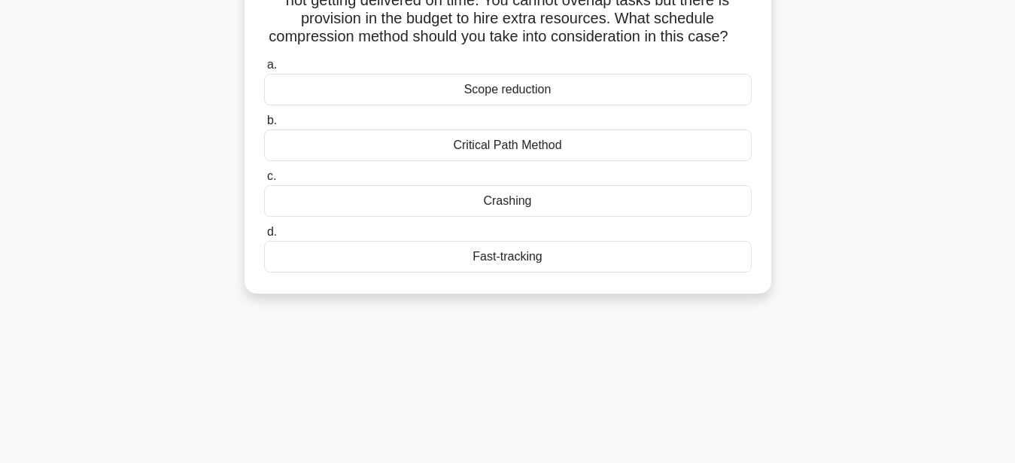
click at [606, 138] on div "Critical Path Method" at bounding box center [508, 145] width 488 height 32
click at [264, 126] on input "b. Critical Path Method" at bounding box center [264, 121] width 0 height 10
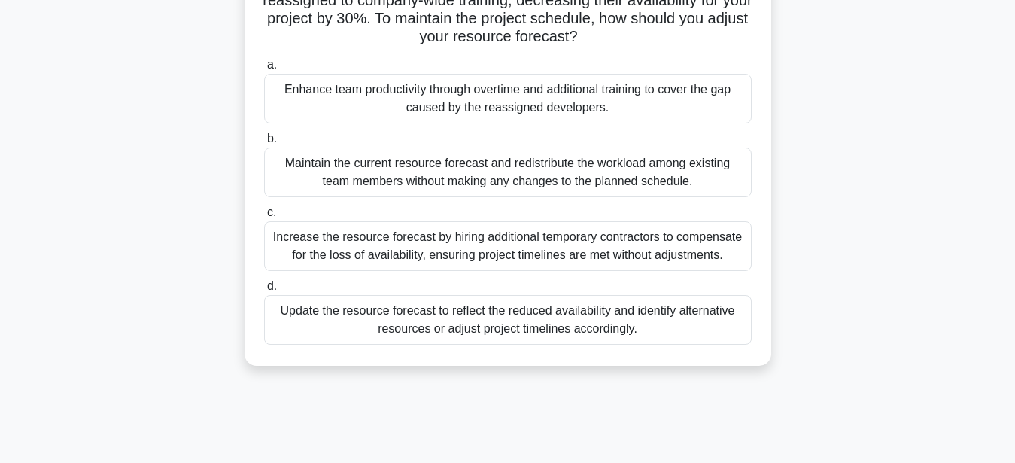
click at [541, 255] on div "Increase the resource forecast by hiring additional temporary contractors to co…" at bounding box center [508, 246] width 488 height 50
click at [264, 217] on input "c. Increase the resource forecast by hiring additional temporary contractors to…" at bounding box center [264, 213] width 0 height 10
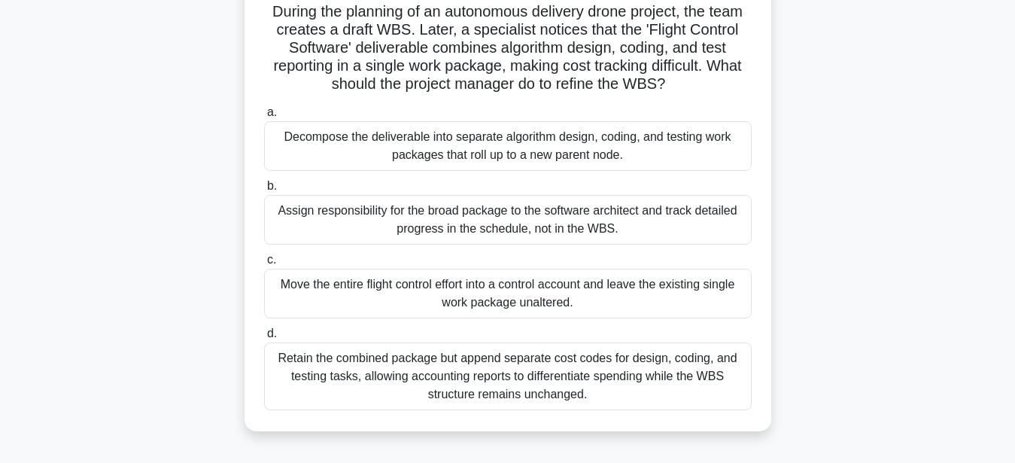
scroll to position [77, 0]
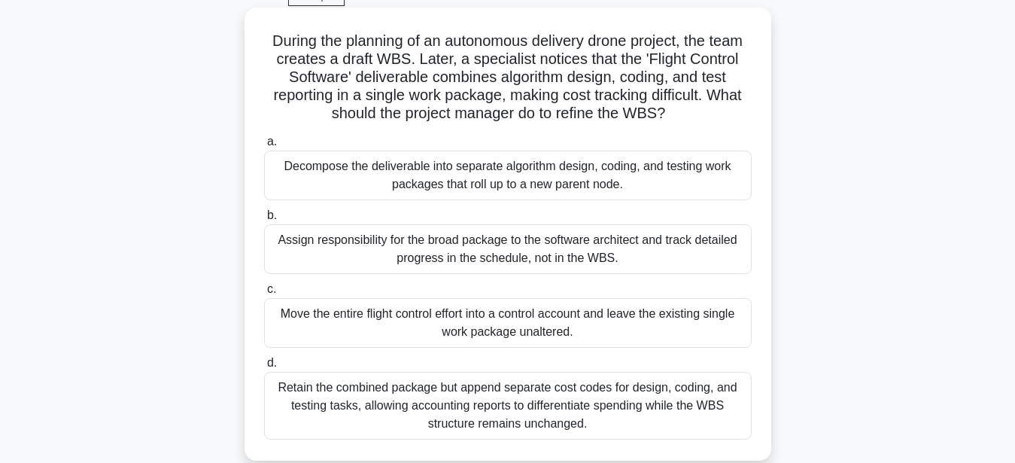
click at [637, 185] on div "Decompose the deliverable into separate algorithm design, coding, and testing w…" at bounding box center [508, 175] width 488 height 50
click at [264, 147] on input "a. Decompose the deliverable into separate algorithm design, coding, and testin…" at bounding box center [264, 142] width 0 height 10
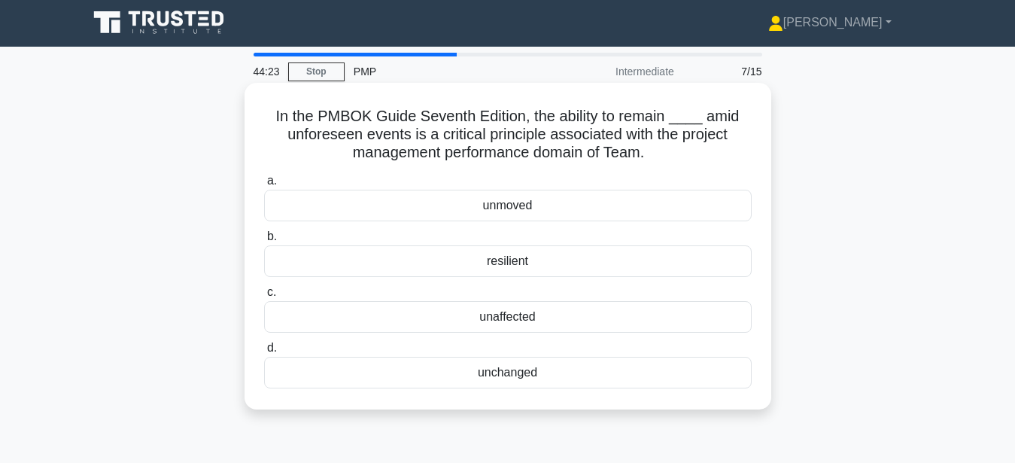
scroll to position [0, 0]
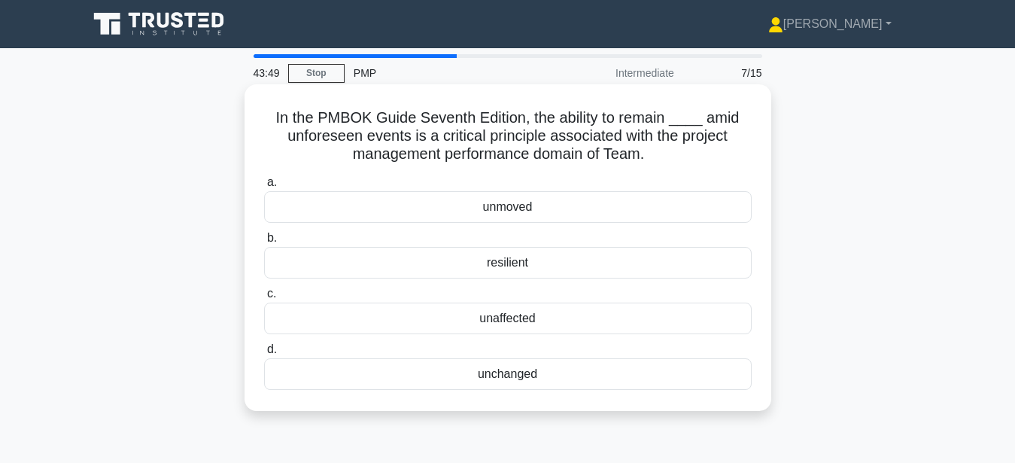
click at [530, 263] on div "resilient" at bounding box center [508, 263] width 488 height 32
click at [264, 243] on input "b. resilient" at bounding box center [264, 238] width 0 height 10
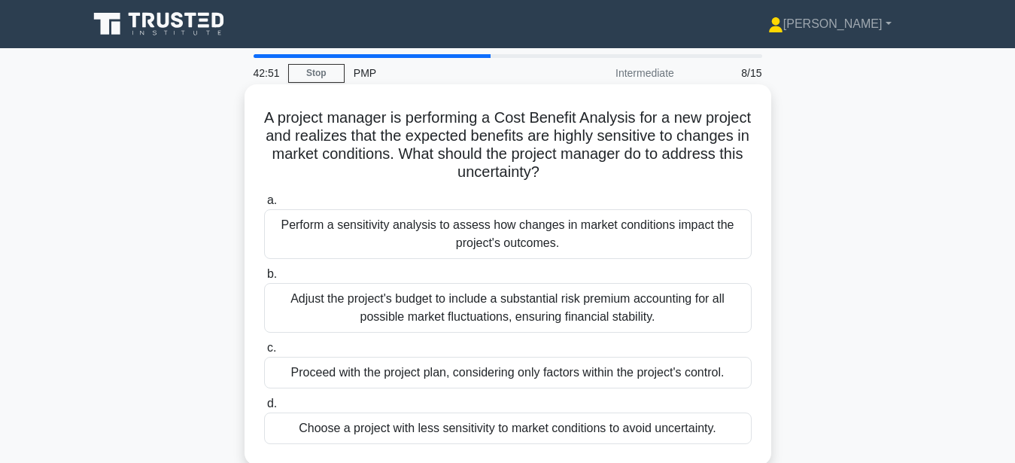
click at [536, 240] on div "Perform a sensitivity analysis to assess how changes in market conditions impac…" at bounding box center [508, 234] width 488 height 50
click at [264, 205] on input "a. Perform a sensitivity analysis to assess how changes in market conditions im…" at bounding box center [264, 201] width 0 height 10
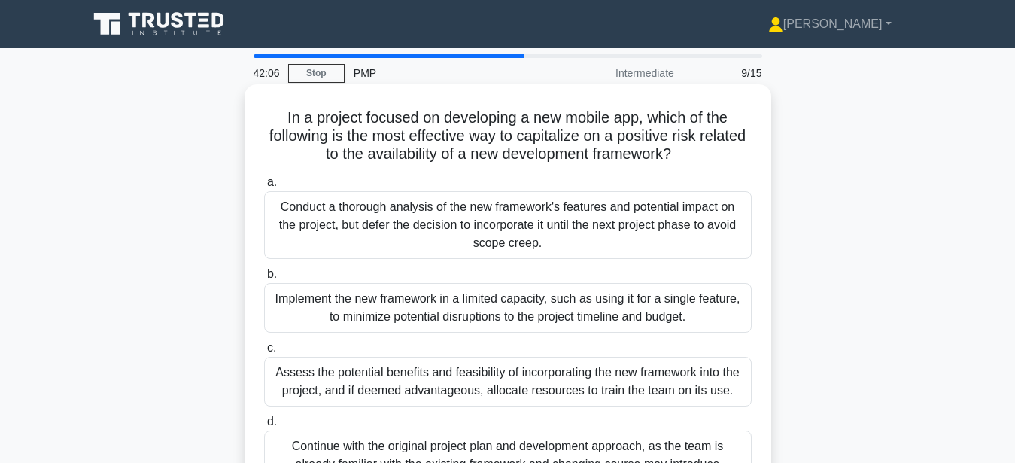
scroll to position [153, 0]
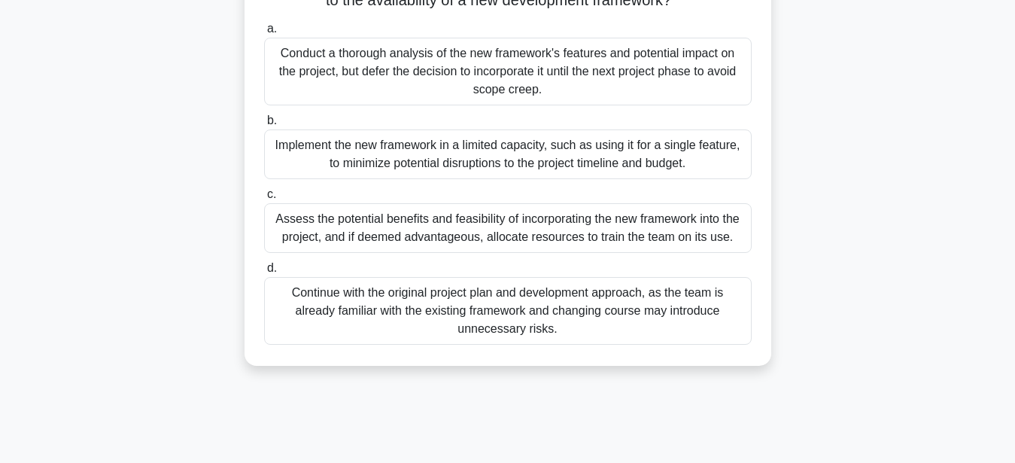
click at [709, 242] on div "Assess the potential benefits and feasibility of incorporating the new framewor…" at bounding box center [508, 228] width 488 height 50
click at [696, 237] on div "Assess the potential benefits and feasibility of incorporating the new framewor…" at bounding box center [508, 228] width 488 height 50
drag, startPoint x: 652, startPoint y: 223, endPoint x: 645, endPoint y: 220, distance: 7.9
click at [648, 221] on div "Assess the potential benefits and feasibility of incorporating the new framewor…" at bounding box center [508, 228] width 488 height 50
click at [346, 214] on div "Assess the potential benefits and feasibility of incorporating the new framewor…" at bounding box center [508, 228] width 488 height 50
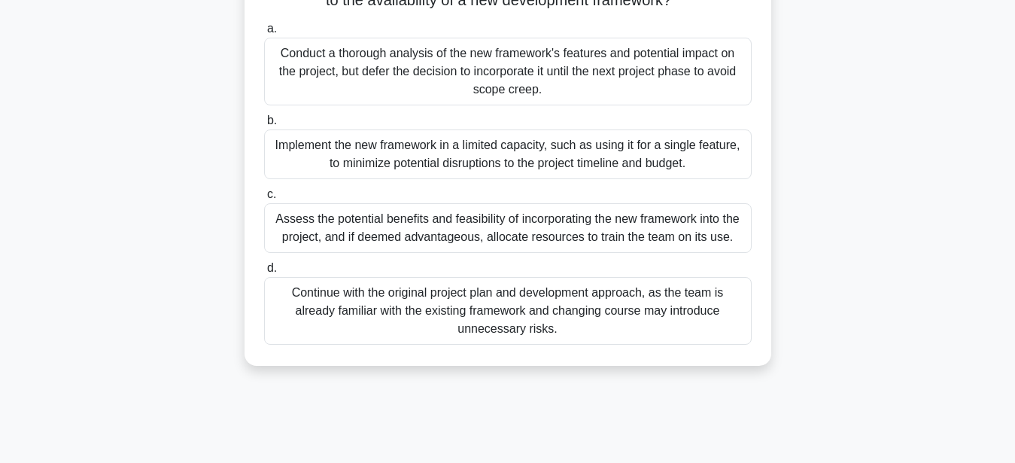
click at [264, 199] on input "c. Assess the potential benefits and feasibility of incorporating the new frame…" at bounding box center [264, 195] width 0 height 10
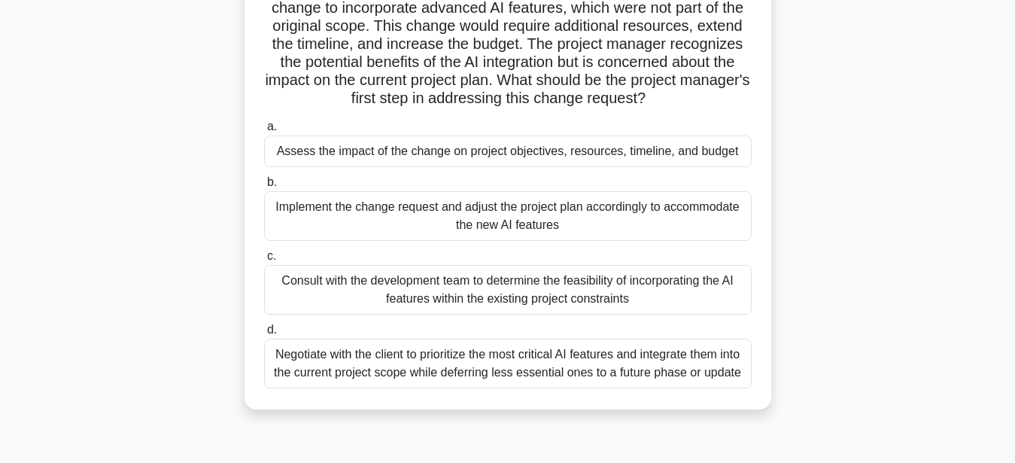
scroll to position [77, 0]
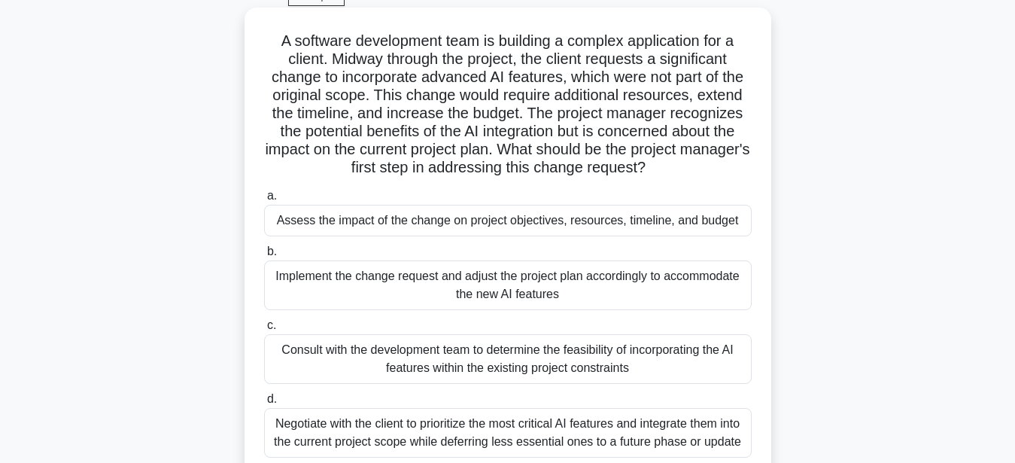
click at [568, 226] on div "Assess the impact of the change on project objectives, resources, timeline, and…" at bounding box center [508, 221] width 488 height 32
click at [264, 201] on input "a. Assess the impact of the change on project objectives, resources, timeline, …" at bounding box center [264, 196] width 0 height 10
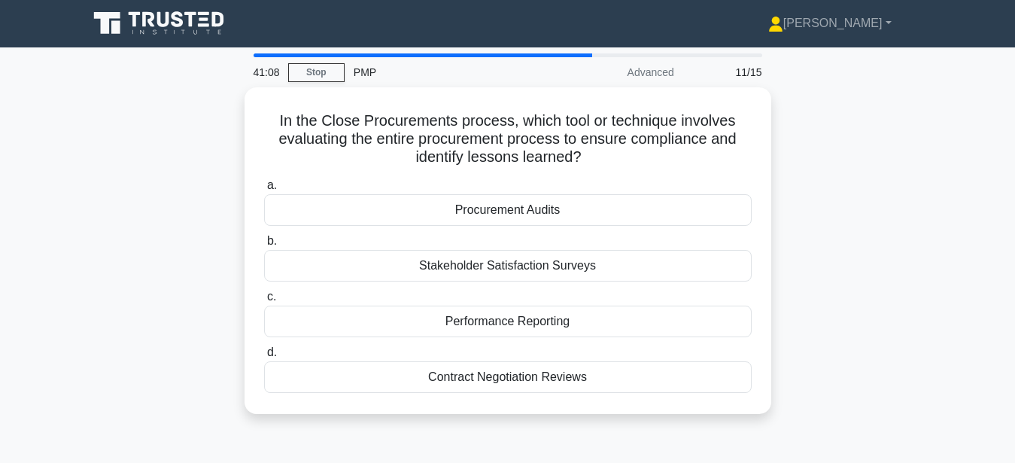
scroll to position [0, 0]
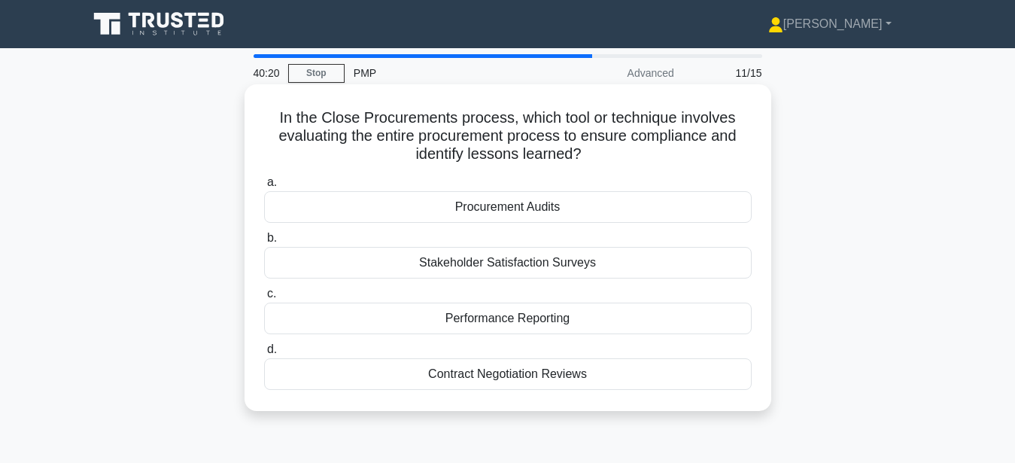
click at [521, 205] on div "Procurement Audits" at bounding box center [508, 207] width 488 height 32
click at [264, 187] on input "a. Procurement Audits" at bounding box center [264, 183] width 0 height 10
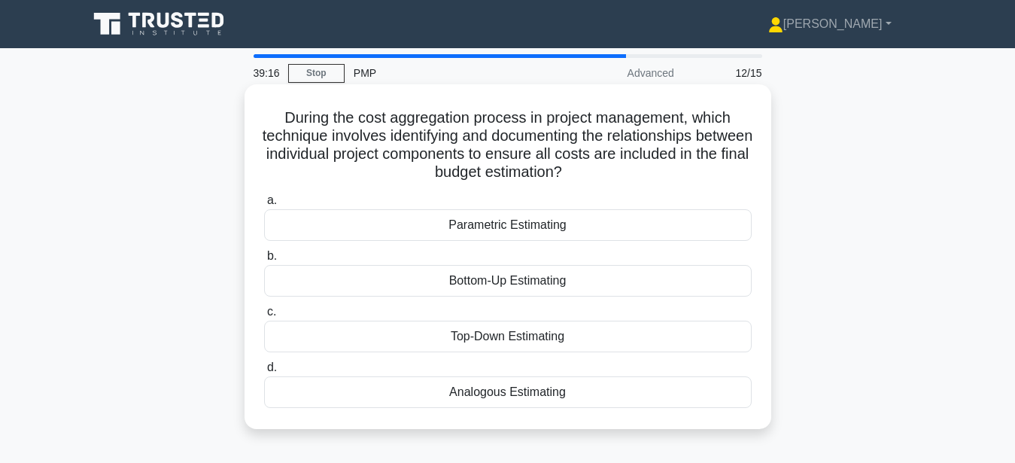
click at [583, 287] on div "Bottom-Up Estimating" at bounding box center [508, 281] width 488 height 32
click at [264, 261] on input "b. Bottom-Up Estimating" at bounding box center [264, 256] width 0 height 10
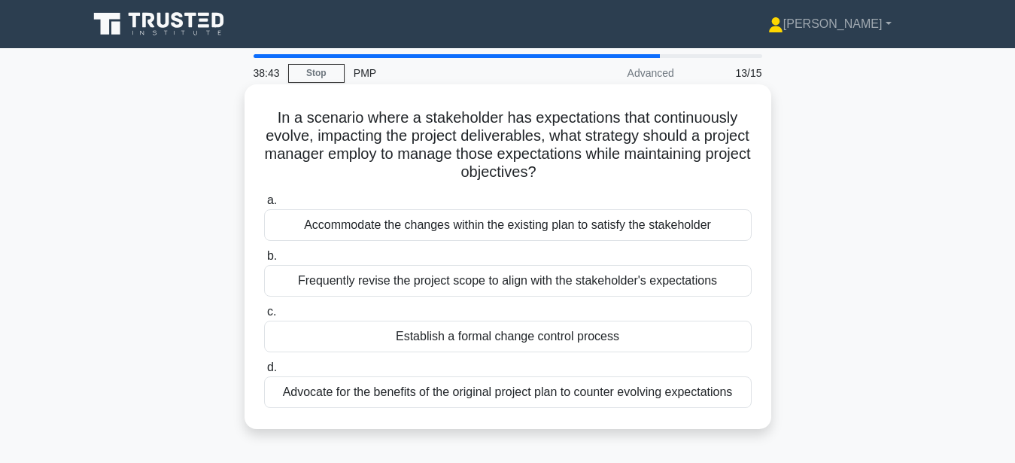
click at [540, 332] on div "Establish a formal change control process" at bounding box center [508, 337] width 488 height 32
click at [264, 317] on input "c. Establish a formal change control process" at bounding box center [264, 312] width 0 height 10
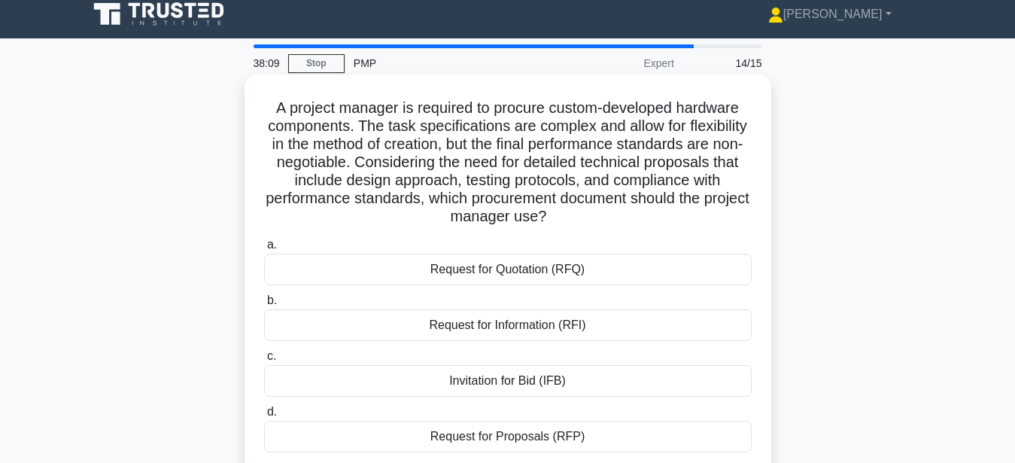
scroll to position [77, 0]
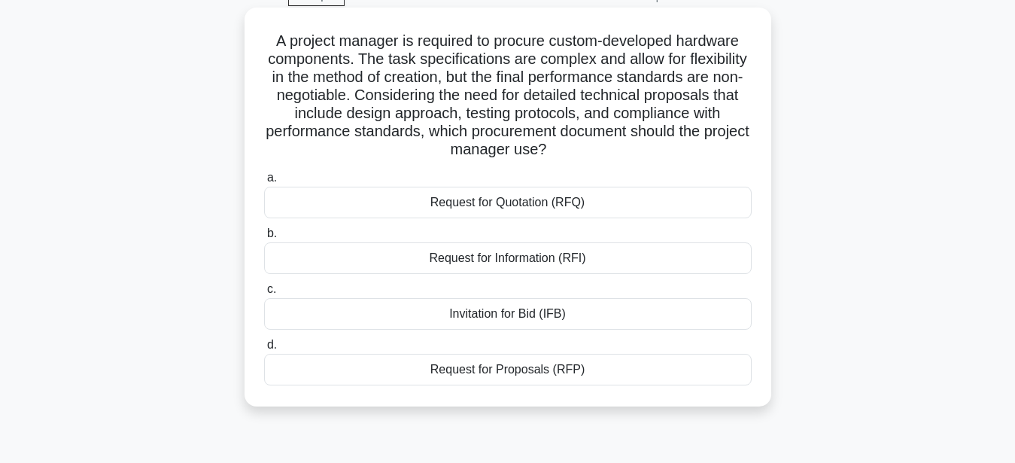
click at [510, 371] on div "Request for Proposals (RFP)" at bounding box center [508, 370] width 488 height 32
click at [264, 350] on input "d. Request for Proposals (RFP)" at bounding box center [264, 345] width 0 height 10
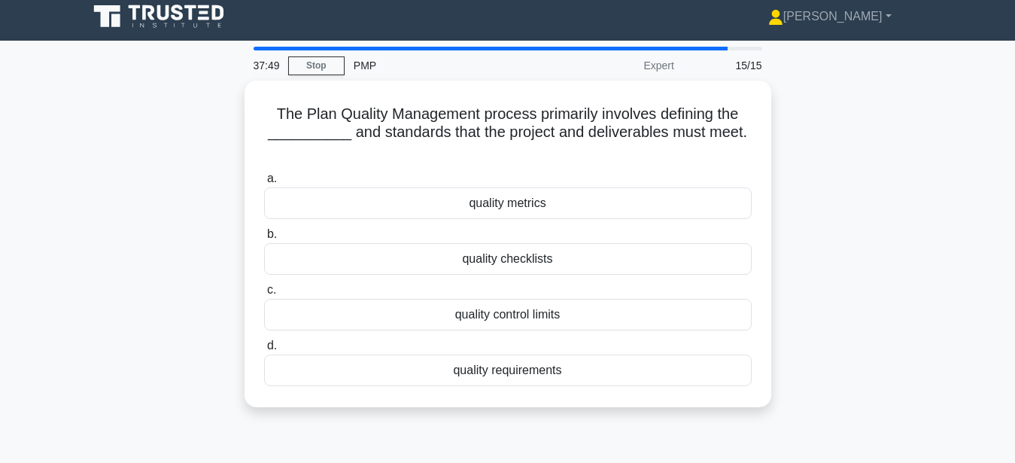
scroll to position [0, 0]
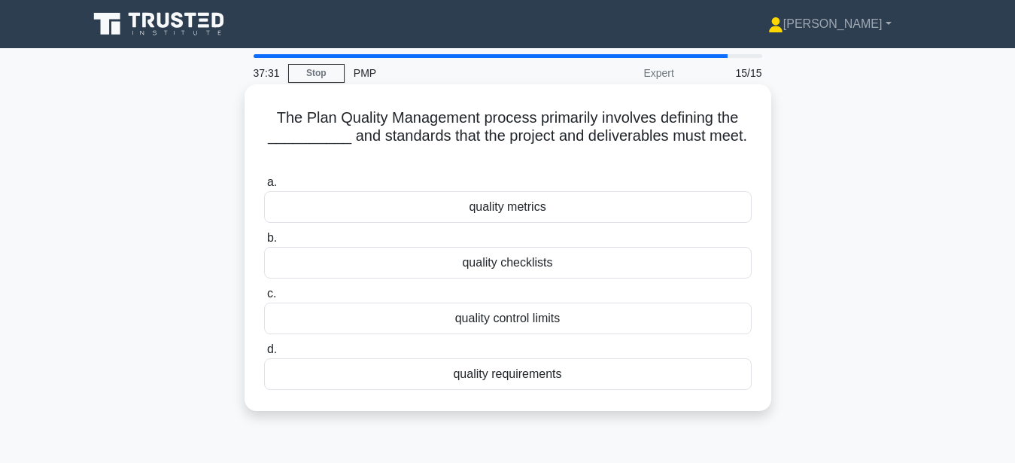
click at [548, 358] on div "quality requirements" at bounding box center [508, 374] width 488 height 32
click at [264, 354] on input "d. quality requirements" at bounding box center [264, 350] width 0 height 10
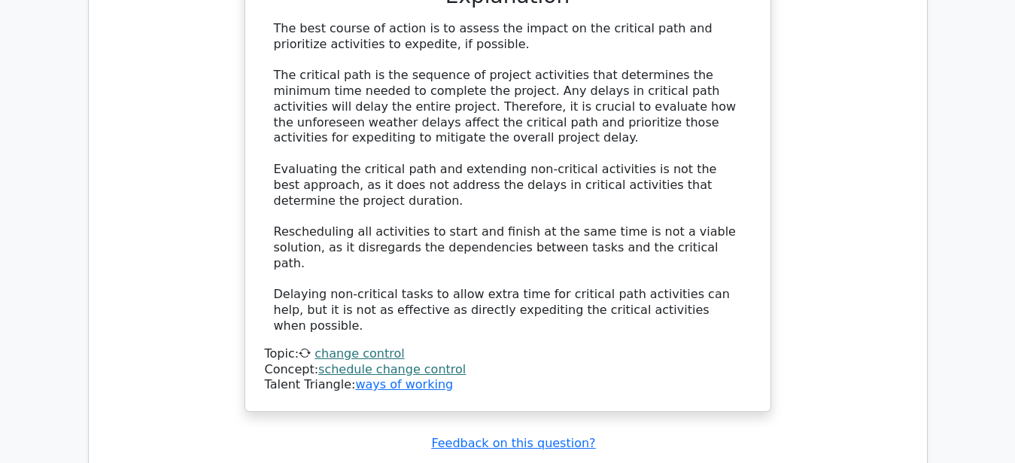
scroll to position [1842, 0]
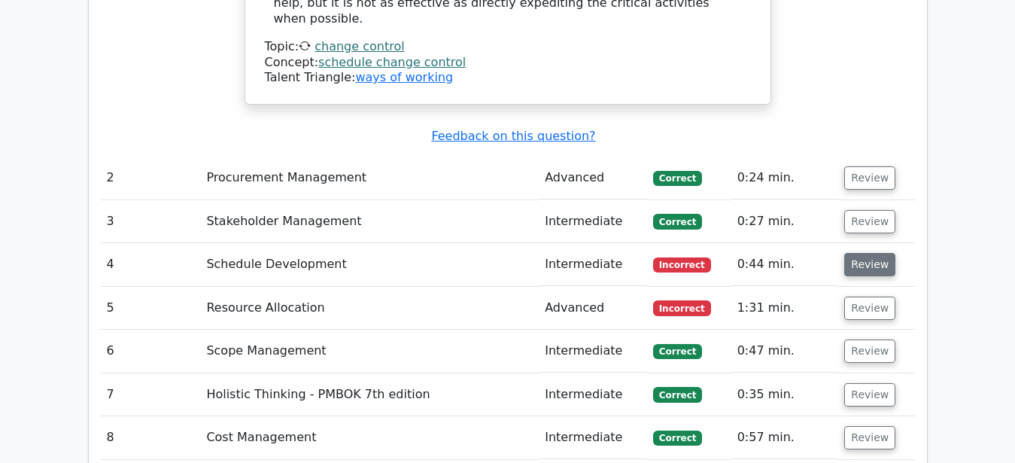
click at [880, 253] on button "Review" at bounding box center [869, 264] width 51 height 23
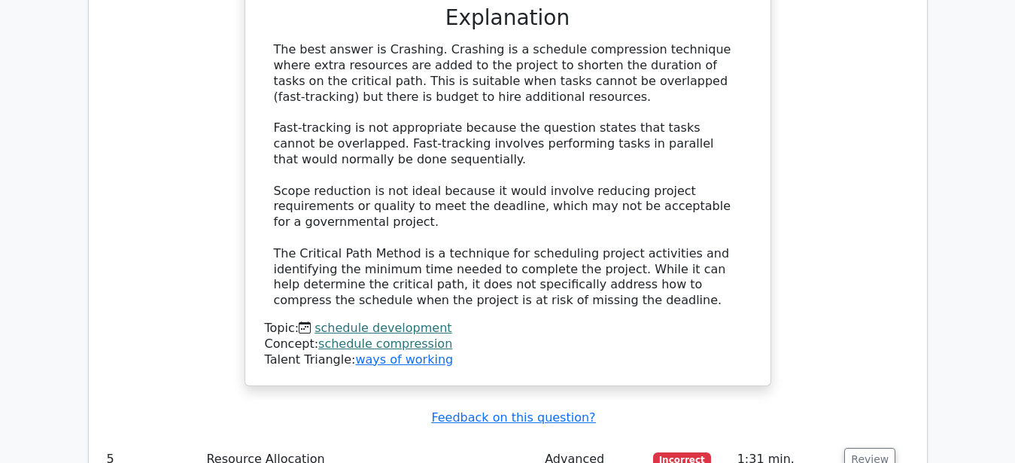
scroll to position [2532, 0]
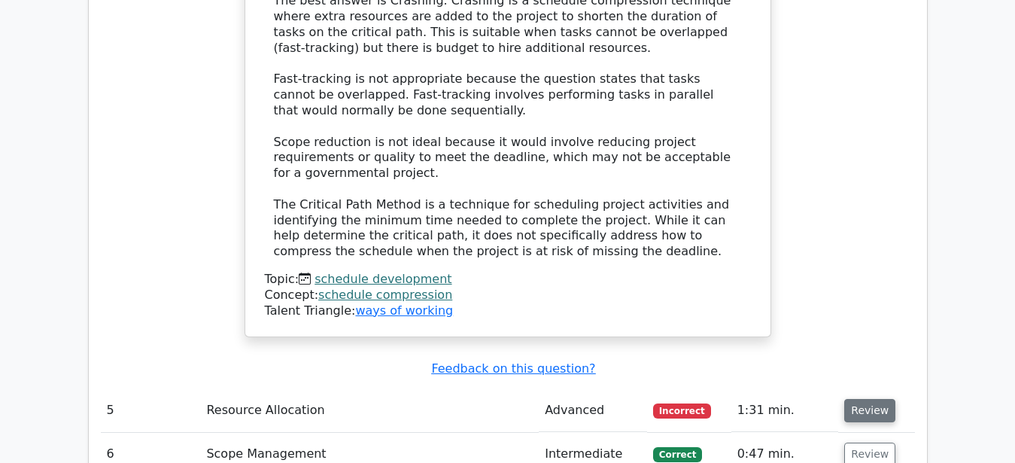
click at [859, 399] on button "Review" at bounding box center [869, 410] width 51 height 23
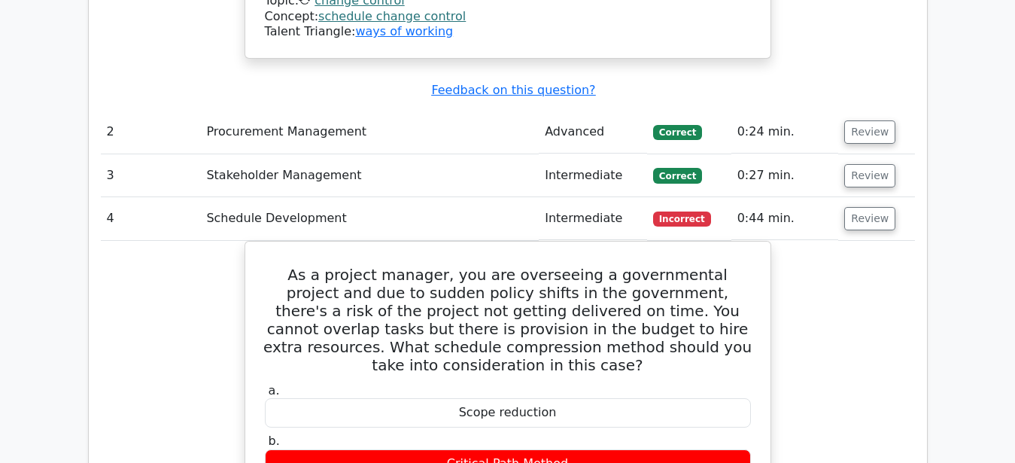
scroll to position [1842, 0]
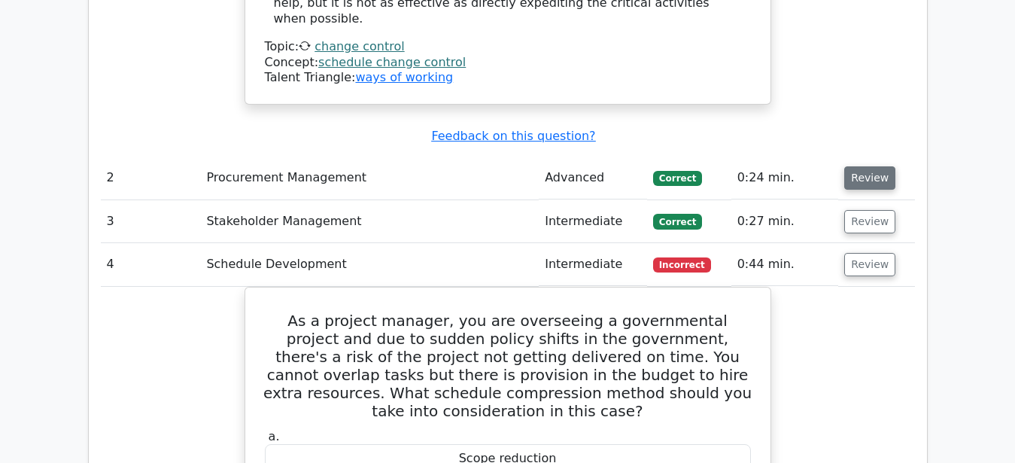
click at [864, 166] on button "Review" at bounding box center [869, 177] width 51 height 23
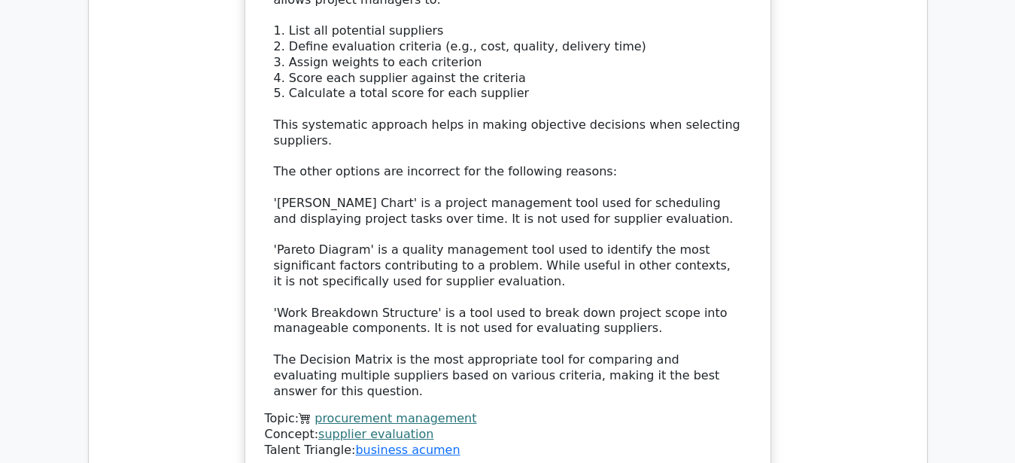
scroll to position [2686, 0]
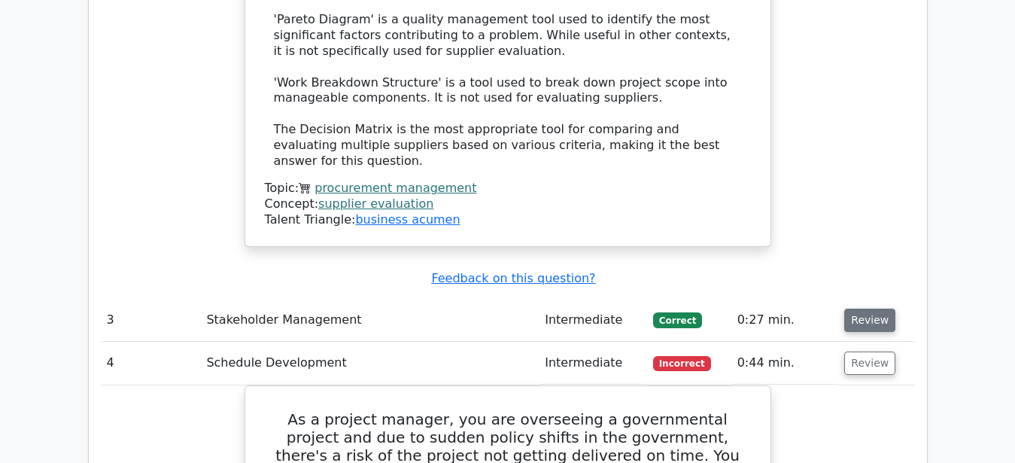
click at [867, 308] on button "Review" at bounding box center [869, 319] width 51 height 23
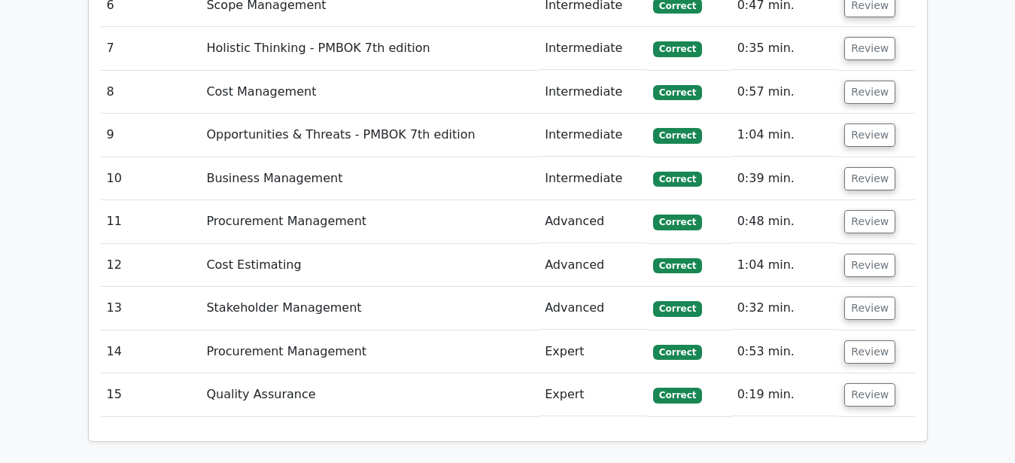
scroll to position [5444, 0]
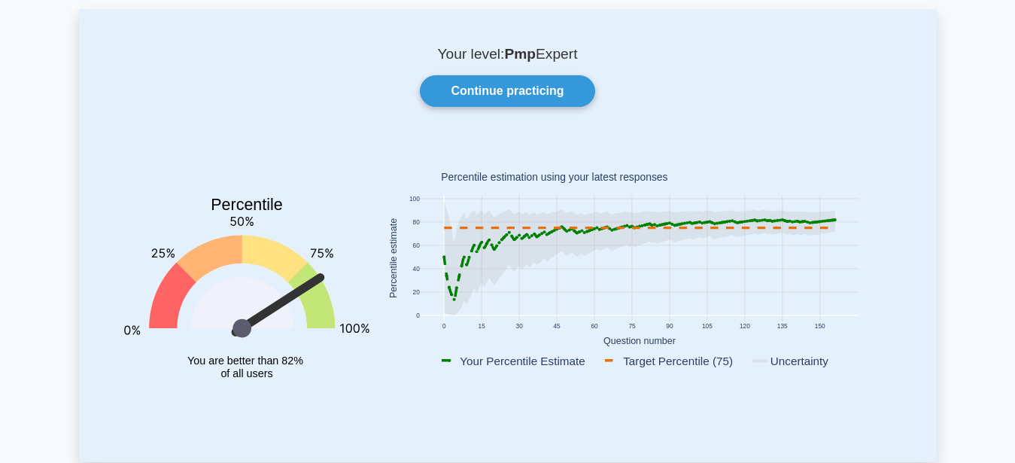
scroll to position [77, 0]
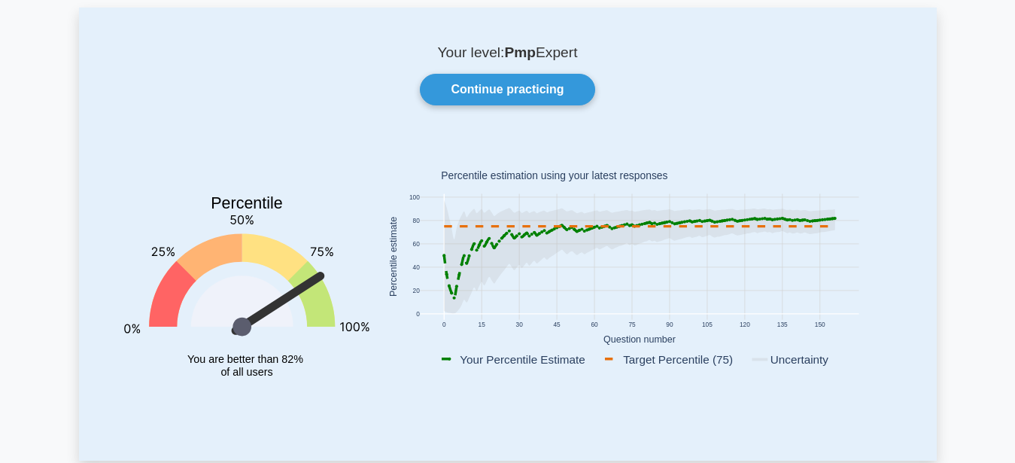
drag, startPoint x: 480, startPoint y: 293, endPoint x: 563, endPoint y: 287, distance: 83.0
click at [563, 287] on rect at bounding box center [639, 257] width 439 height 126
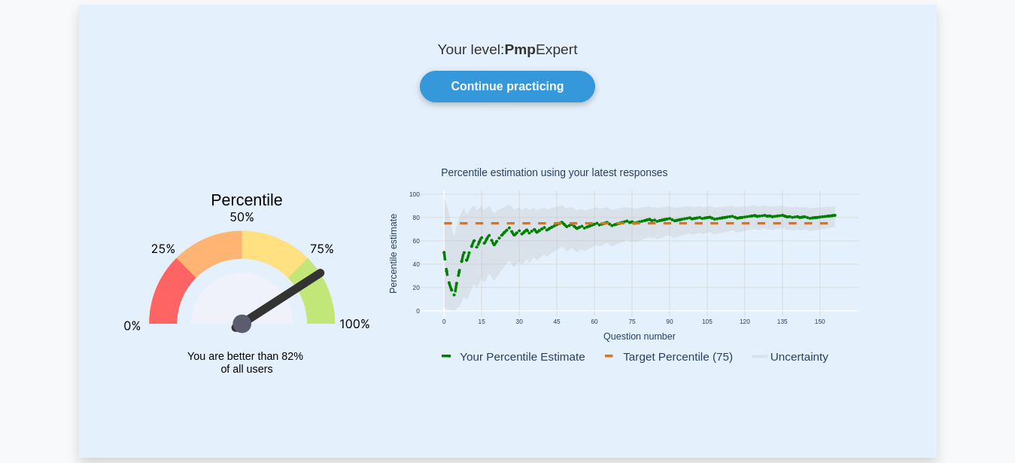
scroll to position [384, 0]
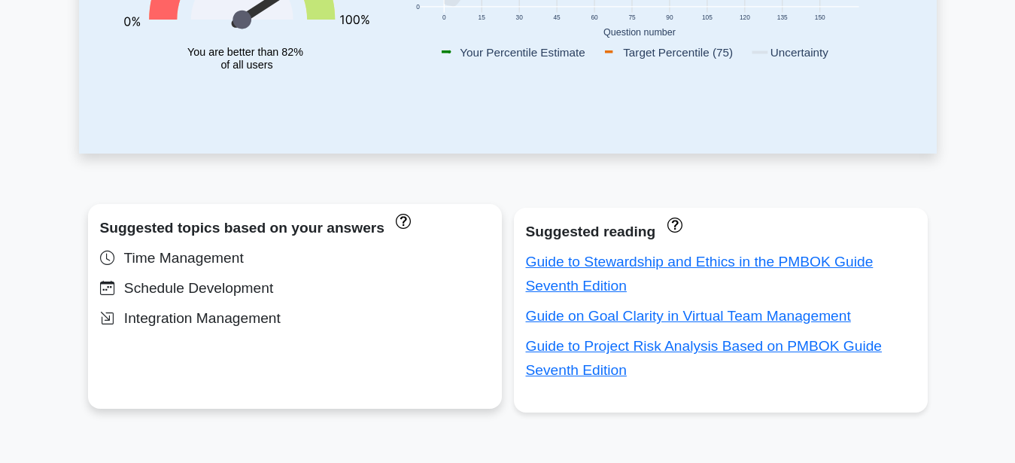
click at [233, 287] on div "Schedule Development" at bounding box center [295, 288] width 390 height 24
click at [173, 328] on div "Integration Management" at bounding box center [295, 318] width 390 height 24
click at [142, 269] on div "Time Management" at bounding box center [295, 258] width 390 height 24
click at [137, 262] on div "Time Management" at bounding box center [295, 258] width 390 height 24
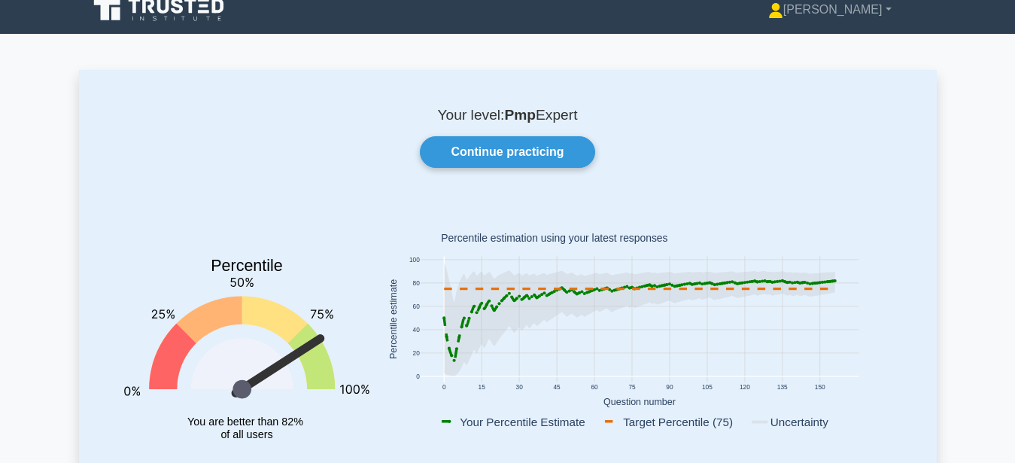
scroll to position [307, 0]
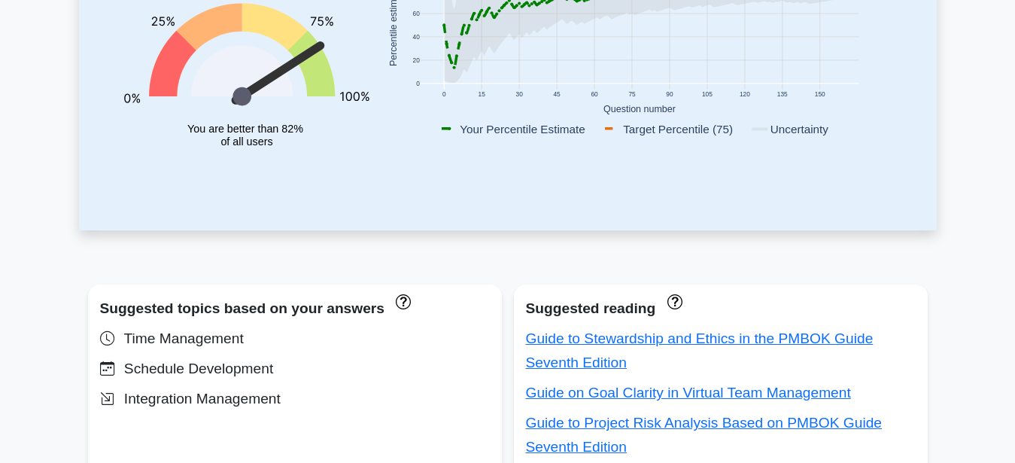
drag, startPoint x: 257, startPoint y: 135, endPoint x: 248, endPoint y: 139, distance: 9.8
click at [252, 138] on tspan "of all users" at bounding box center [246, 142] width 52 height 12
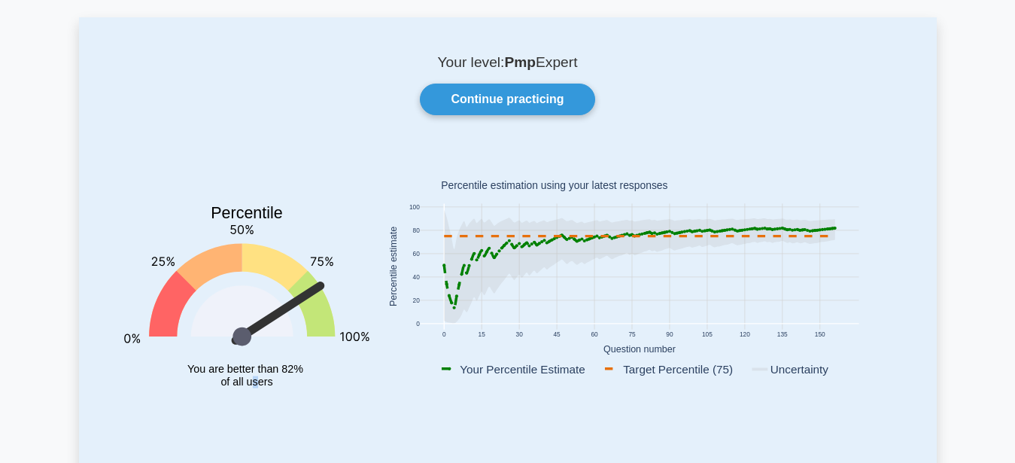
scroll to position [77, 0]
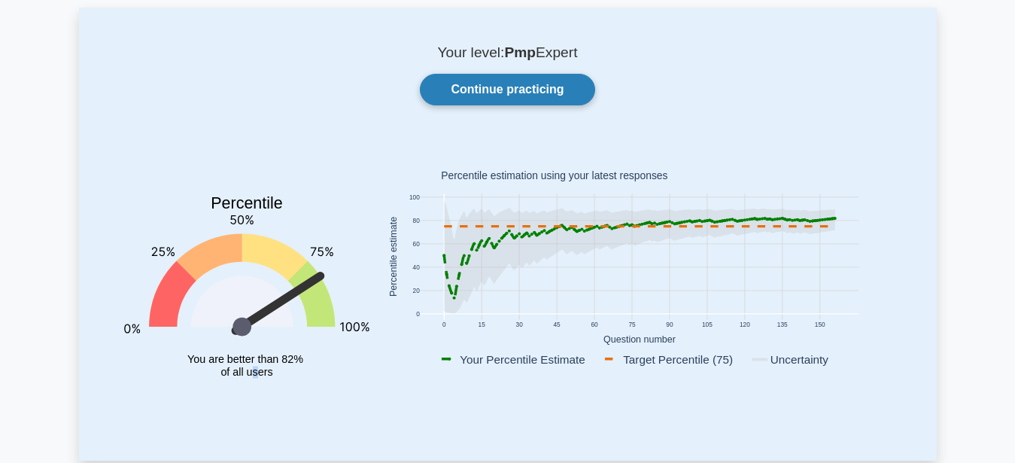
click at [567, 85] on link "Continue practicing" at bounding box center [507, 90] width 175 height 32
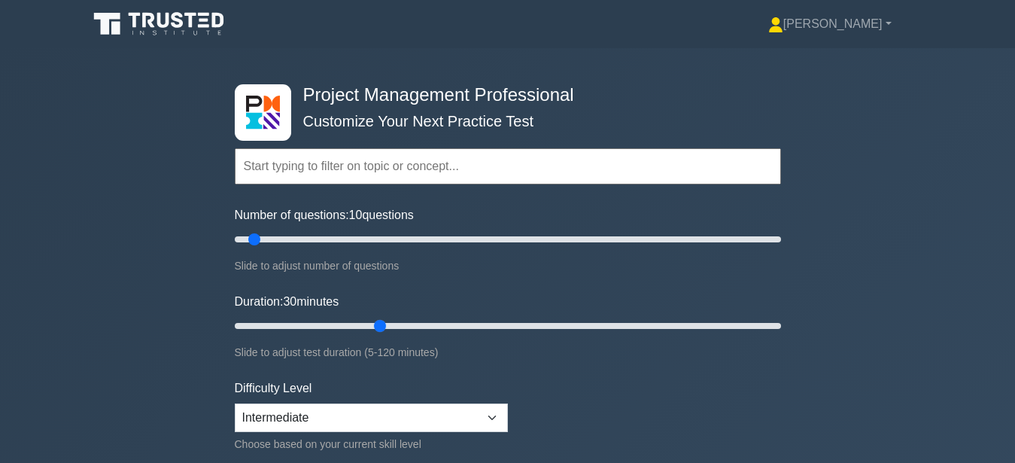
drag, startPoint x: 265, startPoint y: 326, endPoint x: 372, endPoint y: 308, distance: 109.0
type input "35"
click at [372, 317] on input "Duration: 30 minutes" at bounding box center [508, 326] width 546 height 18
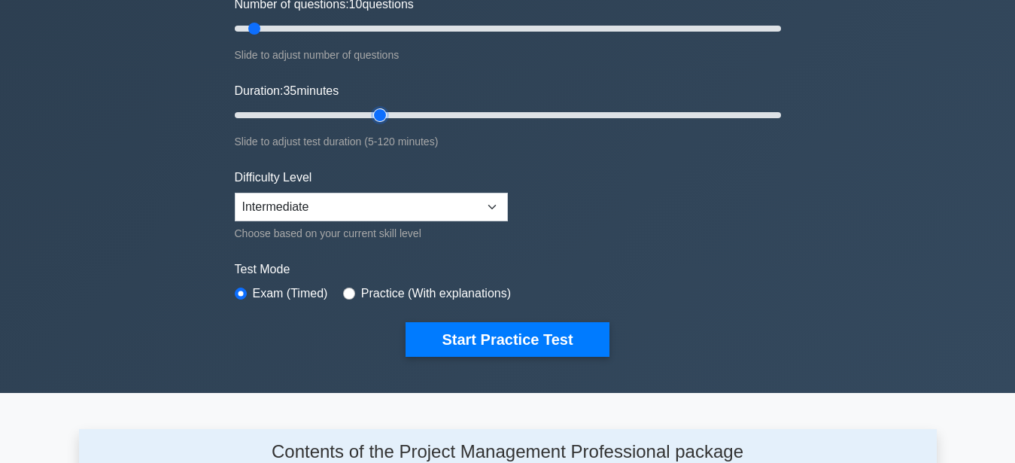
scroll to position [230, 0]
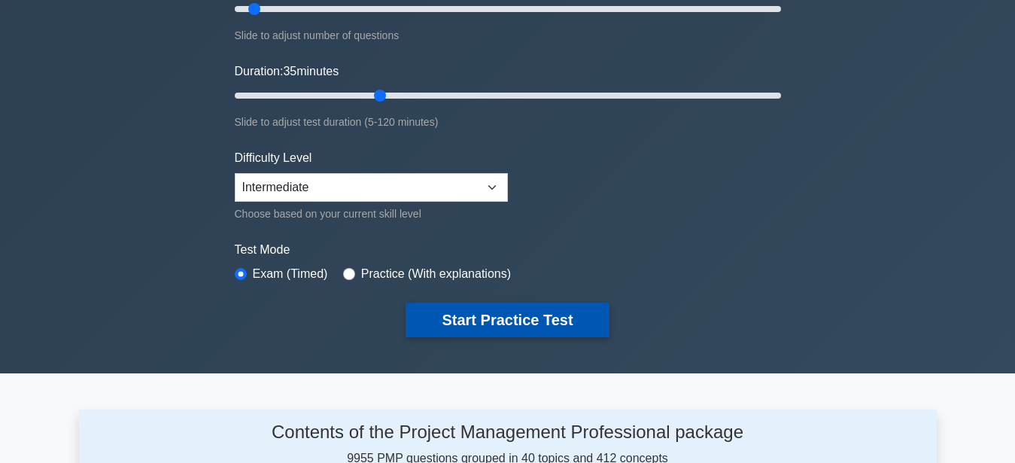
click at [460, 318] on button "Start Practice Test" at bounding box center [507, 319] width 203 height 35
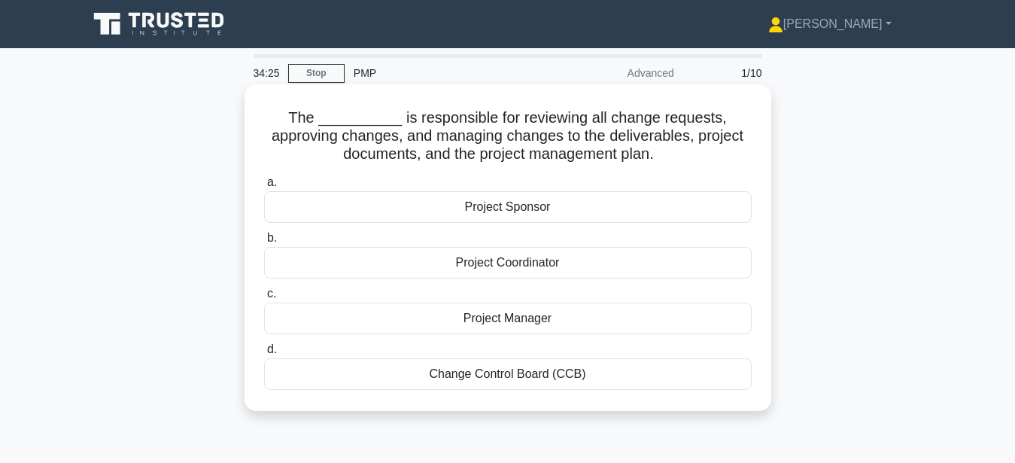
click at [539, 374] on div "Change Control Board (CCB)" at bounding box center [508, 374] width 488 height 32
click at [264, 354] on input "d. Change Control Board (CCB)" at bounding box center [264, 350] width 0 height 10
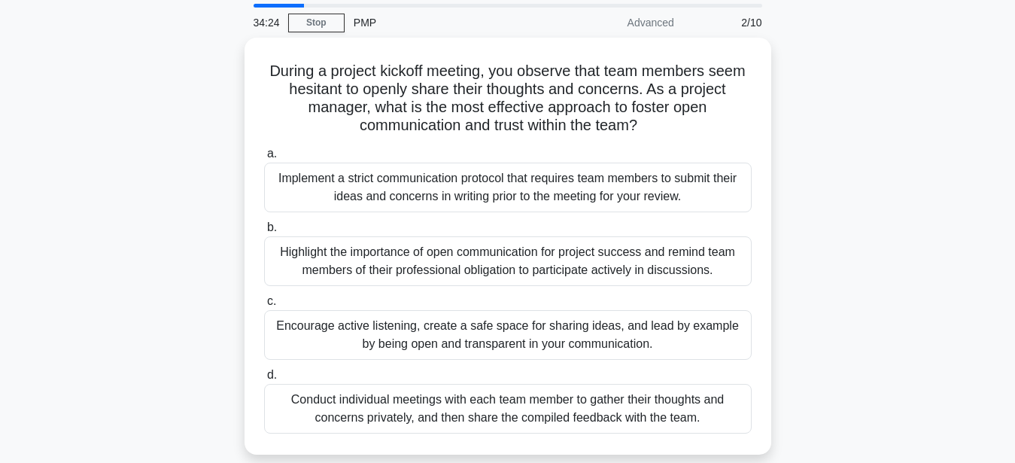
scroll to position [77, 0]
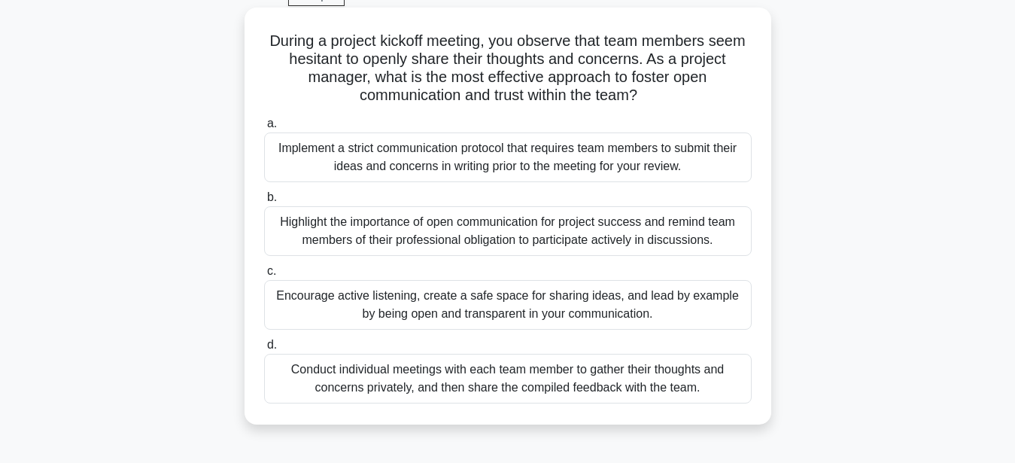
click at [453, 303] on div "Encourage active listening, create a safe space for sharing ideas, and lead by …" at bounding box center [508, 305] width 488 height 50
click at [264, 276] on input "c. Encourage active listening, create a safe space for sharing ideas, and lead …" at bounding box center [264, 271] width 0 height 10
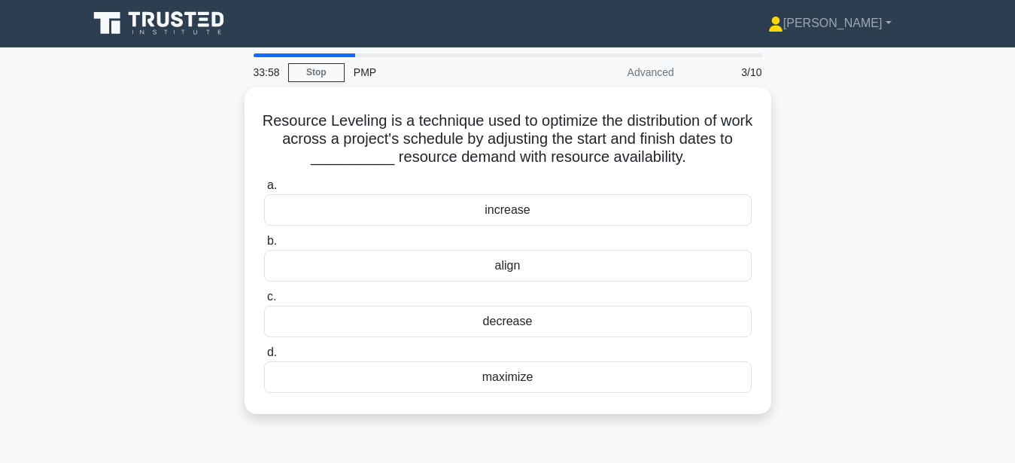
scroll to position [0, 0]
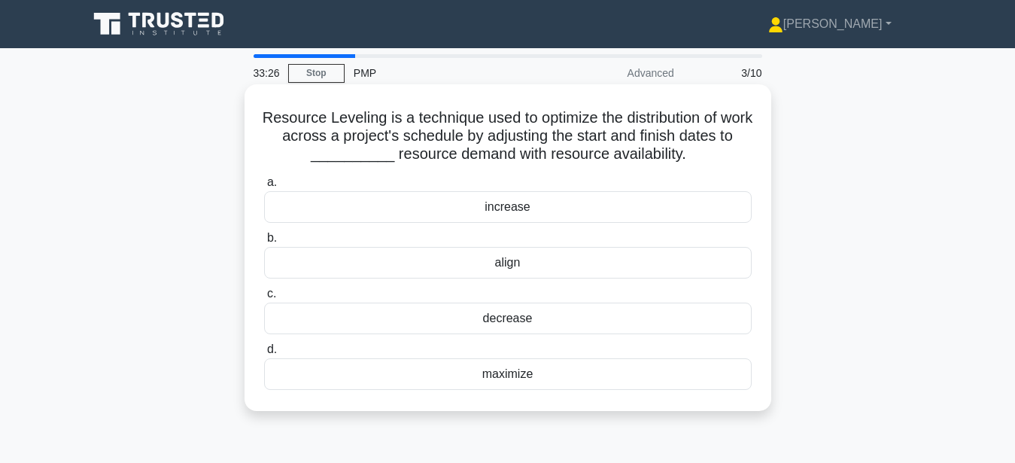
click at [479, 265] on div "align" at bounding box center [508, 263] width 488 height 32
click at [264, 243] on input "b. align" at bounding box center [264, 238] width 0 height 10
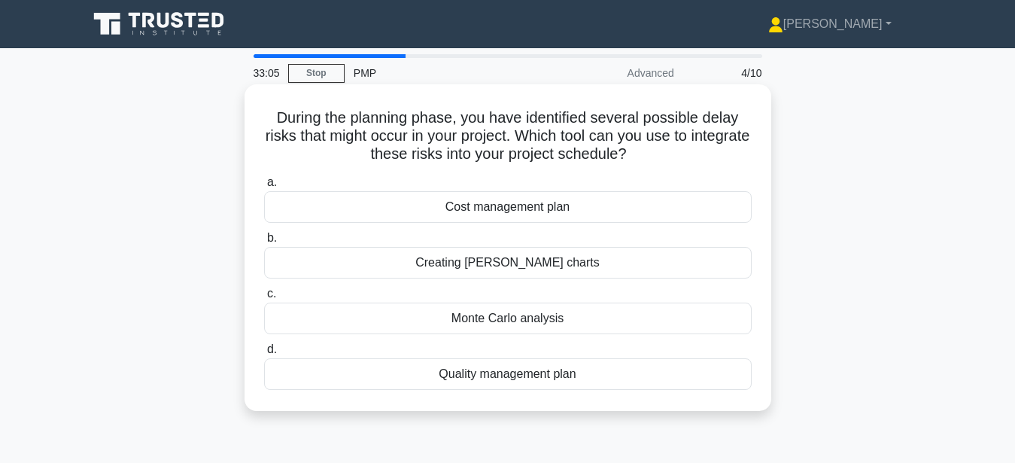
click at [486, 345] on label "d. Quality management plan" at bounding box center [508, 365] width 488 height 50
click at [264, 345] on input "d. Quality management plan" at bounding box center [264, 350] width 0 height 10
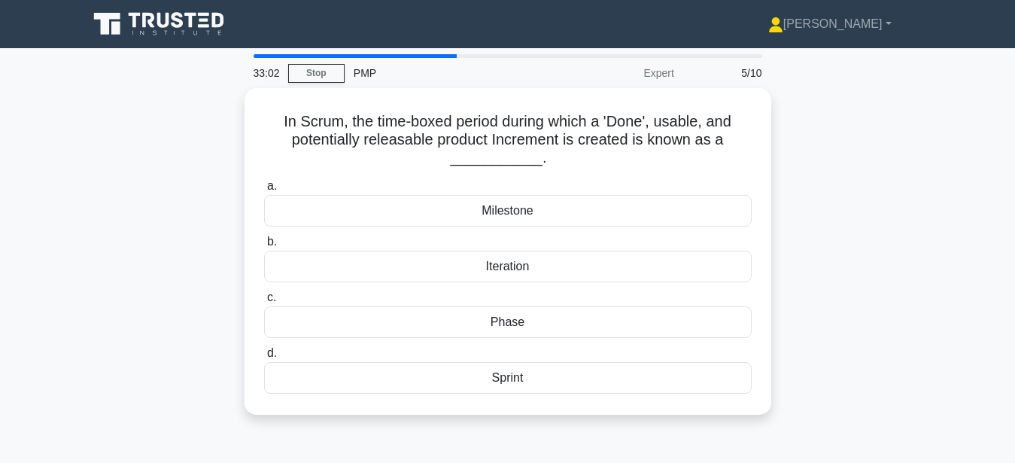
click at [978, 163] on main "33:02 Stop PMP Expert 5/10 In Scrum, the time-boxed period during which a 'Done…" at bounding box center [507, 430] width 1015 height 764
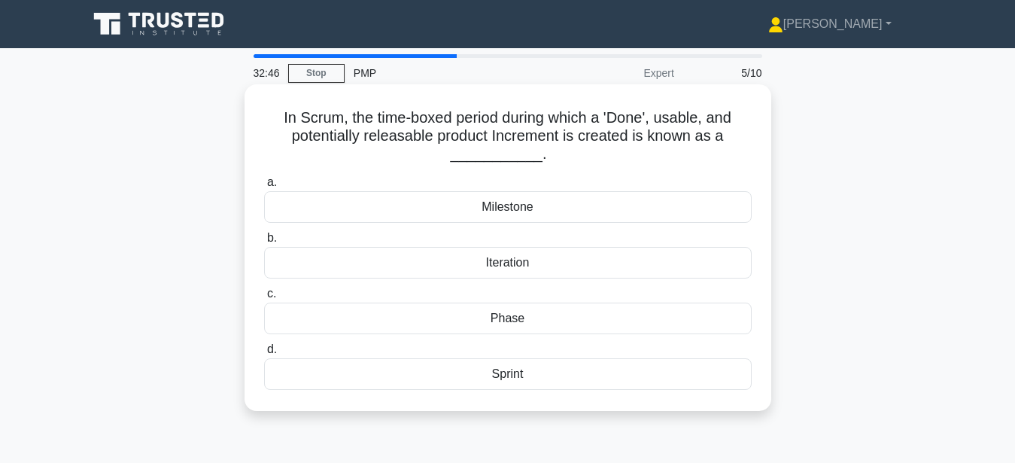
click at [561, 380] on div "Sprint" at bounding box center [508, 374] width 488 height 32
click at [264, 354] on input "d. Sprint" at bounding box center [264, 350] width 0 height 10
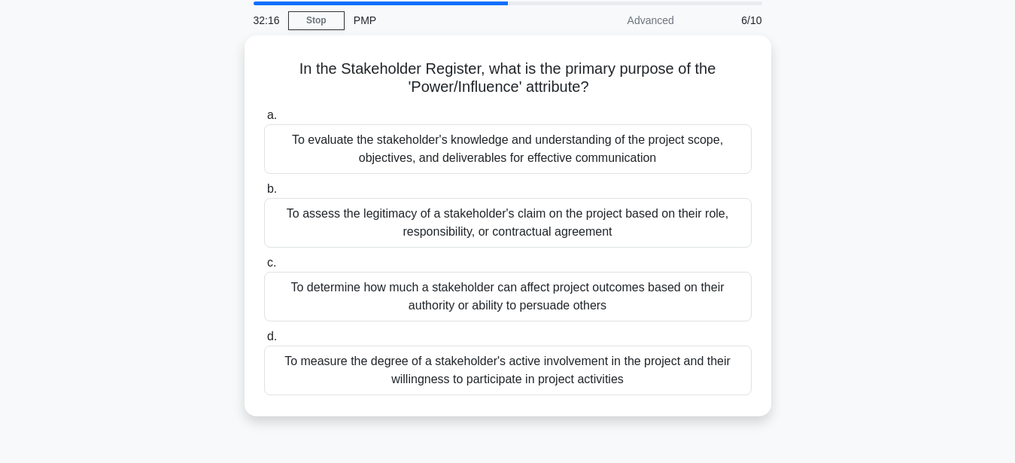
scroll to position [77, 0]
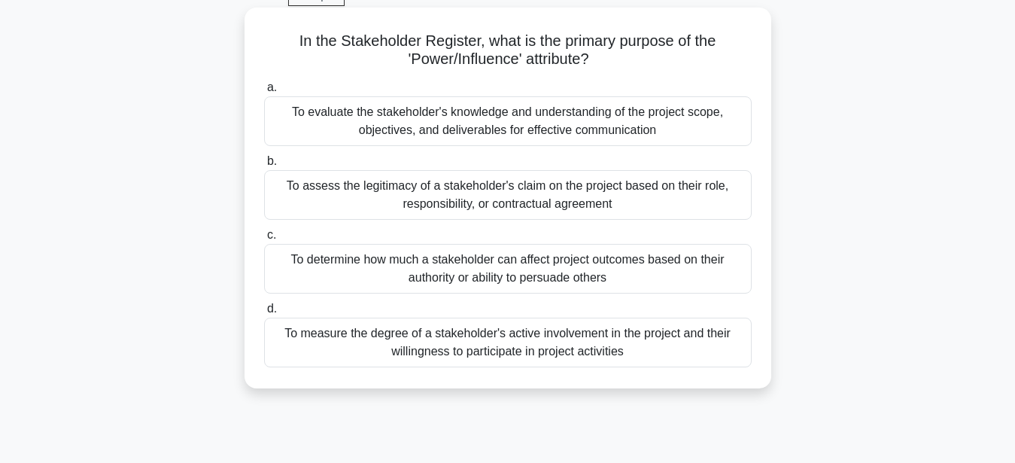
click at [587, 262] on div "To determine how much a stakeholder can affect project outcomes based on their …" at bounding box center [508, 269] width 488 height 50
click at [264, 240] on input "c. To determine how much a stakeholder can affect project outcomes based on the…" at bounding box center [264, 235] width 0 height 10
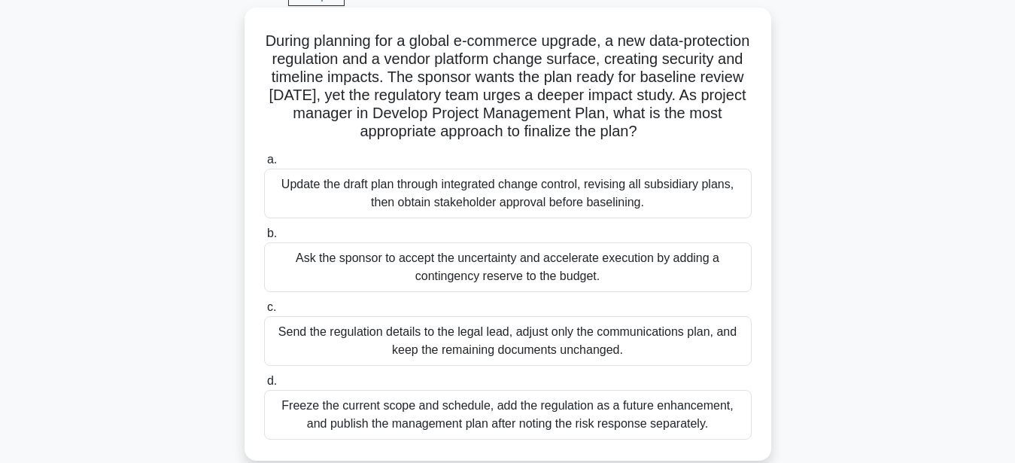
click at [709, 195] on div "Update the draft plan through integrated change control, revising all subsidiar…" at bounding box center [508, 194] width 488 height 50
click at [264, 165] on input "a. Update the draft plan through integrated change control, revising all subsid…" at bounding box center [264, 160] width 0 height 10
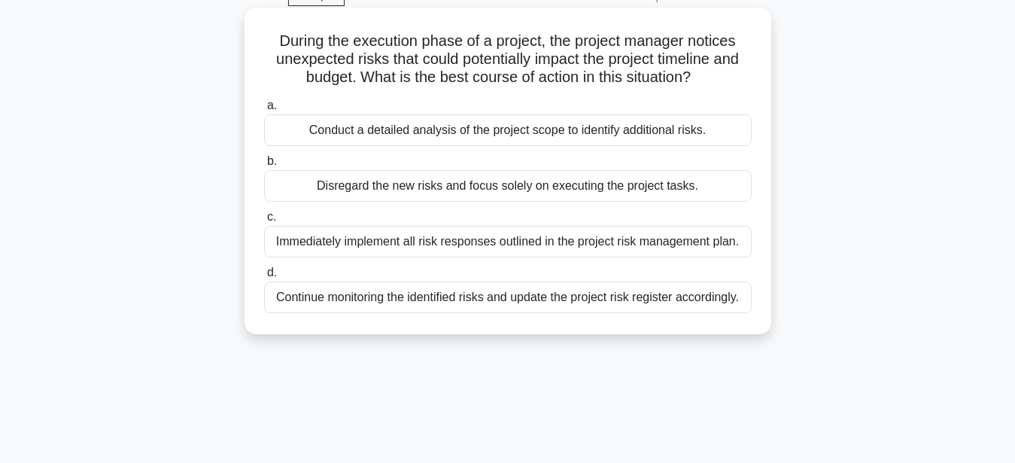
click at [504, 298] on div "Continue monitoring the identified risks and update the project risk register a…" at bounding box center [508, 297] width 488 height 32
click at [264, 278] on input "d. Continue monitoring the identified risks and update the project risk registe…" at bounding box center [264, 273] width 0 height 10
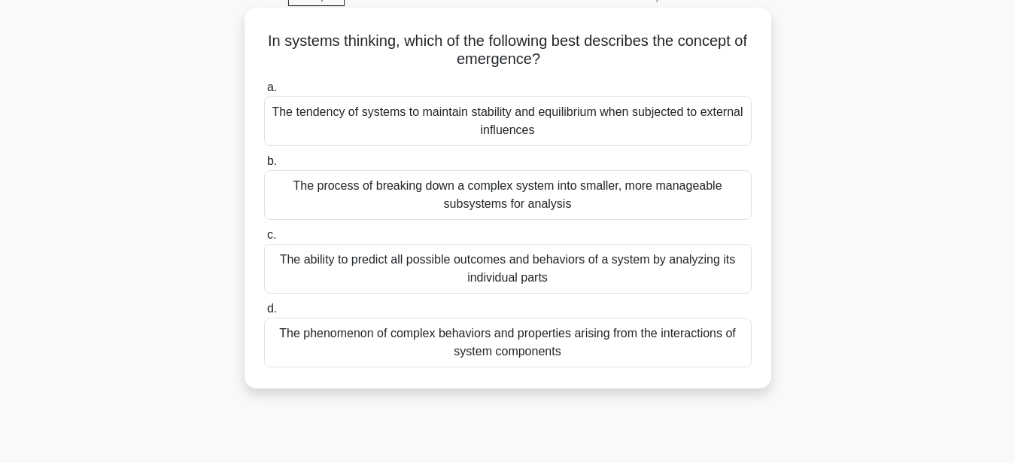
click at [737, 337] on div "The phenomenon of complex behaviors and properties arising from the interaction…" at bounding box center [508, 343] width 488 height 50
click at [264, 314] on input "d. The phenomenon of complex behaviors and properties arising from the interact…" at bounding box center [264, 309] width 0 height 10
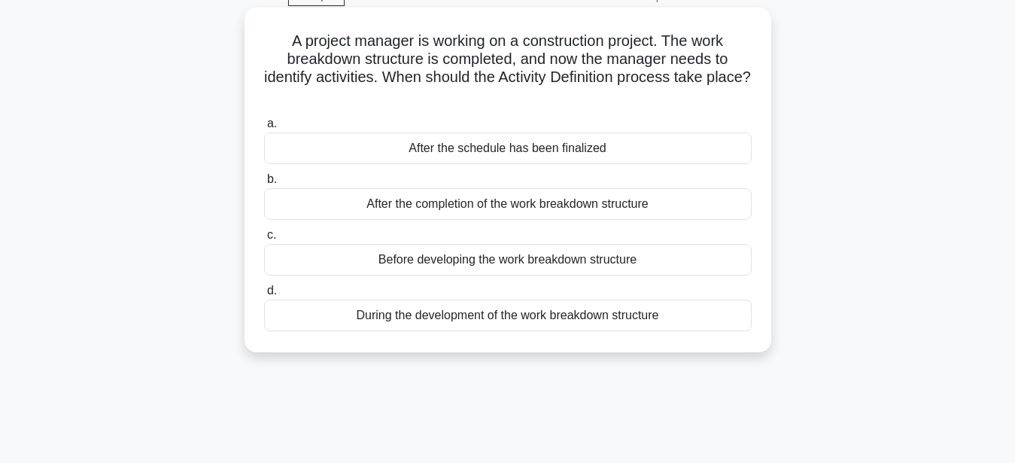
click at [564, 311] on div "During the development of the work breakdown structure" at bounding box center [508, 315] width 488 height 32
click at [264, 296] on input "d. During the development of the work breakdown structure" at bounding box center [264, 291] width 0 height 10
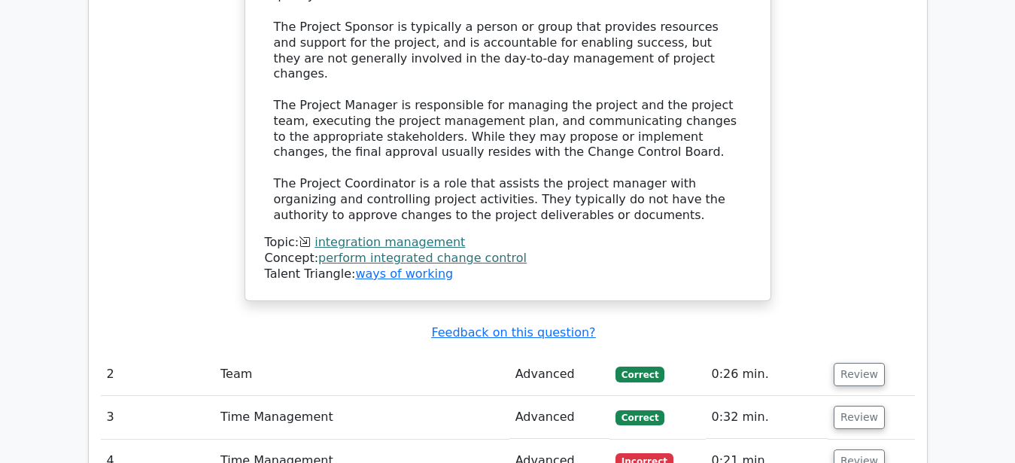
scroll to position [1612, 0]
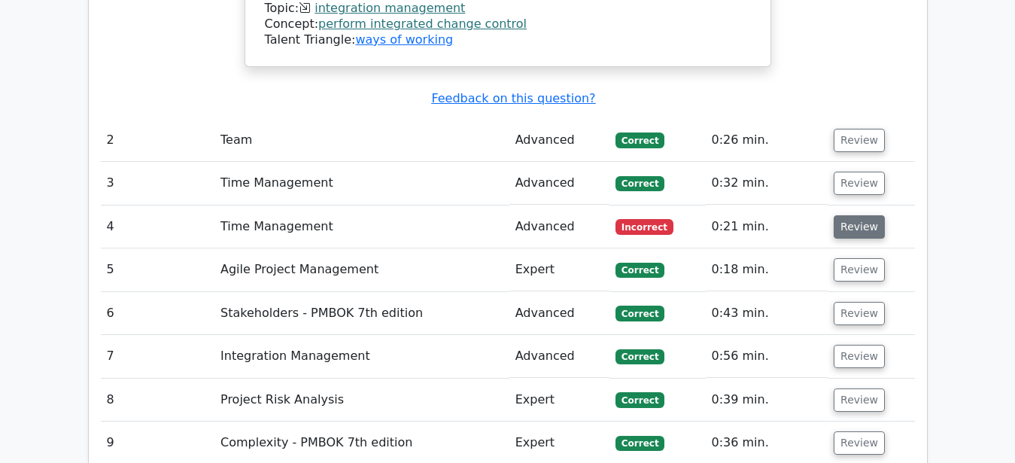
click at [849, 215] on button "Review" at bounding box center [859, 226] width 51 height 23
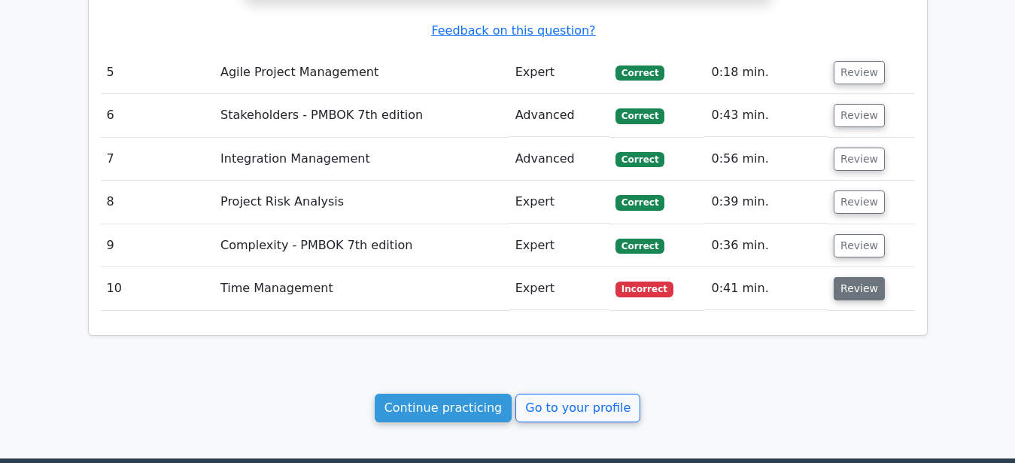
scroll to position [2437, 0]
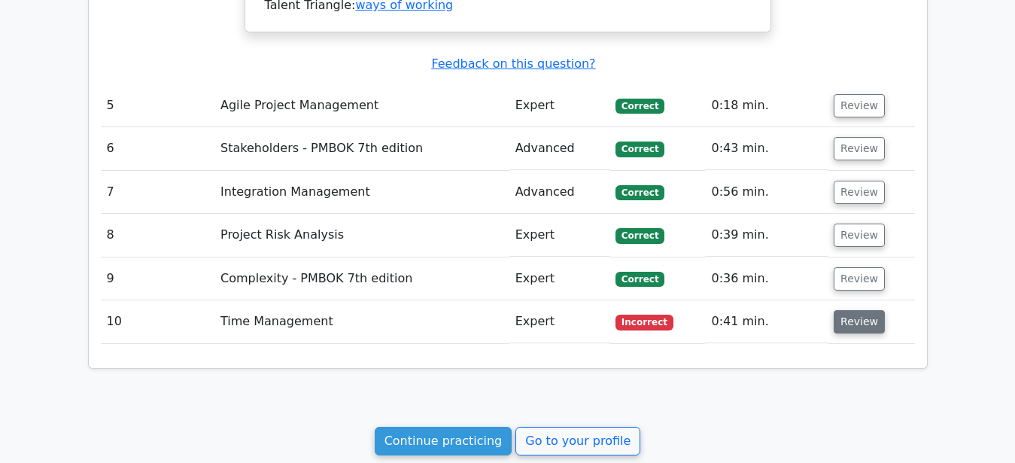
click at [859, 310] on button "Review" at bounding box center [859, 321] width 51 height 23
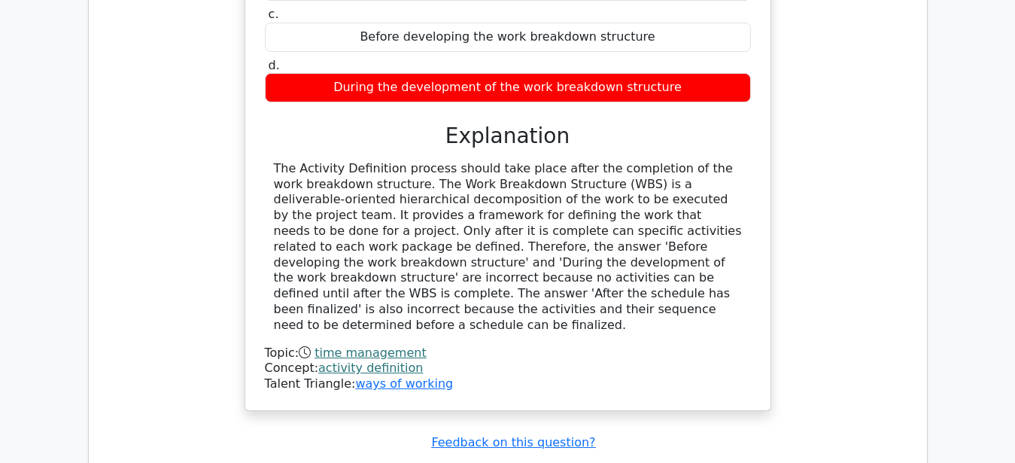
scroll to position [3220, 0]
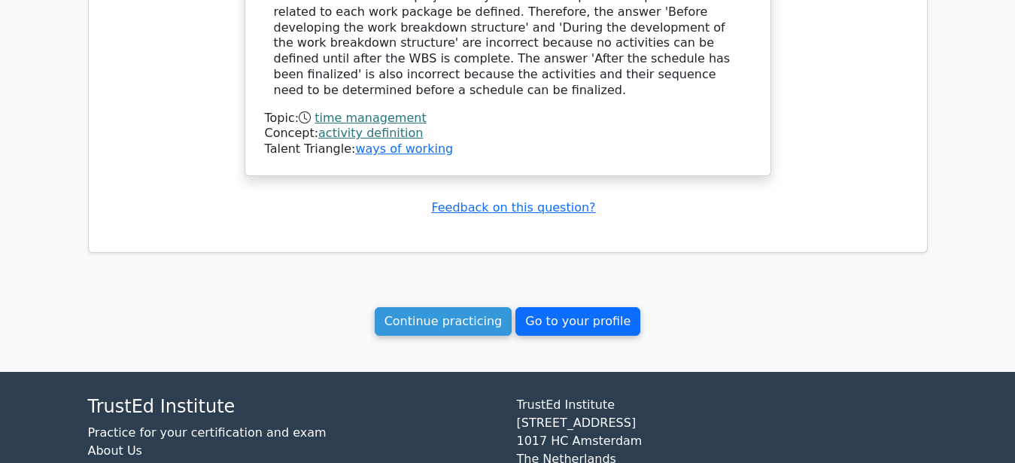
click at [541, 307] on link "Go to your profile" at bounding box center [577, 321] width 125 height 29
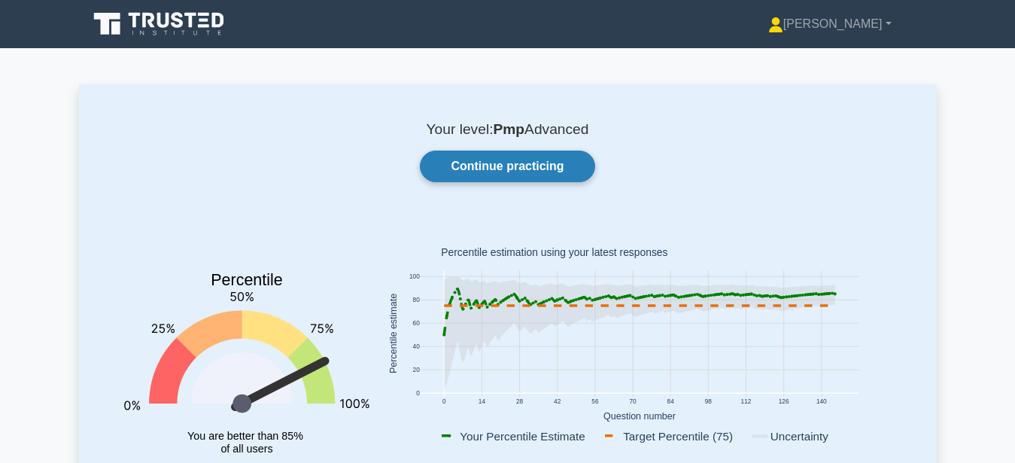
click at [557, 159] on link "Continue practicing" at bounding box center [507, 166] width 175 height 32
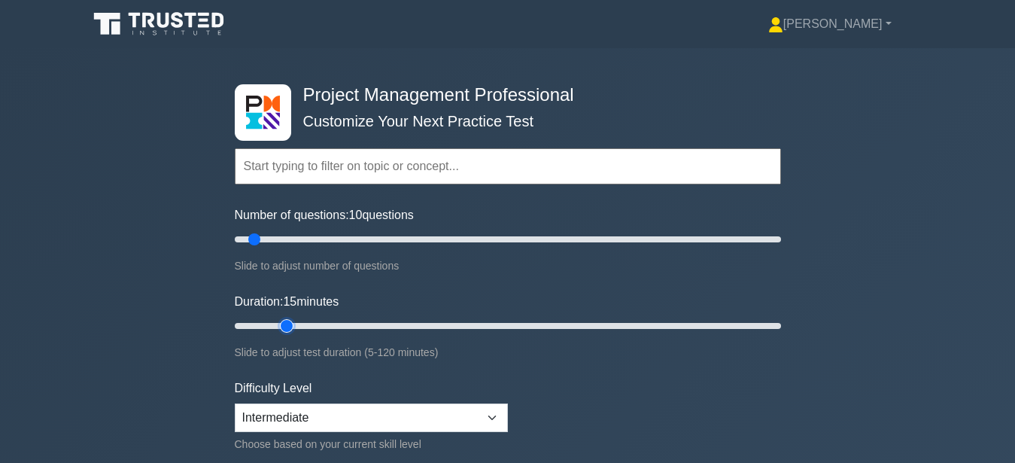
drag, startPoint x: 301, startPoint y: 320, endPoint x: 279, endPoint y: 311, distance: 23.6
click at [279, 317] on input "Duration: 15 minutes" at bounding box center [508, 326] width 546 height 18
type input "10"
click at [270, 324] on input "Duration: 10 minutes" at bounding box center [508, 326] width 546 height 18
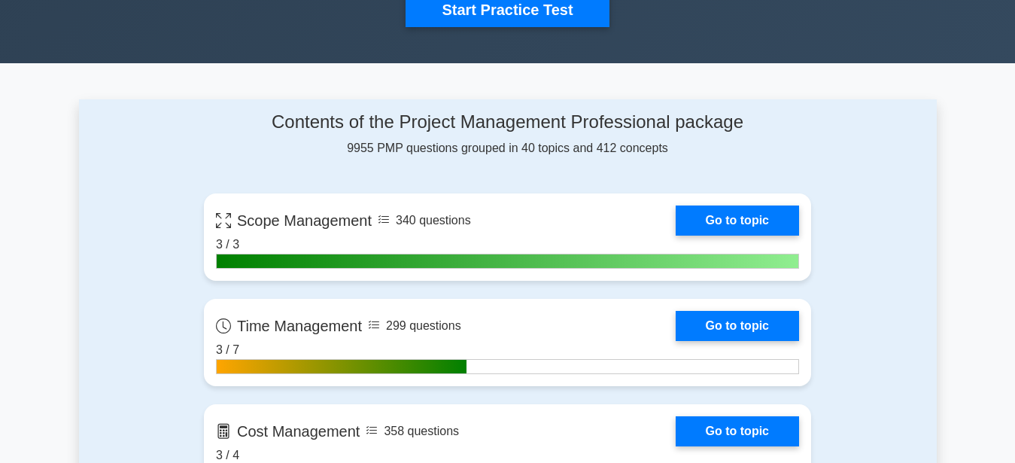
scroll to position [537, 0]
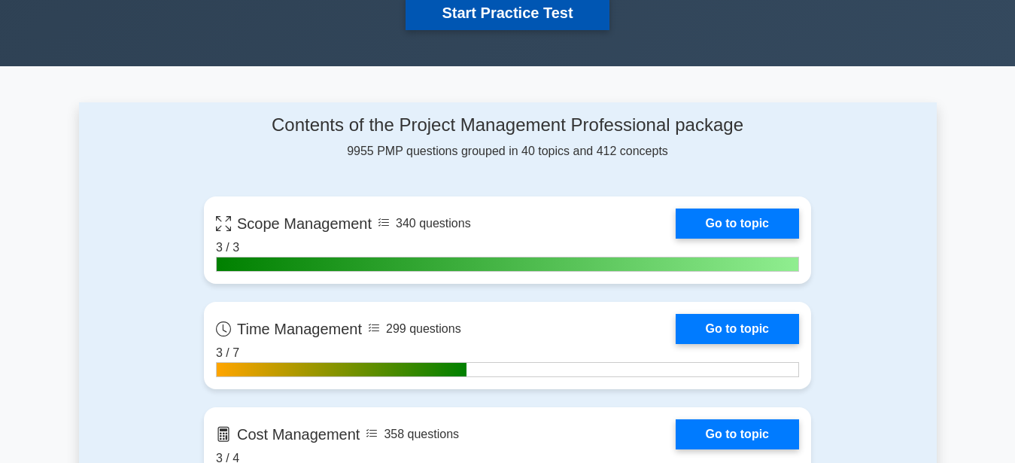
drag, startPoint x: 517, startPoint y: 5, endPoint x: 506, endPoint y: 2, distance: 11.7
click at [512, 2] on button "Start Practice Test" at bounding box center [507, 12] width 203 height 35
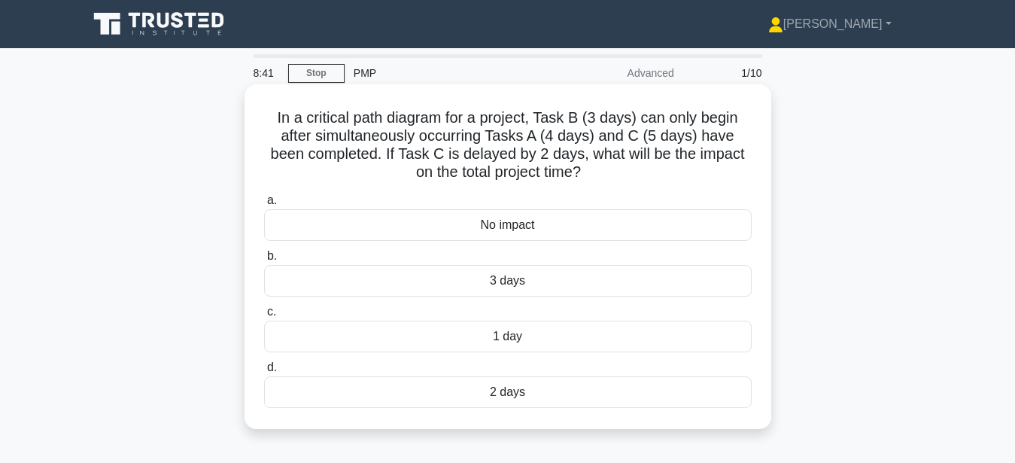
click at [503, 400] on div "2 days" at bounding box center [508, 392] width 488 height 32
click at [264, 372] on input "d. 2 days" at bounding box center [264, 368] width 0 height 10
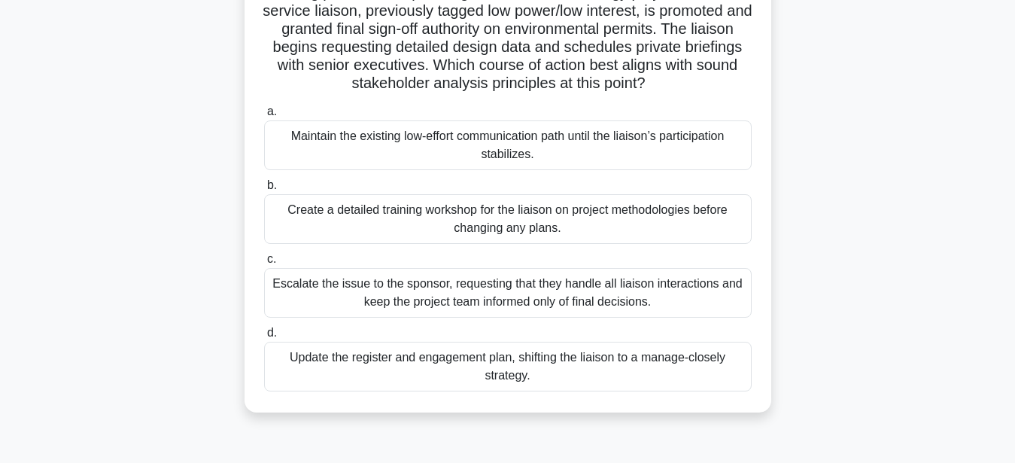
scroll to position [153, 0]
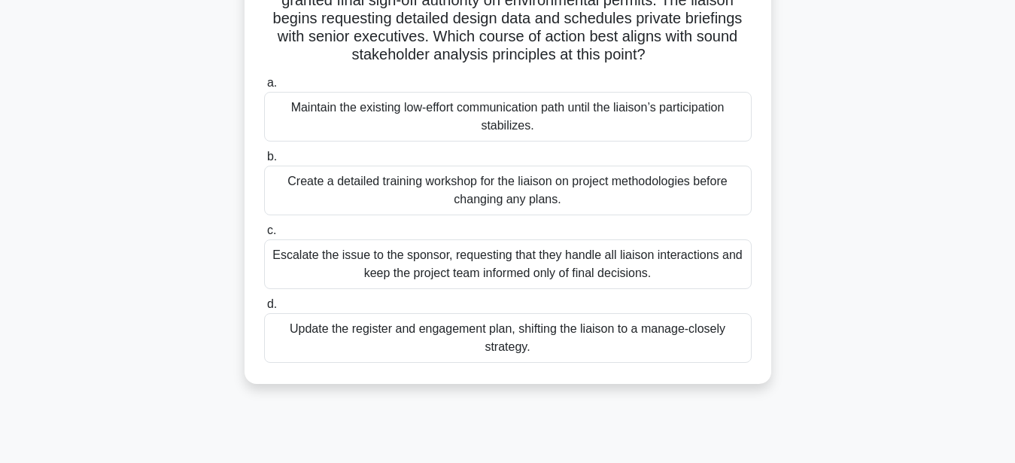
click at [582, 347] on div "Update the register and engagement plan, shifting the liaison to a manage-close…" at bounding box center [508, 338] width 488 height 50
click at [264, 309] on input "d. Update the register and engagement plan, shifting the liaison to a manage-cl…" at bounding box center [264, 304] width 0 height 10
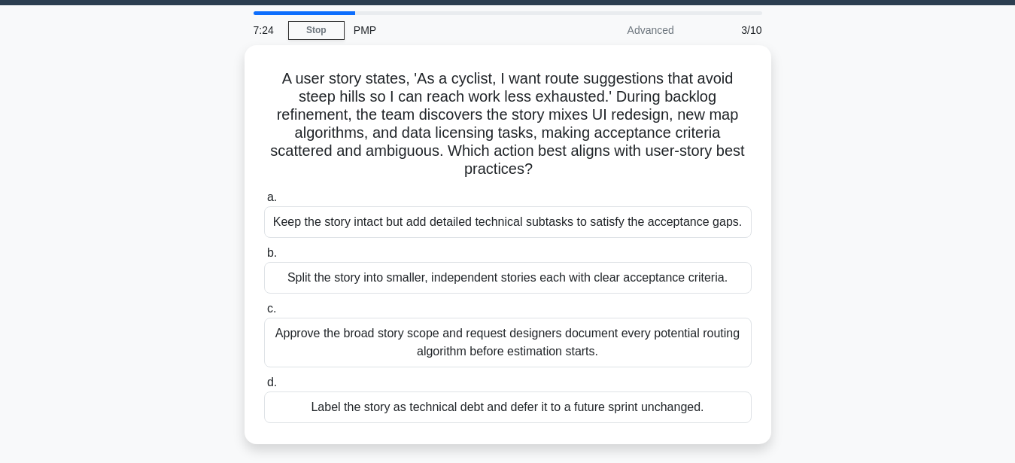
scroll to position [77, 0]
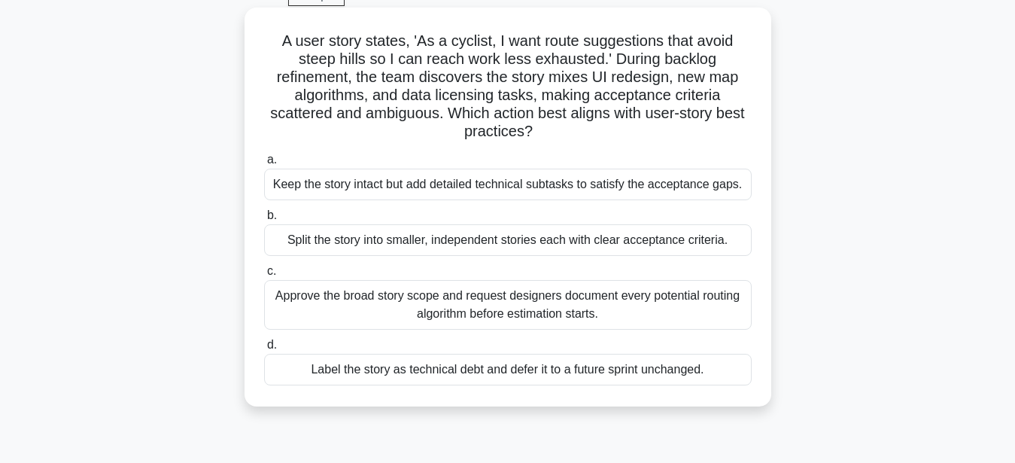
click at [507, 224] on div "Split the story into smaller, independent stories each with clear acceptance cr…" at bounding box center [508, 240] width 488 height 32
click at [264, 219] on input "b. Split the story into smaller, independent stories each with clear acceptance…" at bounding box center [264, 216] width 0 height 10
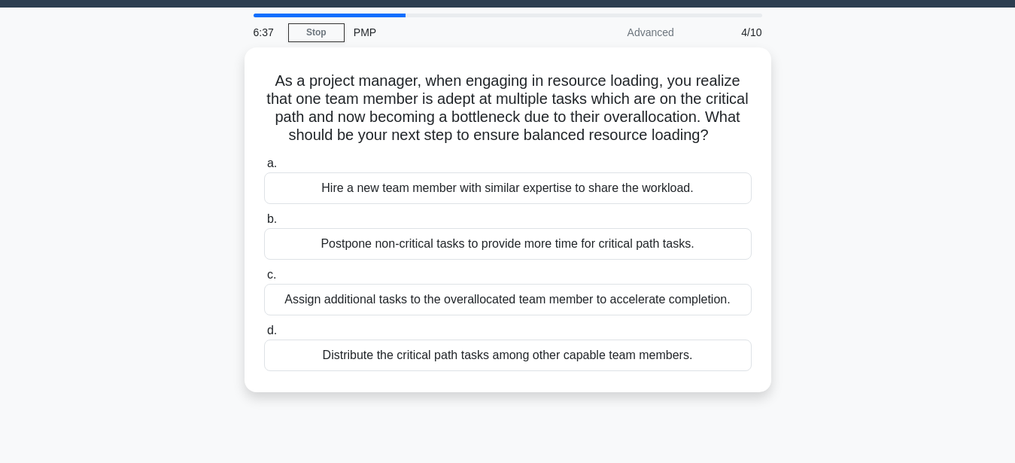
scroll to position [0, 0]
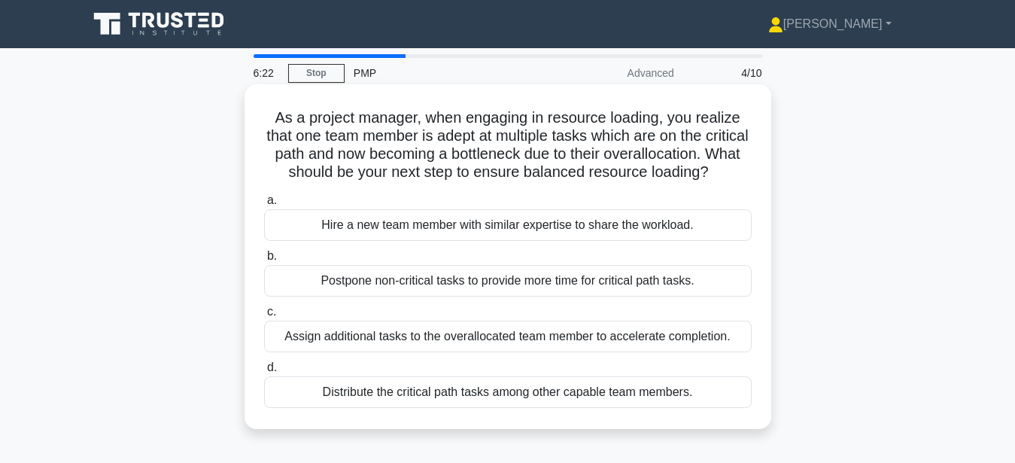
click at [480, 393] on div "Distribute the critical path tasks among other capable team members." at bounding box center [508, 392] width 488 height 32
click at [264, 372] on input "d. Distribute the critical path tasks among other capable team members." at bounding box center [264, 368] width 0 height 10
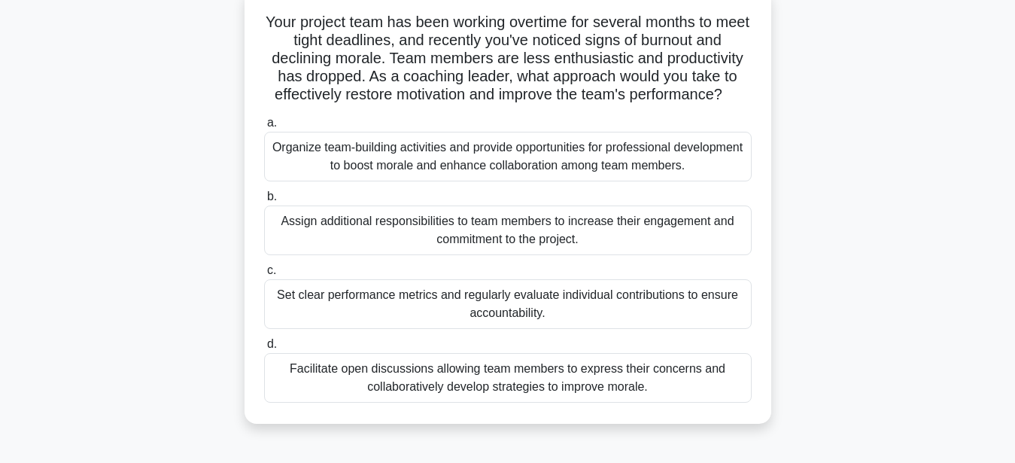
scroll to position [77, 0]
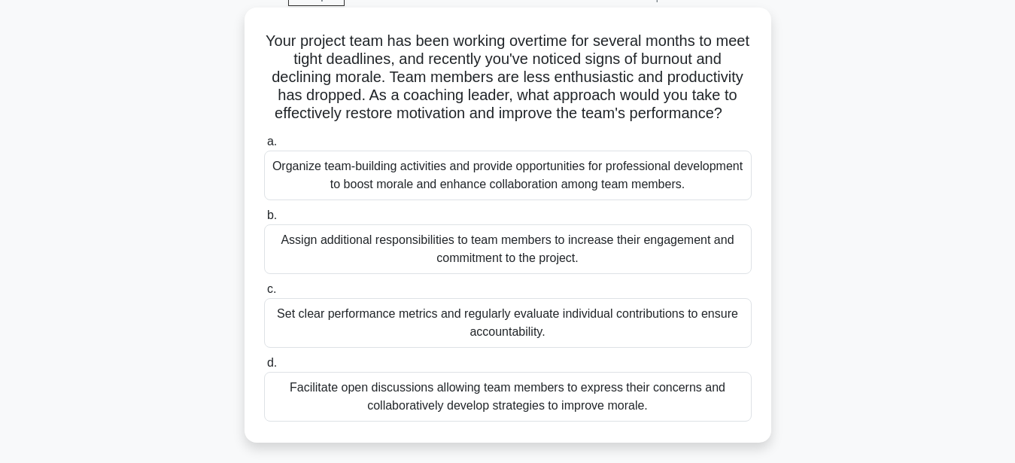
click at [600, 161] on div "Organize team-building activities and provide opportunities for professional de…" at bounding box center [508, 175] width 488 height 50
click at [264, 147] on input "a. Organize team-building activities and provide opportunities for professional…" at bounding box center [264, 142] width 0 height 10
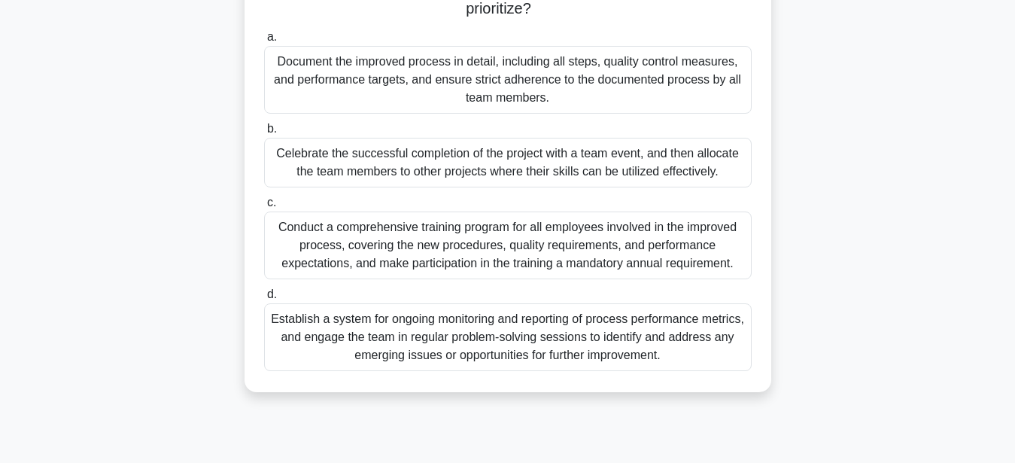
scroll to position [230, 0]
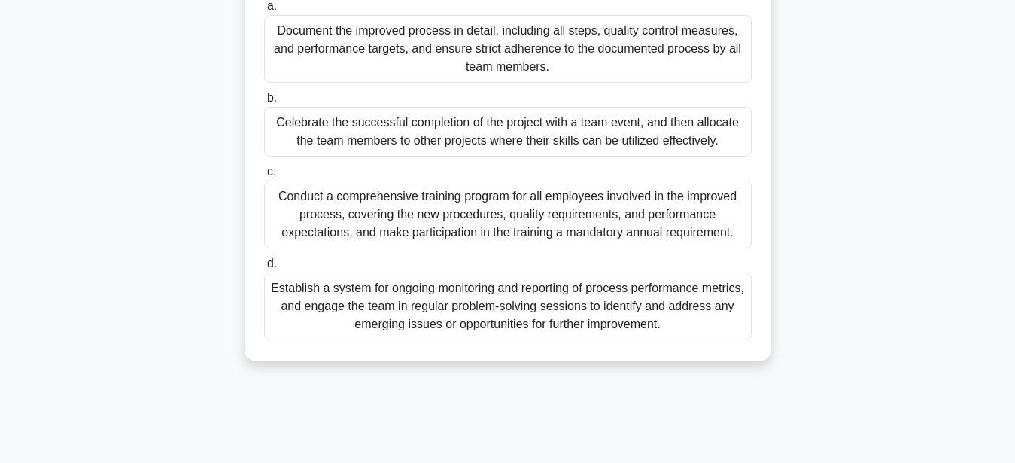
click at [667, 328] on div "Establish a system for ongoing monitoring and reporting of process performance …" at bounding box center [508, 306] width 488 height 68
click at [264, 269] on input "d. Establish a system for ongoing monitoring and reporting of process performan…" at bounding box center [264, 264] width 0 height 10
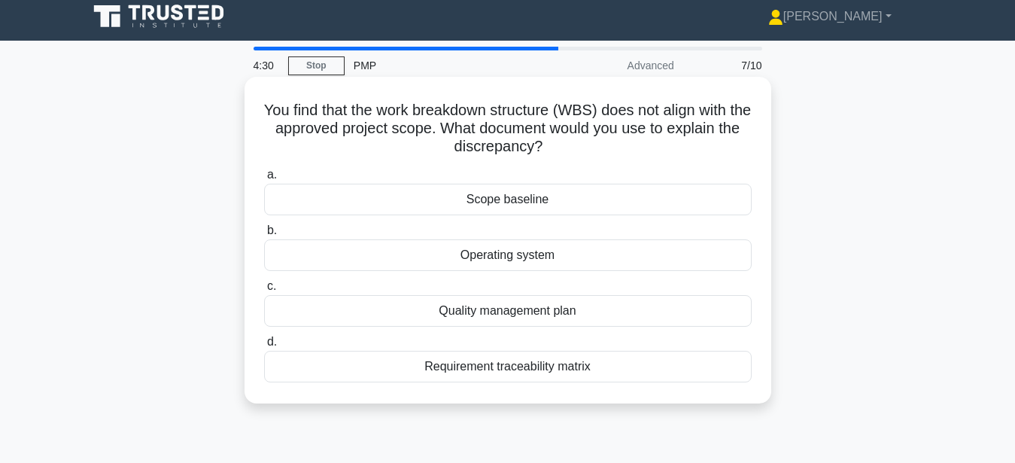
scroll to position [0, 0]
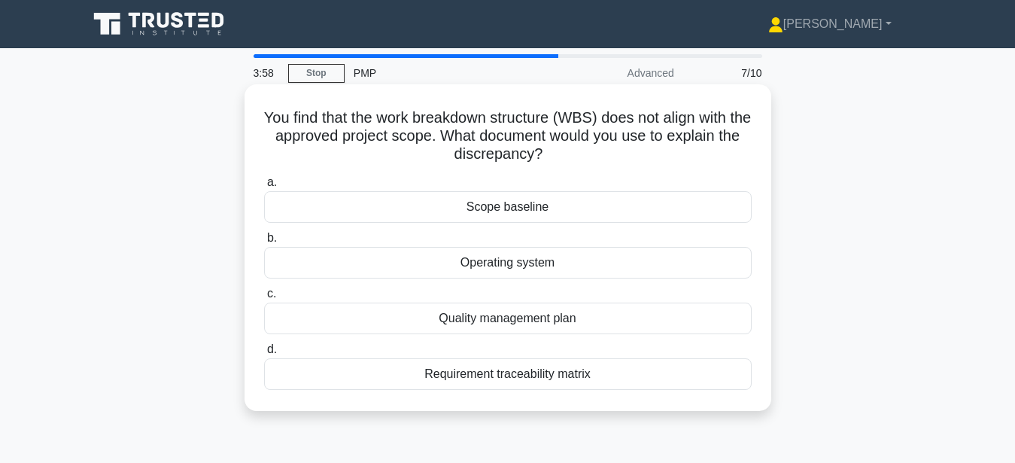
click at [506, 369] on div "Requirement traceability matrix" at bounding box center [508, 374] width 488 height 32
click at [264, 354] on input "d. Requirement traceability matrix" at bounding box center [264, 350] width 0 height 10
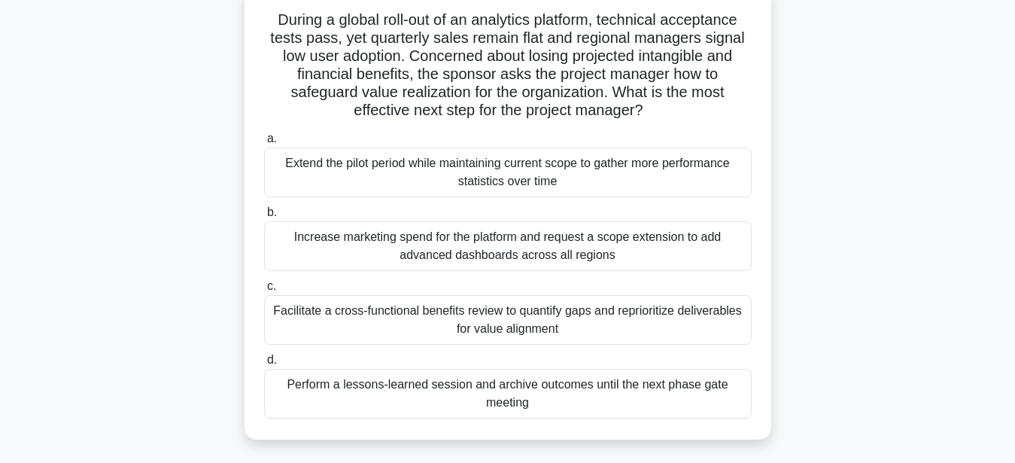
scroll to position [77, 0]
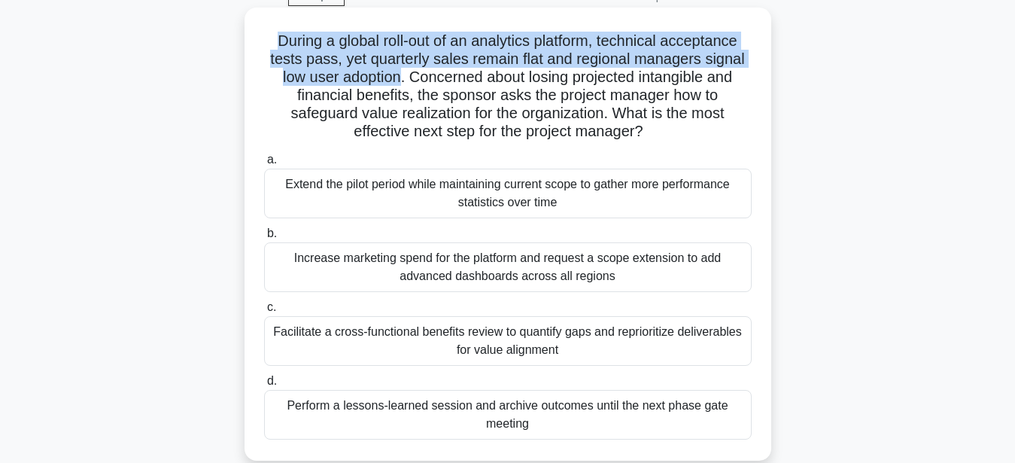
drag, startPoint x: 398, startPoint y: 77, endPoint x: 266, endPoint y: 50, distance: 134.4
click at [266, 50] on h5 "During a global roll-out of an analytics platform, technical acceptance tests p…" at bounding box center [508, 87] width 491 height 110
copy h5 "During a global roll-out of an analytics platform, technical acceptance tests p…"
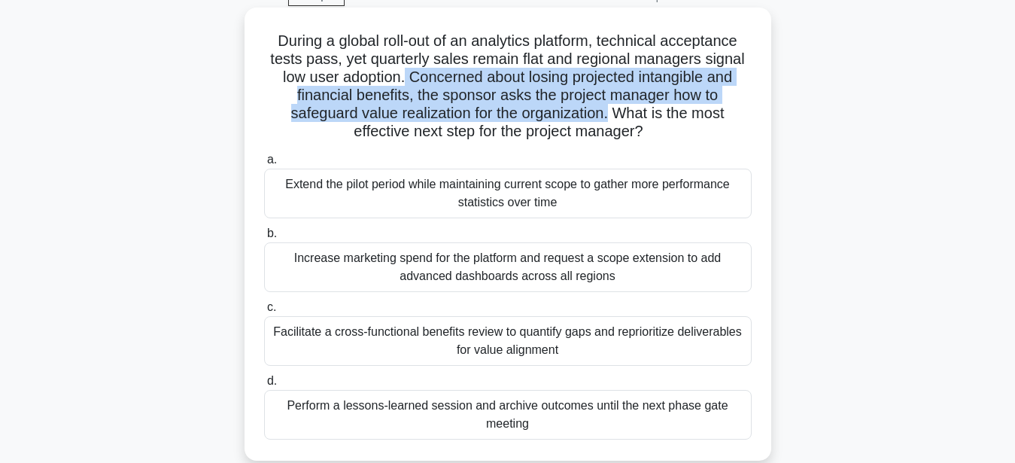
drag, startPoint x: 510, startPoint y: 114, endPoint x: 404, endPoint y: 77, distance: 112.3
click at [404, 77] on h5 "During a global roll-out of an analytics platform, technical acceptance tests p…" at bounding box center [508, 87] width 491 height 110
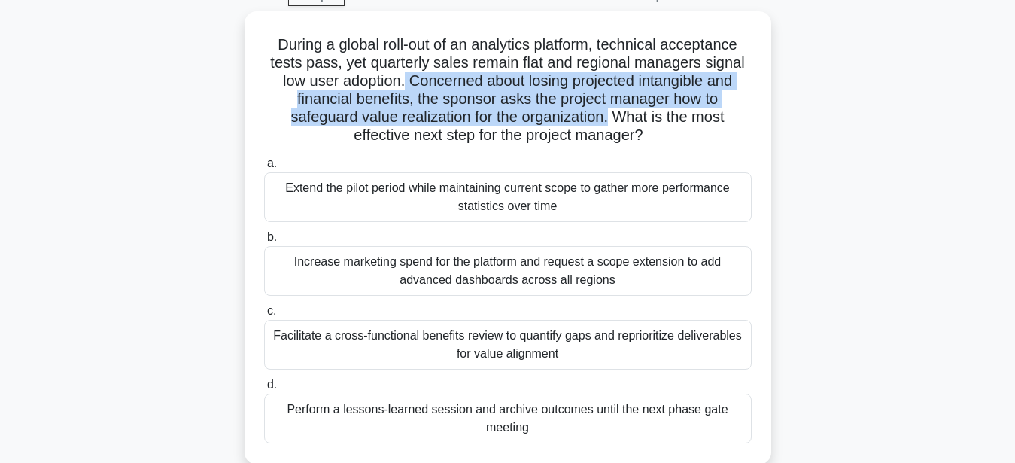
copy h5 "Concerned about losing projected intangible and financial benefits, the sponsor…"
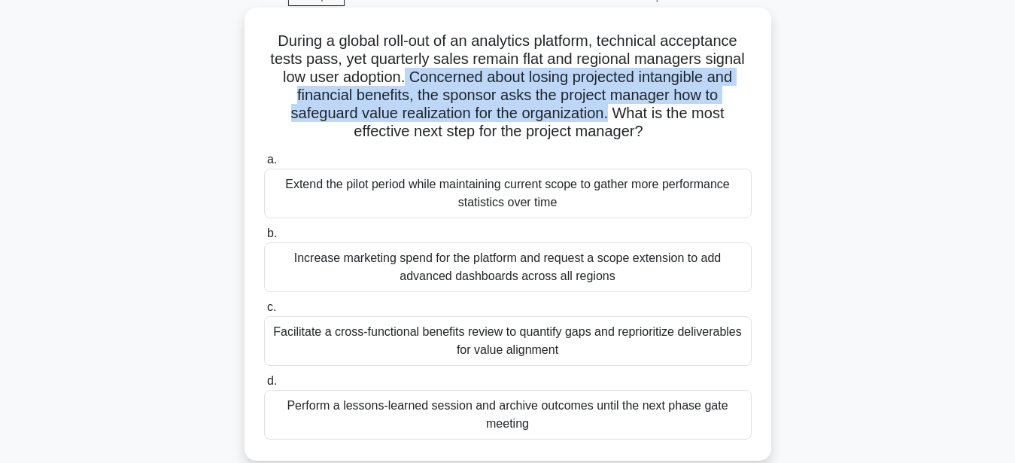
scroll to position [153, 0]
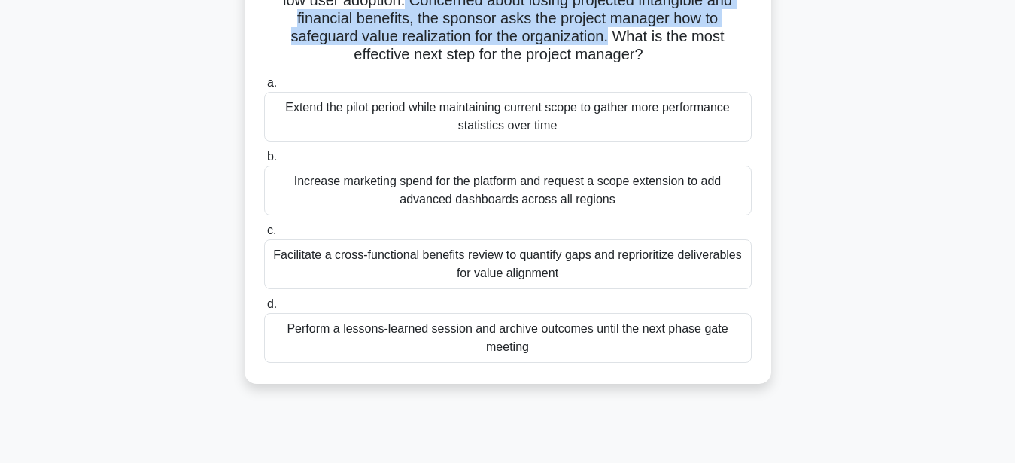
drag, startPoint x: 572, startPoint y: 283, endPoint x: 261, endPoint y: 259, distance: 311.7
click at [261, 259] on div "c. Facilitate a cross-functional benefits review to quantify gaps and repriorit…" at bounding box center [508, 255] width 506 height 68
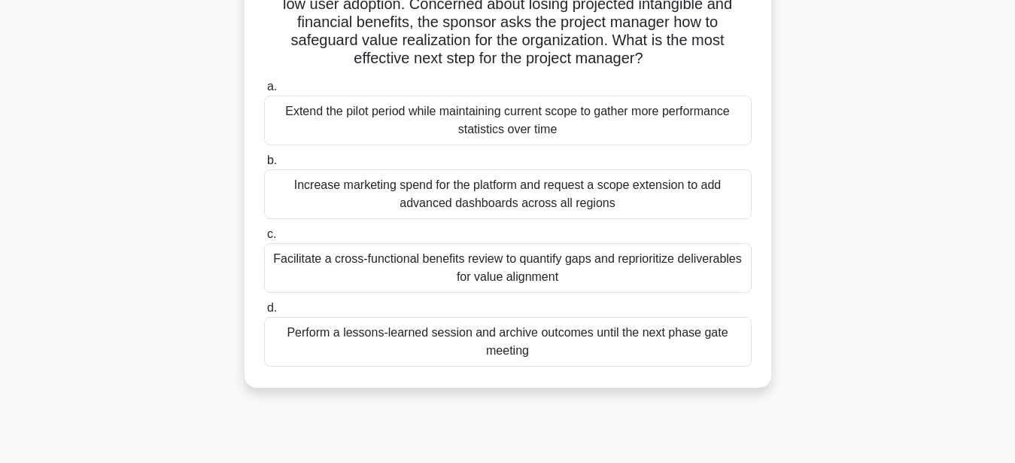
click at [925, 243] on div "During a global roll-out of an analytics platform, technical acceptance tests p…" at bounding box center [508, 170] width 858 height 471
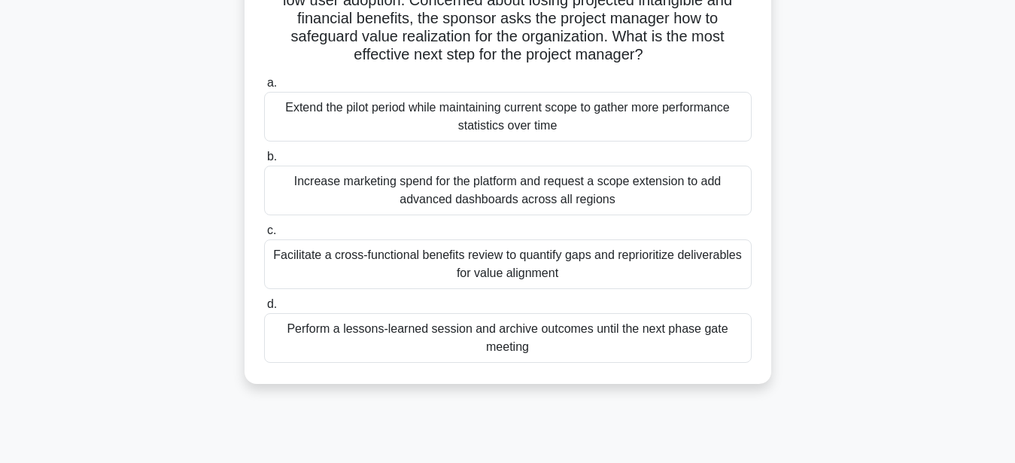
click at [539, 272] on div "Facilitate a cross-functional benefits review to quantify gaps and reprioritize…" at bounding box center [508, 264] width 488 height 50
click at [264, 235] on input "c. Facilitate a cross-functional benefits review to quantify gaps and repriorit…" at bounding box center [264, 231] width 0 height 10
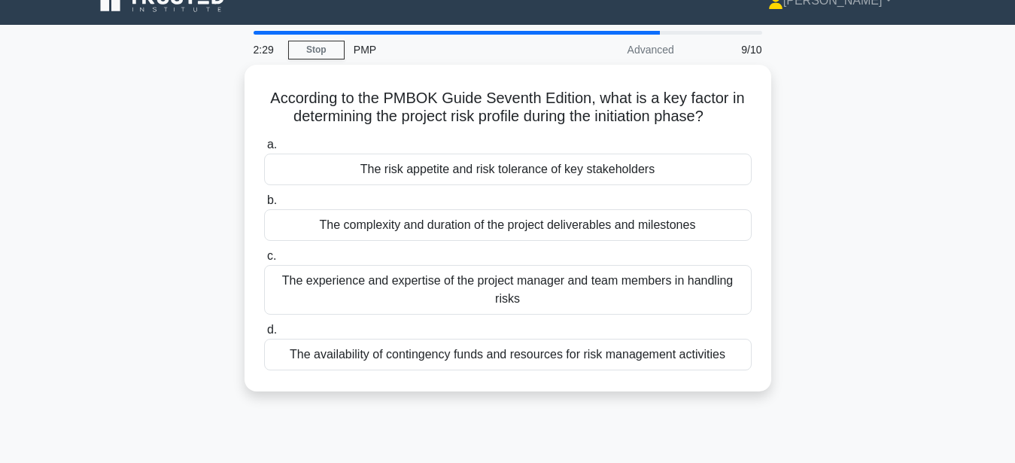
scroll to position [0, 0]
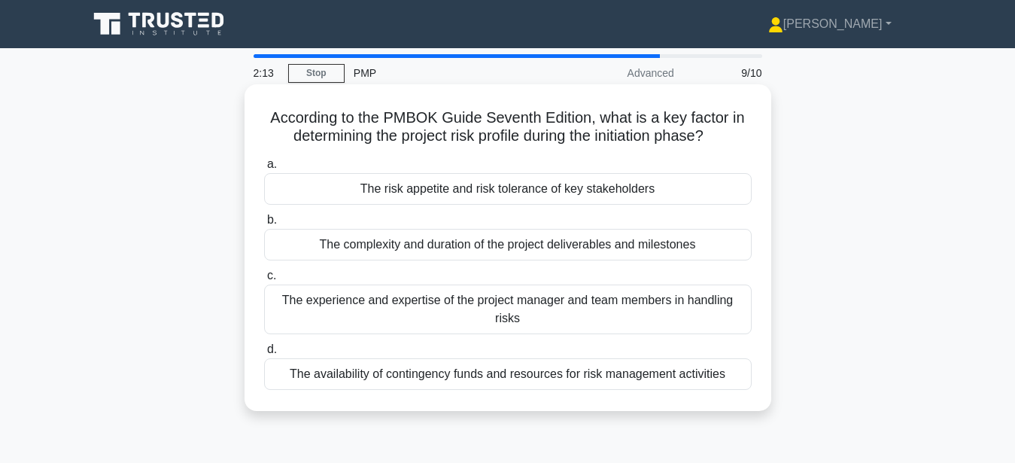
click at [652, 185] on div "The risk appetite and risk tolerance of key stakeholders" at bounding box center [508, 189] width 488 height 32
click at [264, 169] on input "a. The risk appetite and risk tolerance of key stakeholders" at bounding box center [264, 165] width 0 height 10
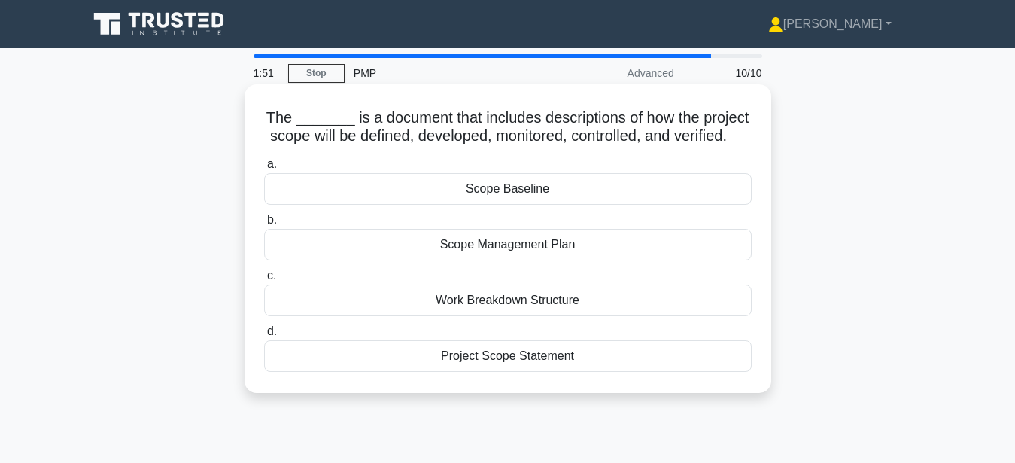
click at [576, 245] on div "Scope Management Plan" at bounding box center [508, 245] width 488 height 32
click at [264, 225] on input "b. Scope Management Plan" at bounding box center [264, 220] width 0 height 10
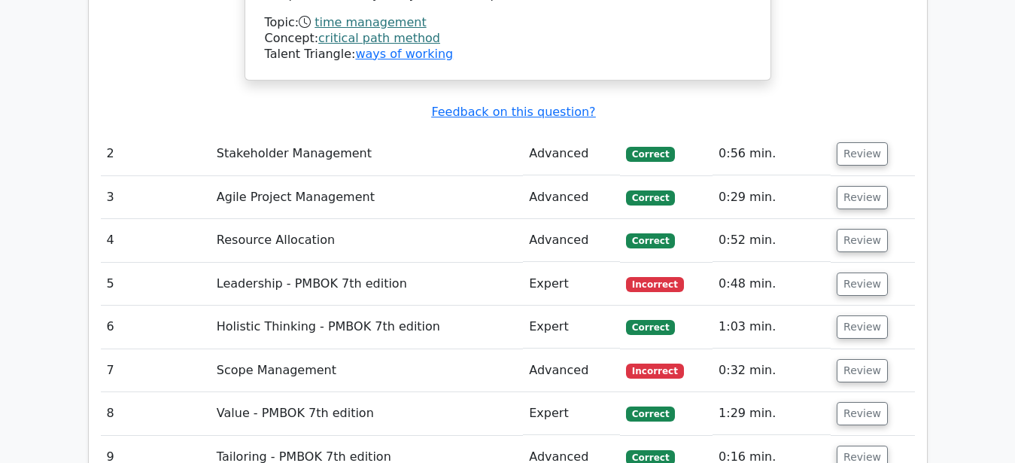
scroll to position [1551, 0]
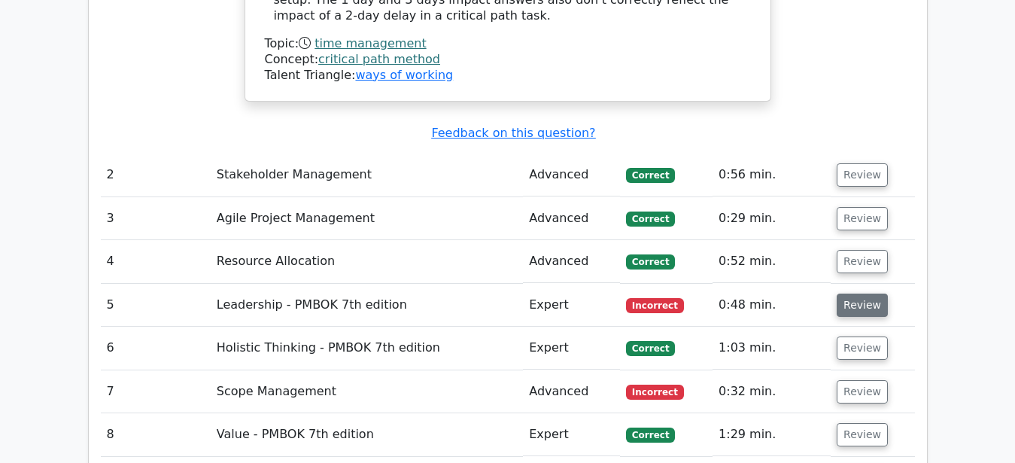
click at [856, 293] on button "Review" at bounding box center [862, 304] width 51 height 23
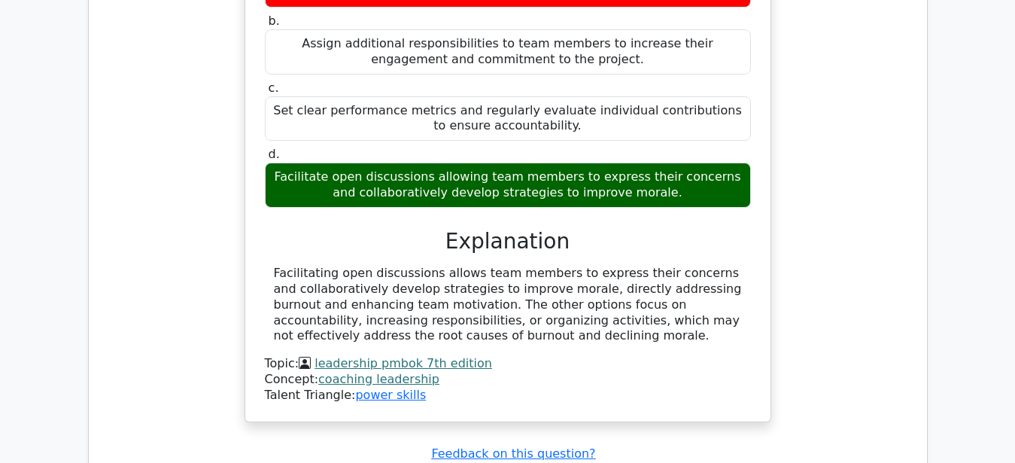
scroll to position [2395, 0]
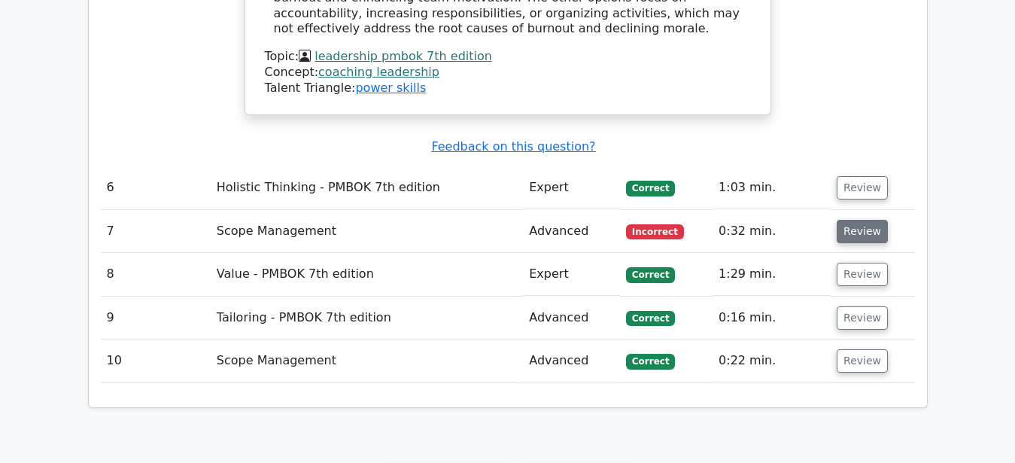
click at [862, 220] on button "Review" at bounding box center [862, 231] width 51 height 23
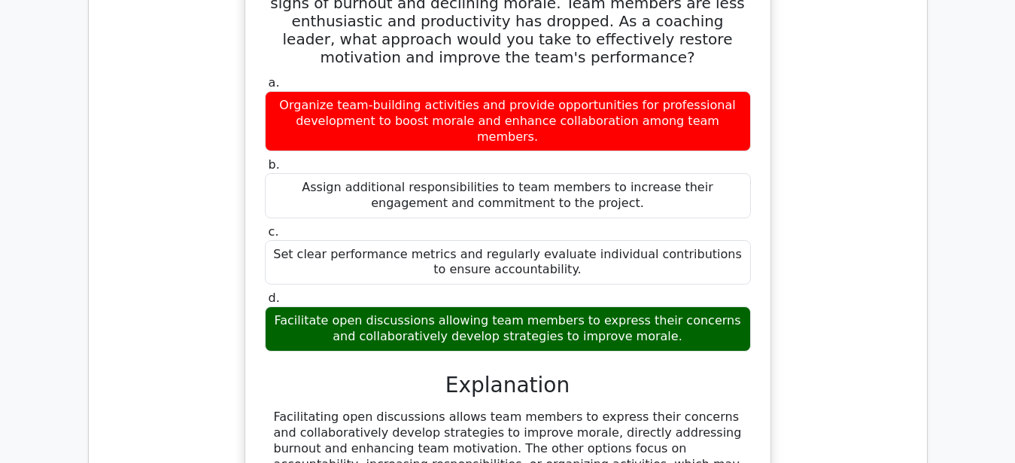
scroll to position [3262, 0]
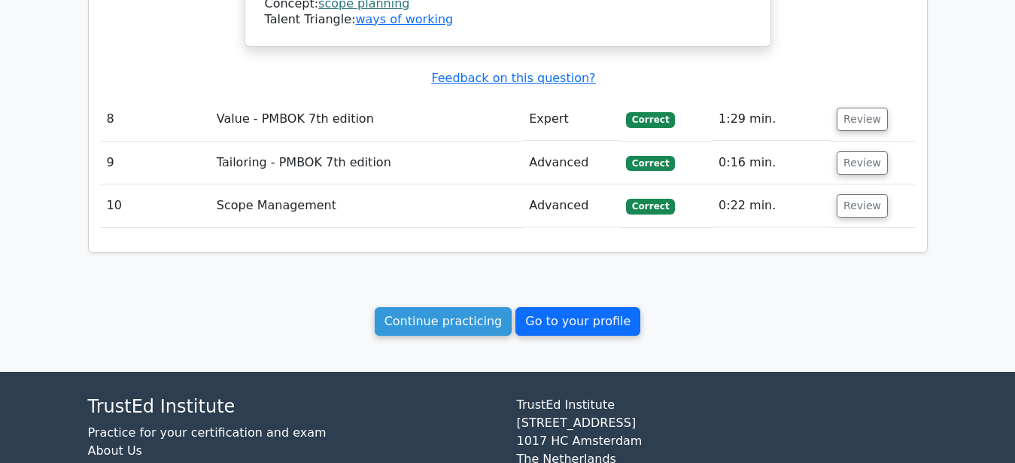
click at [569, 307] on link "Go to your profile" at bounding box center [577, 321] width 125 height 29
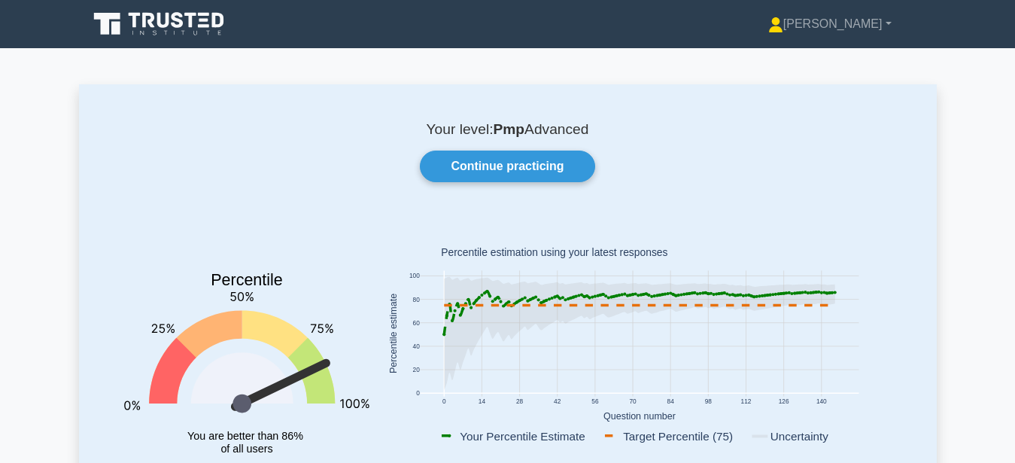
scroll to position [77, 0]
